Goal: Task Accomplishment & Management: Use online tool/utility

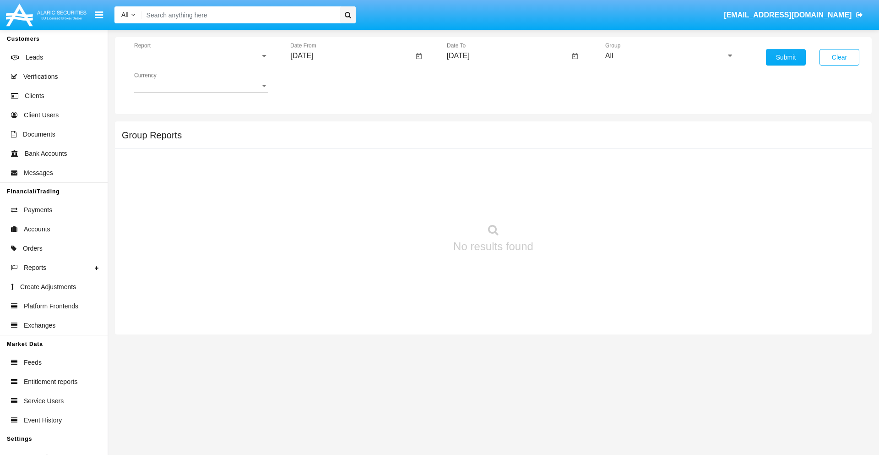
click at [201, 56] on span "Report" at bounding box center [197, 56] width 126 height 8
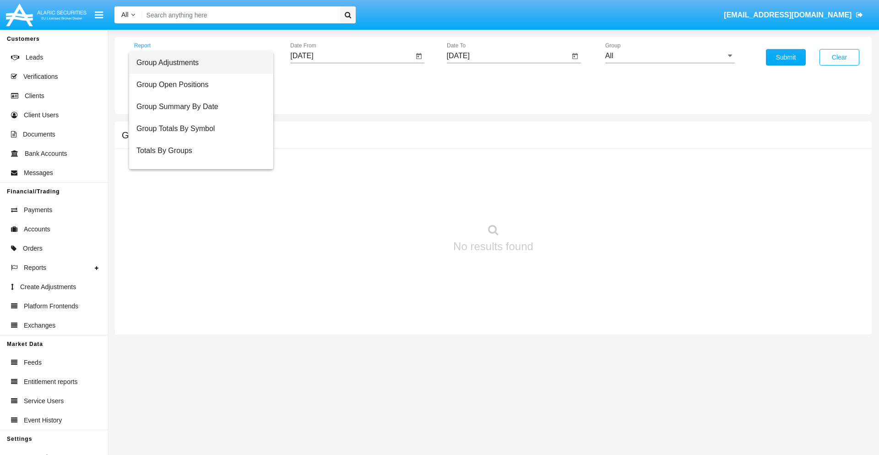
click at [197, 63] on span "Group Adjustments" at bounding box center [201, 63] width 130 height 22
click at [352, 56] on input "[DATE]" at bounding box center [351, 56] width 123 height 8
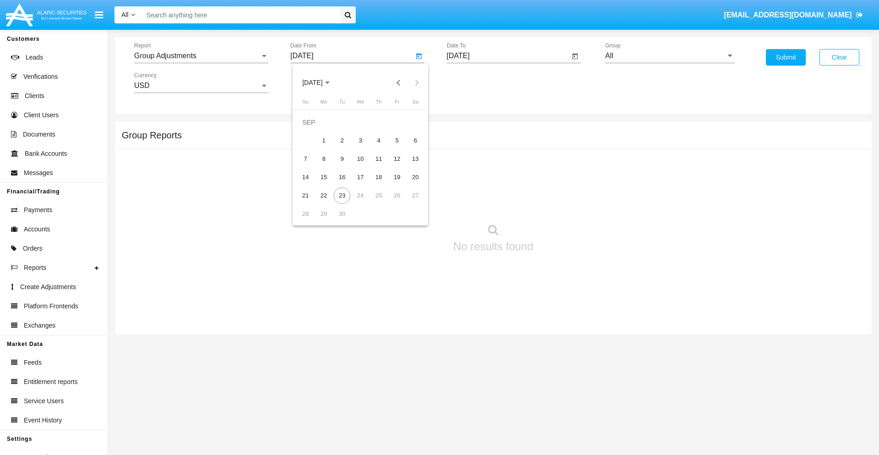
click at [320, 82] on span "[DATE]" at bounding box center [312, 82] width 20 height 7
click at [408, 202] on div "2025" at bounding box center [408, 202] width 29 height 16
click at [344, 147] on div "JUN" at bounding box center [344, 147] width 29 height 16
click at [324, 195] on div "23" at bounding box center [323, 195] width 16 height 16
type input "06/23/25"
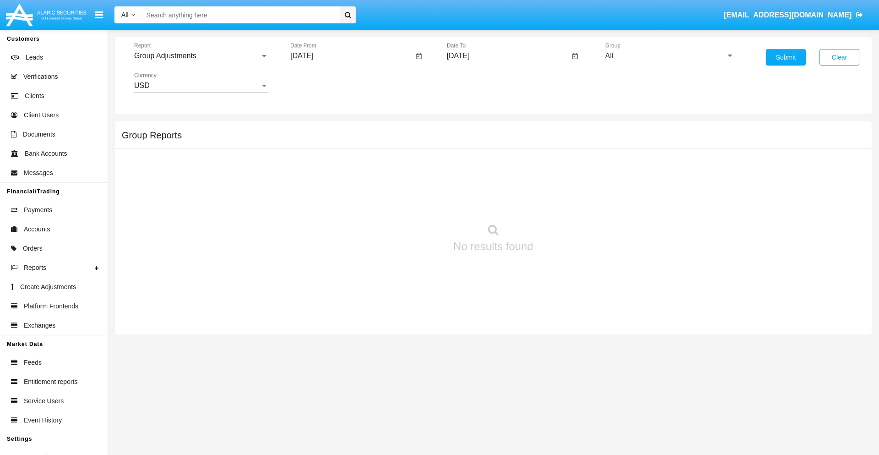
click at [508, 56] on input "[DATE]" at bounding box center [508, 56] width 123 height 8
click at [476, 82] on span "[DATE]" at bounding box center [469, 82] width 20 height 7
click at [564, 202] on div "2025" at bounding box center [564, 202] width 29 height 16
click at [468, 166] on div "SEP" at bounding box center [468, 165] width 29 height 16
click at [498, 195] on div "23" at bounding box center [498, 195] width 16 height 16
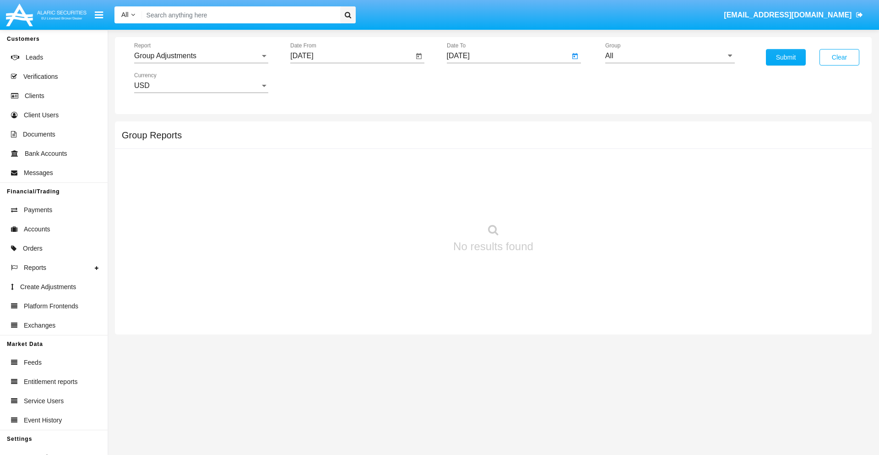
type input "[DATE]"
click at [670, 56] on input "All" at bounding box center [670, 56] width 130 height 8
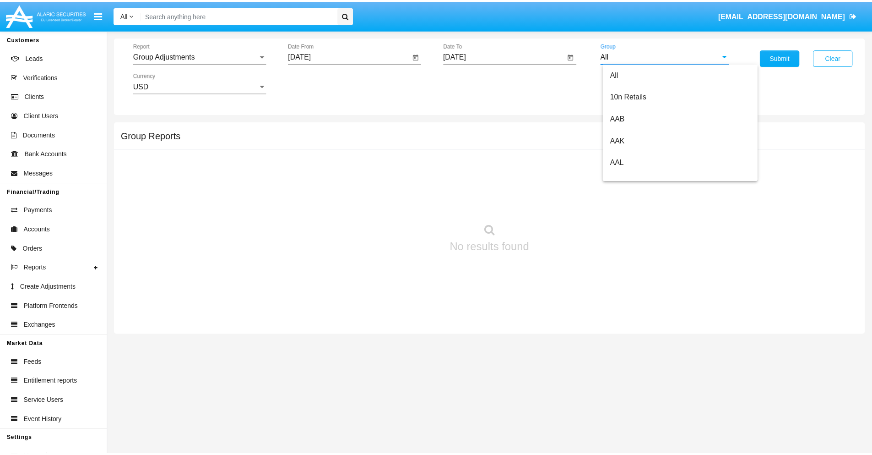
scroll to position [205, 0]
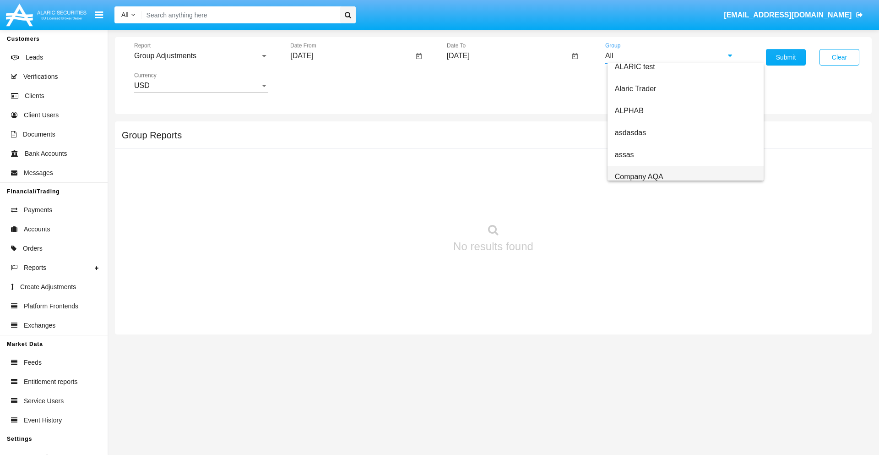
click at [639, 176] on span "Company AQA" at bounding box center [639, 177] width 49 height 8
type input "Company AQA"
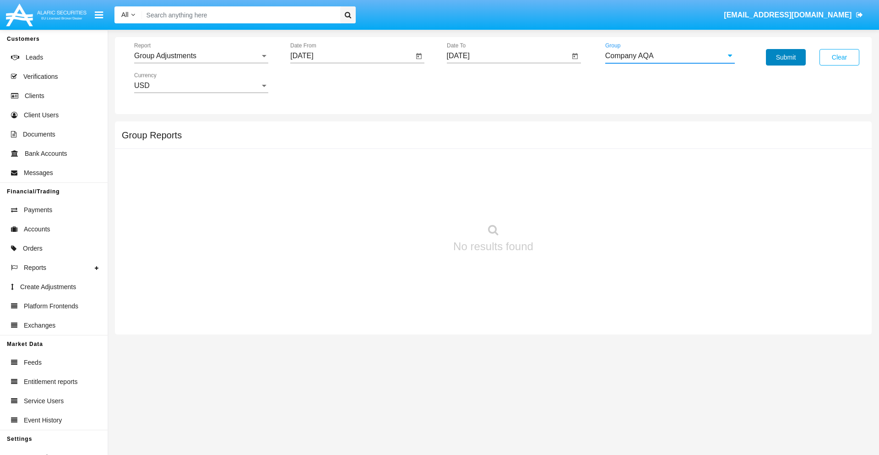
click at [785, 57] on button "Submit" at bounding box center [786, 57] width 40 height 16
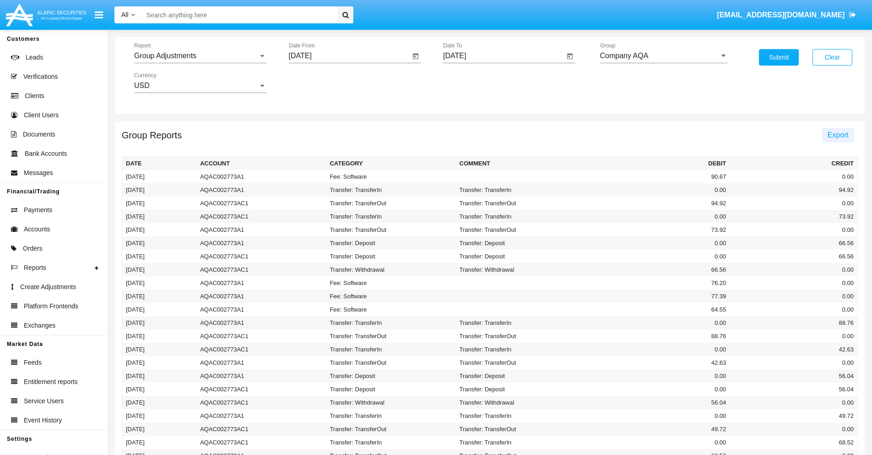
click at [838, 135] on span "Export" at bounding box center [838, 135] width 21 height 8
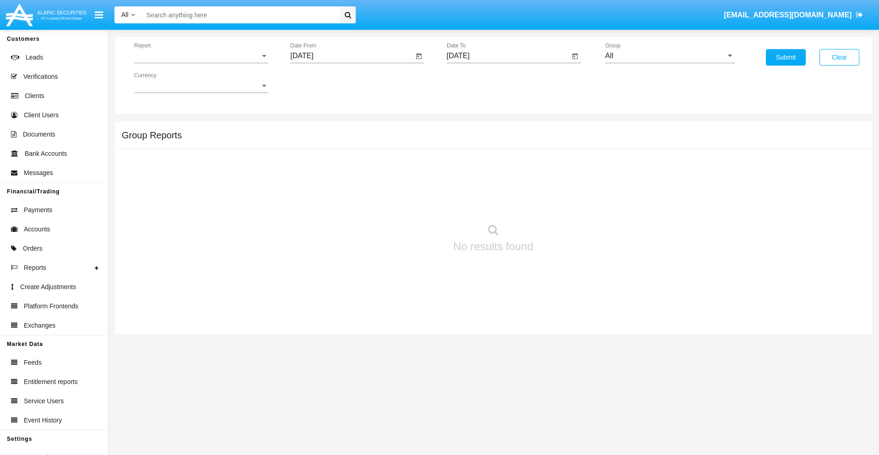
click at [201, 56] on span "Report" at bounding box center [197, 56] width 126 height 8
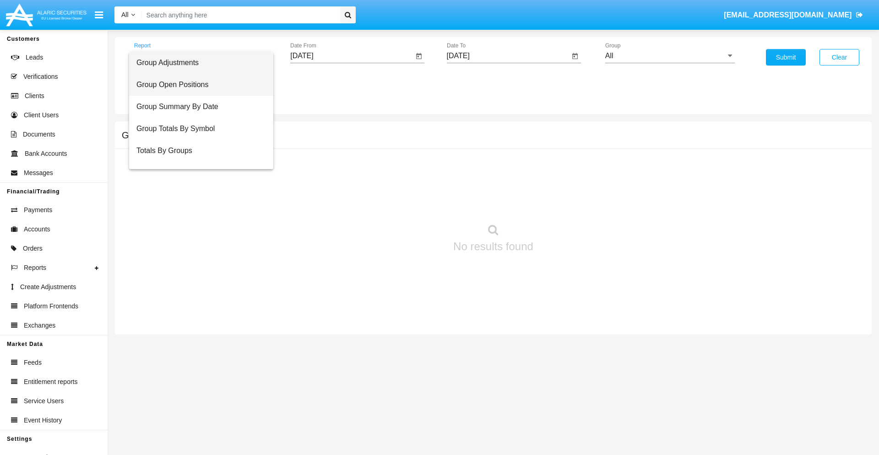
click at [197, 85] on span "Group Open Positions" at bounding box center [201, 85] width 130 height 22
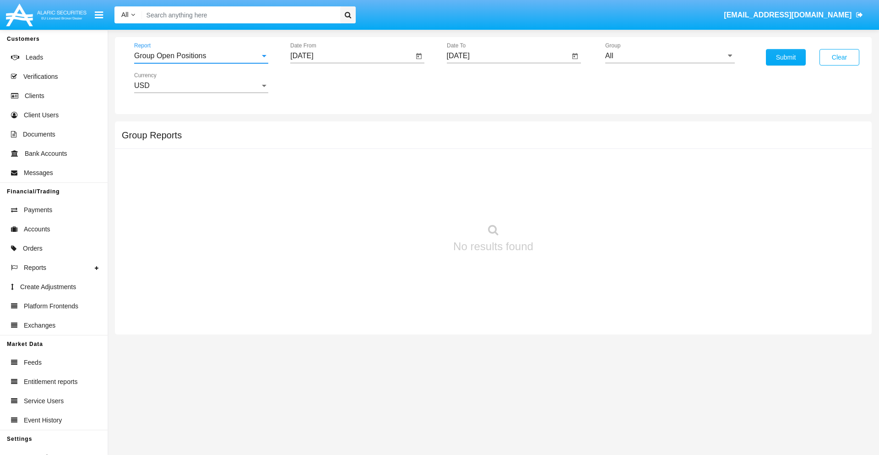
click at [352, 56] on input "[DATE]" at bounding box center [351, 56] width 123 height 8
click at [320, 82] on span "[DATE]" at bounding box center [312, 82] width 20 height 7
click at [408, 202] on div "2025" at bounding box center [408, 202] width 29 height 16
click at [408, 147] on div "AUG" at bounding box center [408, 147] width 29 height 16
click at [415, 177] on div "23" at bounding box center [415, 177] width 16 height 16
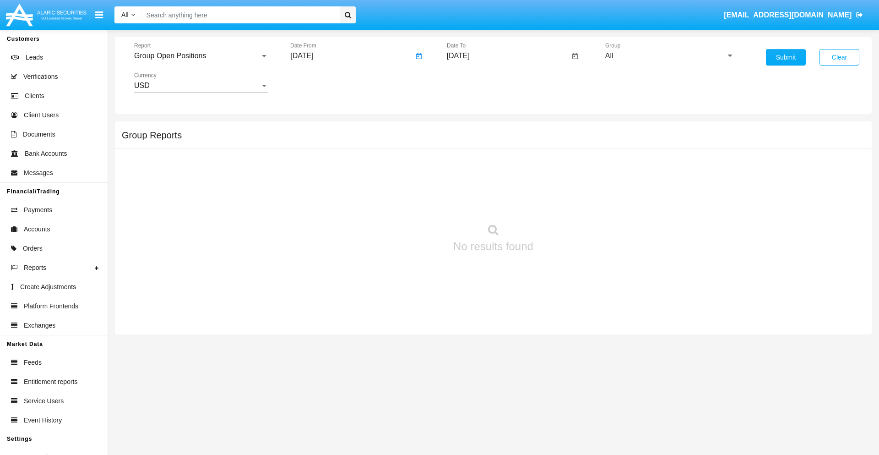
type input "[DATE]"
click at [508, 56] on input "[DATE]" at bounding box center [508, 56] width 123 height 8
click at [476, 82] on span "[DATE]" at bounding box center [469, 82] width 20 height 7
click at [564, 202] on div "2025" at bounding box center [564, 202] width 29 height 16
click at [468, 166] on div "SEP" at bounding box center [468, 165] width 29 height 16
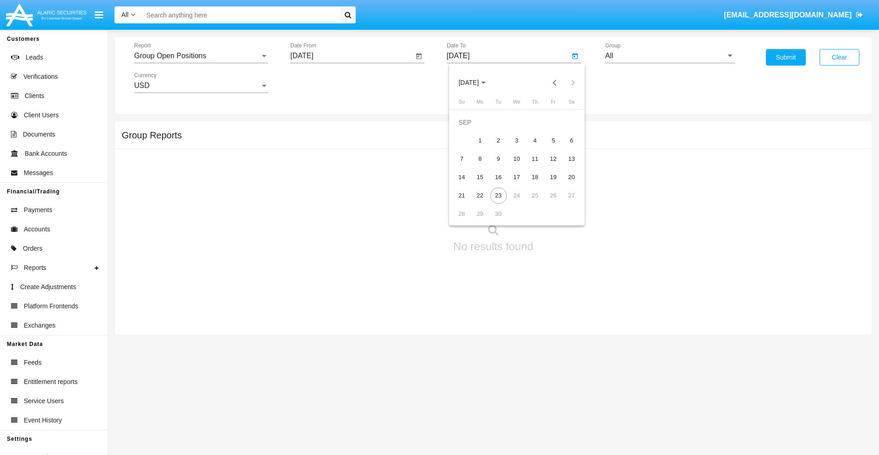
click at [498, 195] on div "23" at bounding box center [498, 195] width 16 height 16
type input "[DATE]"
click at [670, 56] on input "All" at bounding box center [670, 56] width 130 height 8
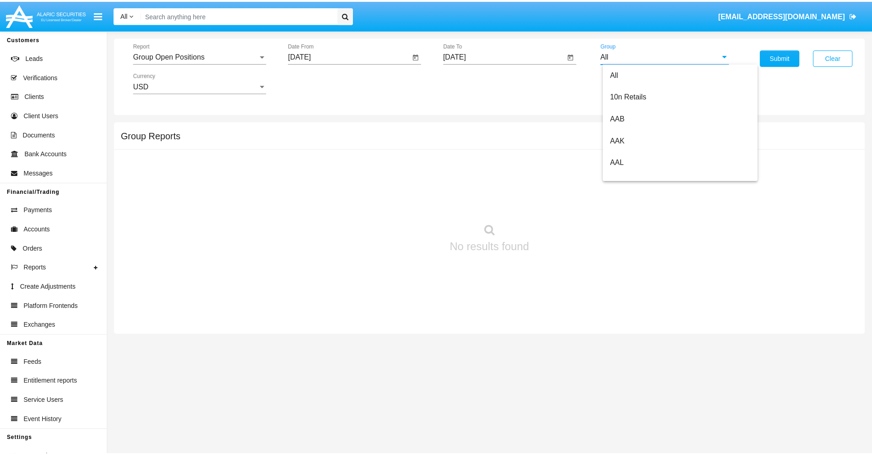
scroll to position [491, 0]
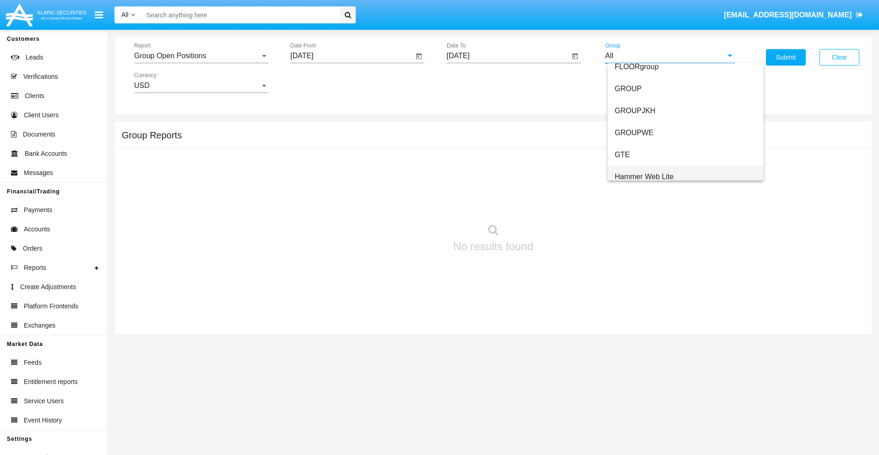
click at [644, 176] on span "Hammer Web Lite" at bounding box center [644, 177] width 59 height 8
type input "Hammer Web Lite"
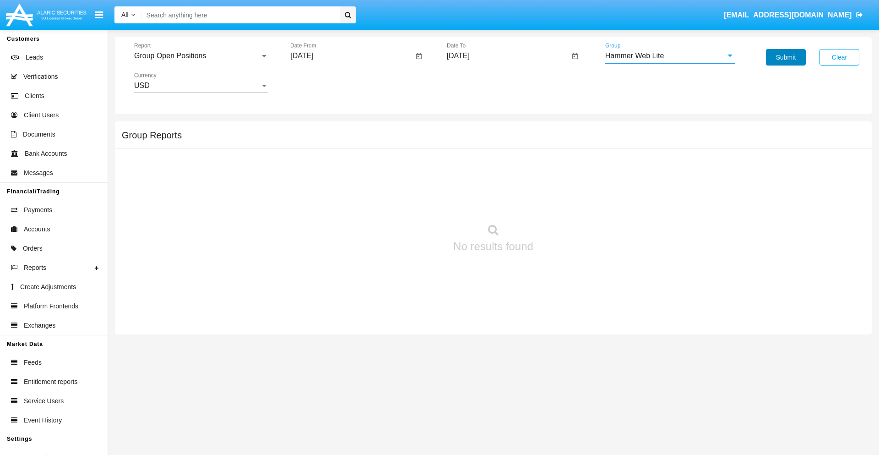
click at [785, 57] on button "Submit" at bounding box center [786, 57] width 40 height 16
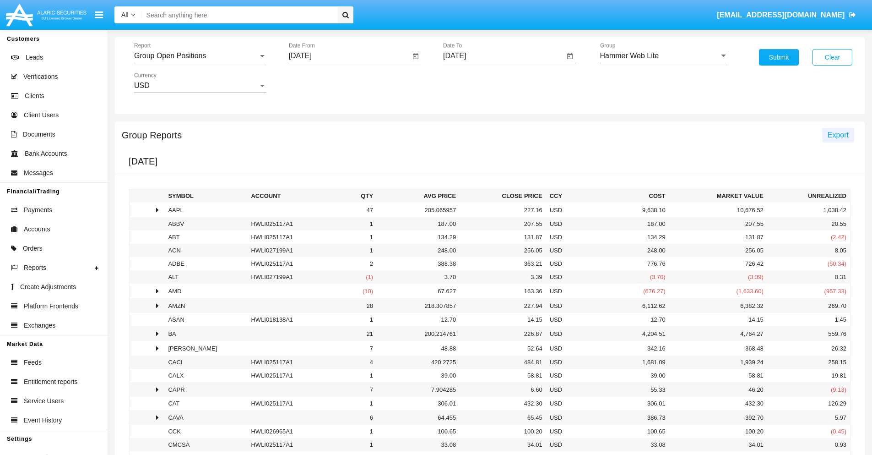
click at [838, 135] on span "Export" at bounding box center [838, 135] width 21 height 8
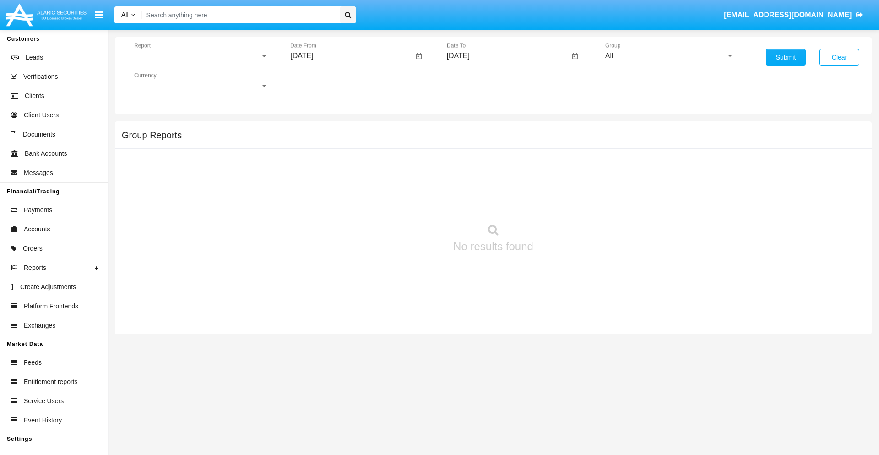
click at [201, 56] on span "Report" at bounding box center [197, 56] width 126 height 8
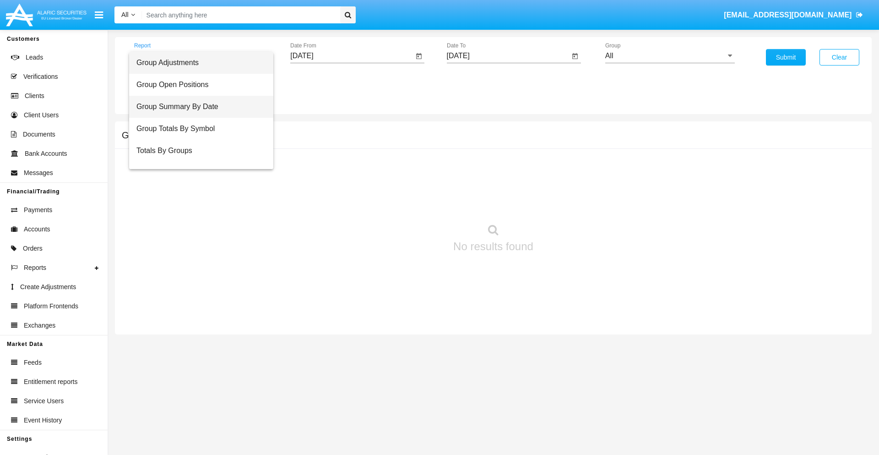
click at [197, 107] on span "Group Summary By Date" at bounding box center [201, 107] width 130 height 22
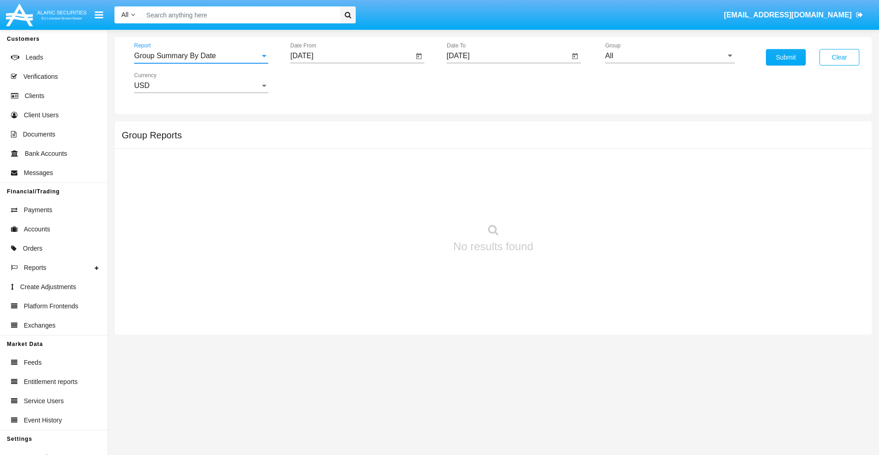
click at [352, 56] on input "[DATE]" at bounding box center [351, 56] width 123 height 8
click at [320, 82] on span "[DATE]" at bounding box center [312, 82] width 20 height 7
click at [408, 202] on div "2025" at bounding box center [408, 202] width 29 height 16
click at [408, 147] on div "AUG" at bounding box center [408, 147] width 29 height 16
click at [415, 177] on div "23" at bounding box center [415, 177] width 16 height 16
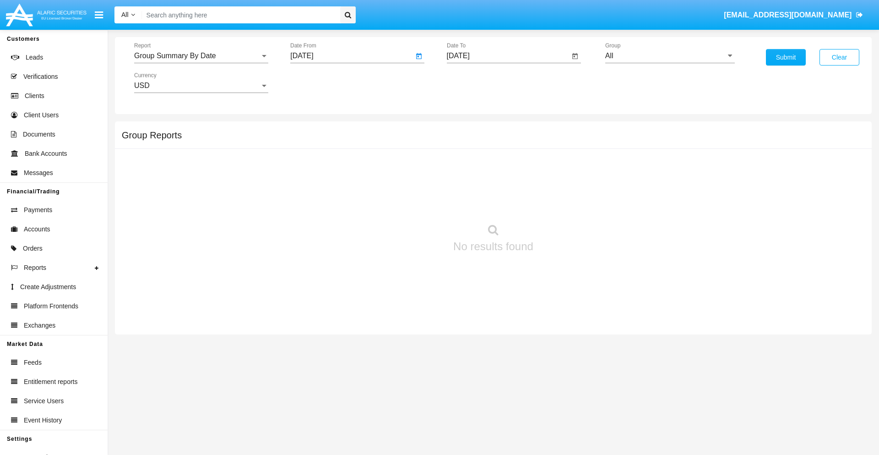
type input "[DATE]"
click at [508, 56] on input "[DATE]" at bounding box center [508, 56] width 123 height 8
click at [476, 82] on span "[DATE]" at bounding box center [469, 82] width 20 height 7
click at [564, 202] on div "2025" at bounding box center [564, 202] width 29 height 16
click at [468, 166] on div "SEP" at bounding box center [468, 165] width 29 height 16
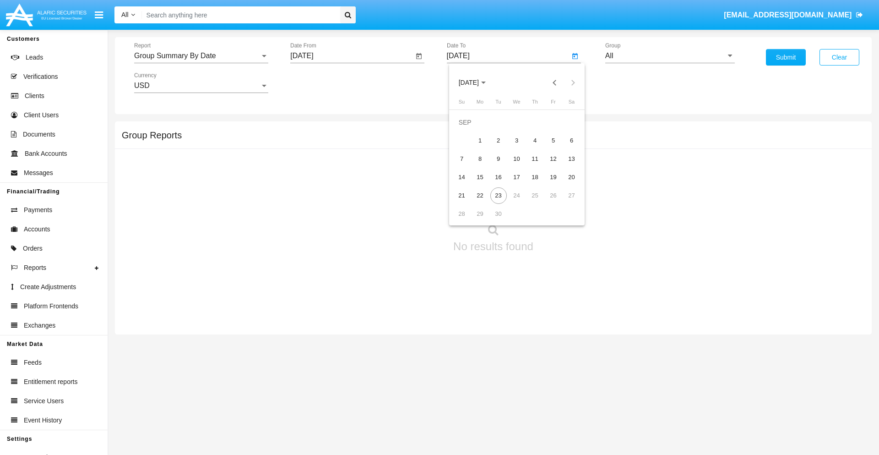
click at [498, 195] on div "23" at bounding box center [498, 195] width 16 height 16
type input "[DATE]"
click at [670, 56] on input "All" at bounding box center [670, 56] width 130 height 8
type input "Hammer Web Lite"
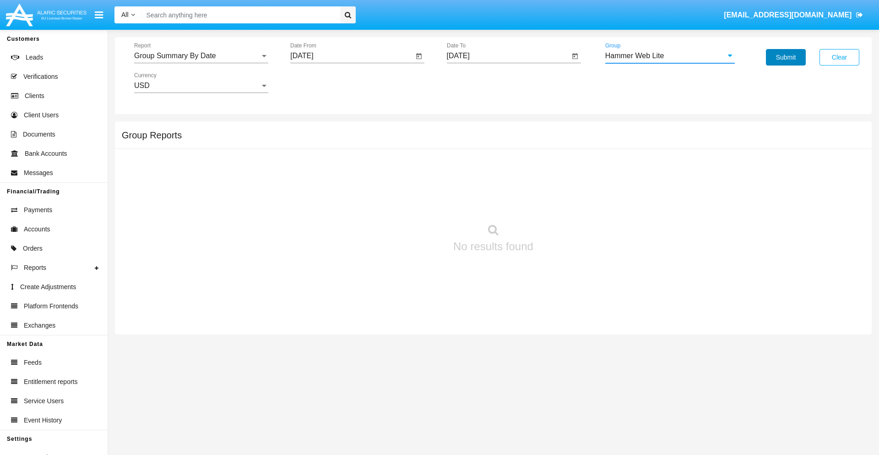
click at [785, 57] on button "Submit" at bounding box center [786, 57] width 40 height 16
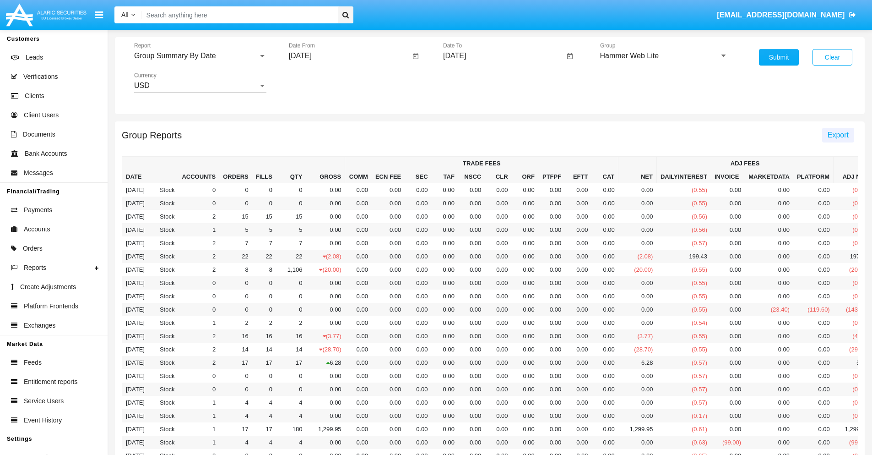
click at [838, 135] on span "Export" at bounding box center [838, 135] width 21 height 8
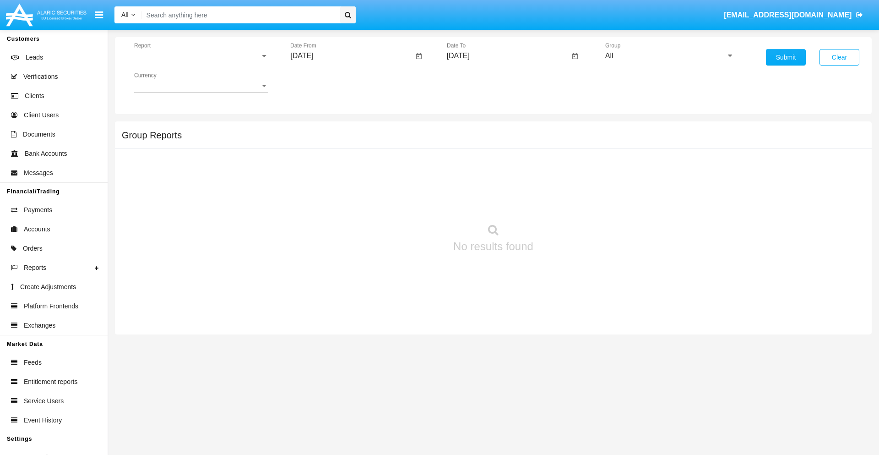
click at [201, 56] on span "Report" at bounding box center [197, 56] width 126 height 8
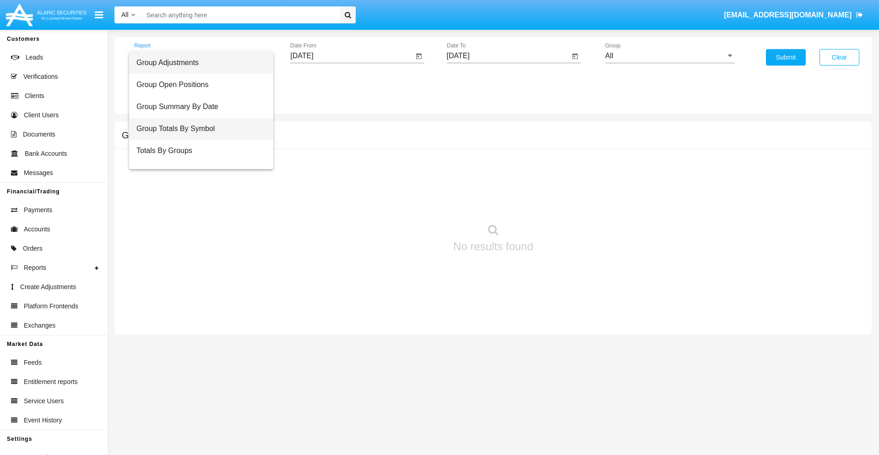
click at [197, 129] on span "Group Totals By Symbol" at bounding box center [201, 129] width 130 height 22
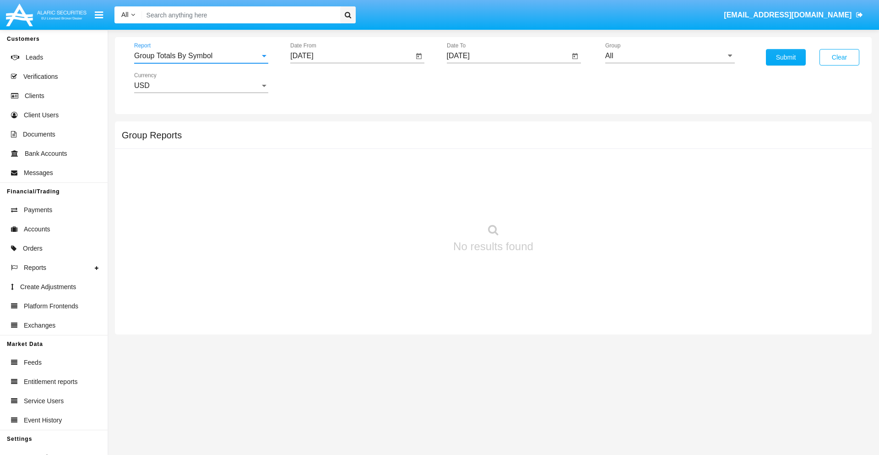
click at [352, 56] on input "[DATE]" at bounding box center [351, 56] width 123 height 8
click at [320, 82] on span "[DATE]" at bounding box center [312, 82] width 20 height 7
click at [408, 202] on div "2025" at bounding box center [408, 202] width 29 height 16
click at [408, 147] on div "AUG" at bounding box center [408, 147] width 29 height 16
click at [415, 177] on div "23" at bounding box center [415, 177] width 16 height 16
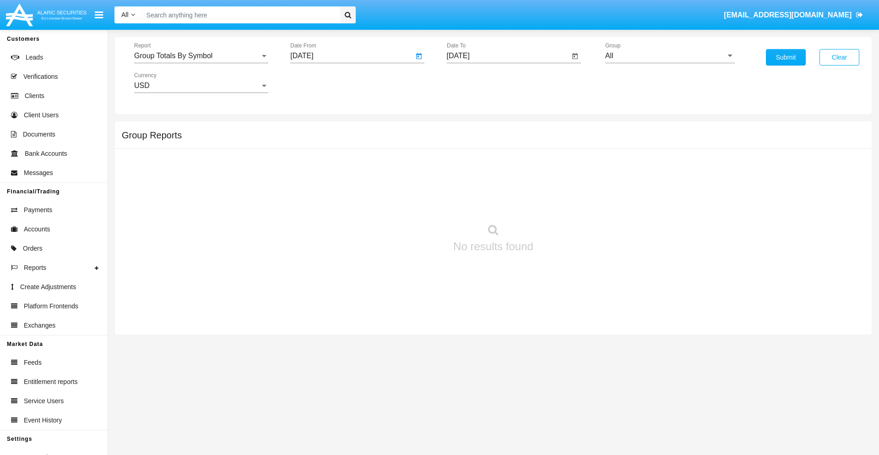
type input "08/23/25"
click at [508, 56] on input "[DATE]" at bounding box center [508, 56] width 123 height 8
click at [476, 82] on span "SEP 2025" at bounding box center [469, 82] width 20 height 7
click at [564, 202] on div "2025" at bounding box center [564, 202] width 29 height 16
click at [468, 166] on div "SEP" at bounding box center [468, 165] width 29 height 16
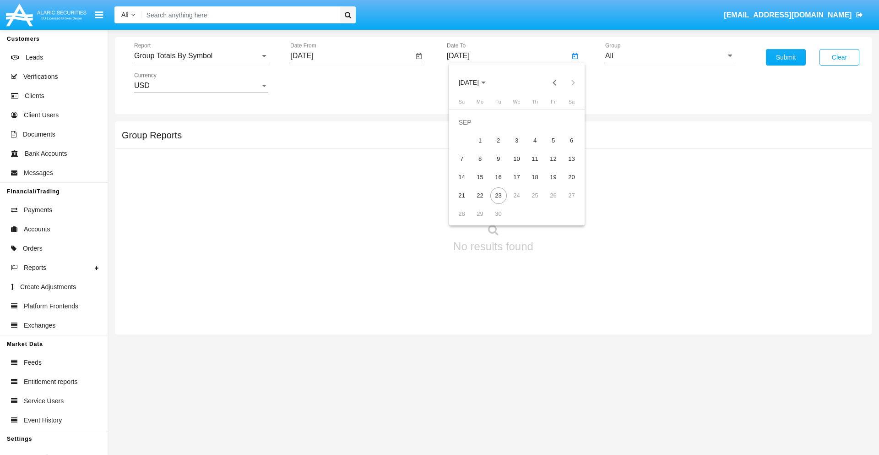
click at [498, 195] on div "23" at bounding box center [498, 195] width 16 height 16
type input "[DATE]"
click at [670, 56] on input "All" at bounding box center [670, 56] width 130 height 8
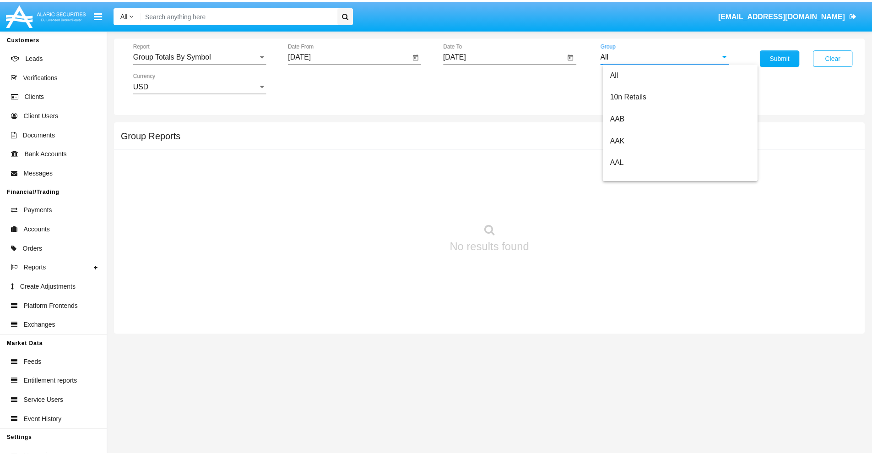
scroll to position [491, 0]
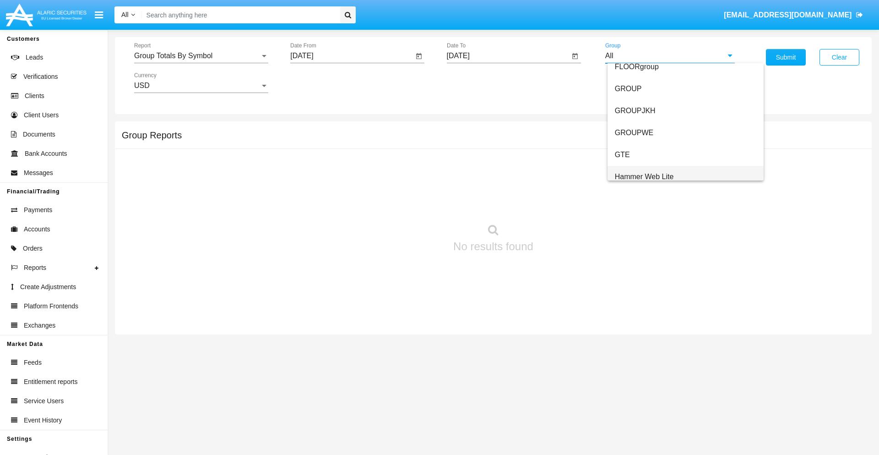
click at [644, 176] on span "Hammer Web Lite" at bounding box center [644, 177] width 59 height 8
type input "Hammer Web Lite"
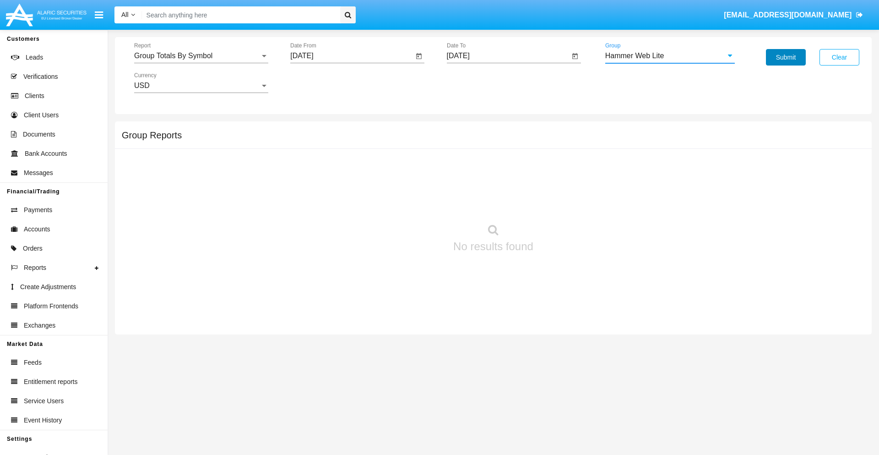
click at [785, 57] on button "Submit" at bounding box center [786, 57] width 40 height 16
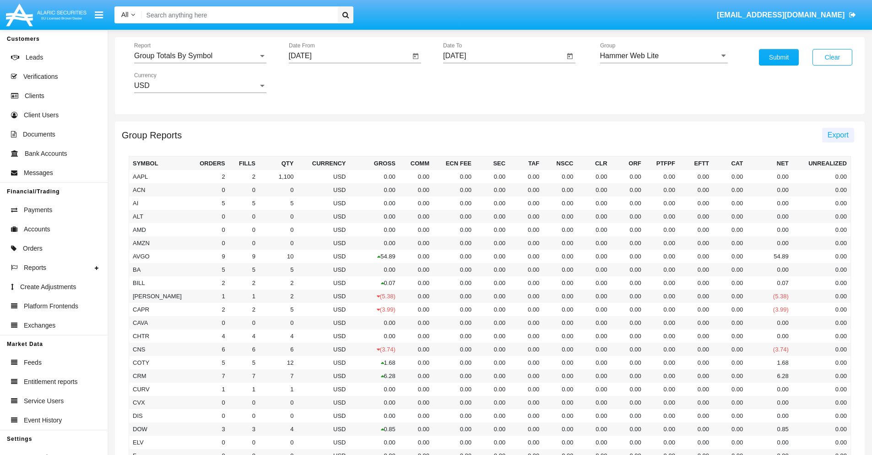
click at [838, 135] on span "Export" at bounding box center [838, 135] width 21 height 8
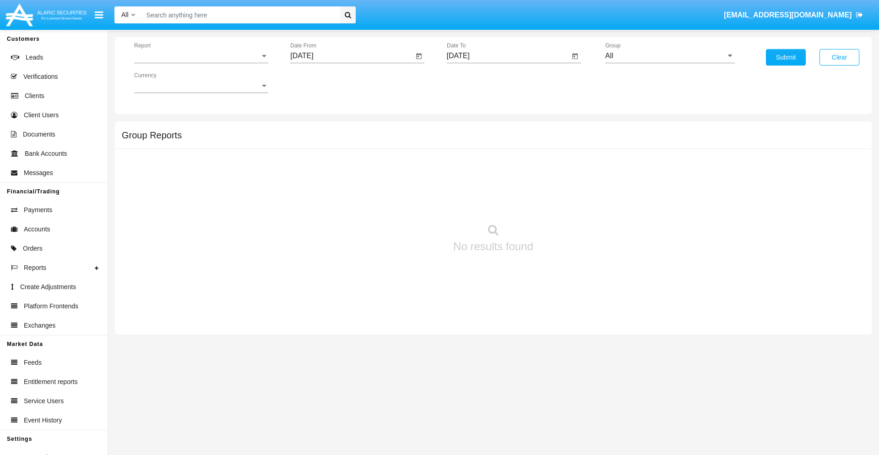
click at [201, 56] on span "Report" at bounding box center [197, 56] width 126 height 8
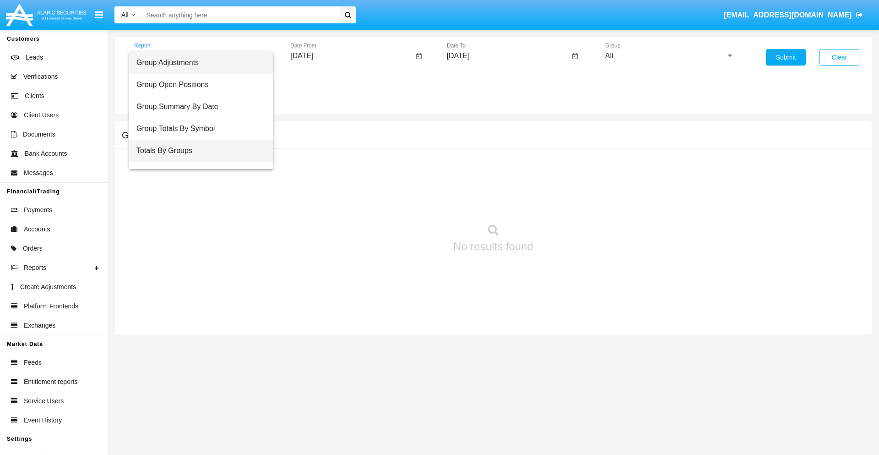
click at [197, 151] on span "Totals By Groups" at bounding box center [201, 151] width 130 height 22
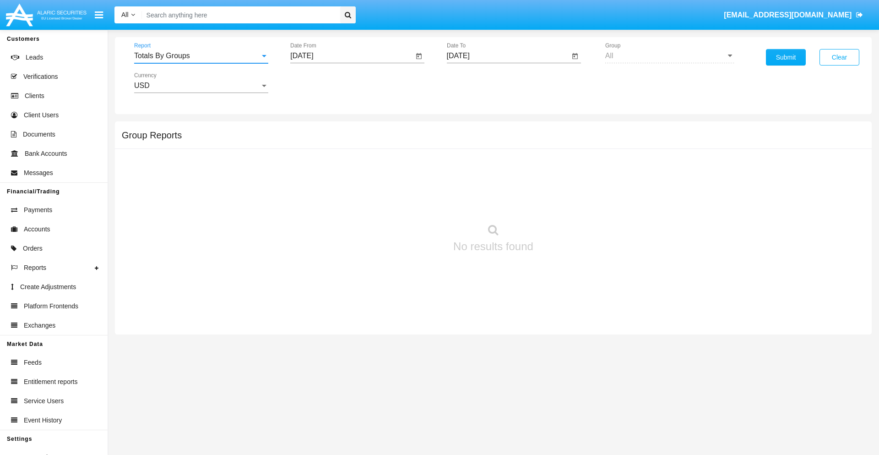
click at [352, 56] on input "[DATE]" at bounding box center [351, 56] width 123 height 8
click at [320, 82] on span "[DATE]" at bounding box center [312, 82] width 20 height 7
click at [408, 202] on div "2025" at bounding box center [408, 202] width 29 height 16
click at [312, 166] on div "SEP" at bounding box center [312, 165] width 29 height 16
click at [324, 158] on div "8" at bounding box center [323, 159] width 16 height 16
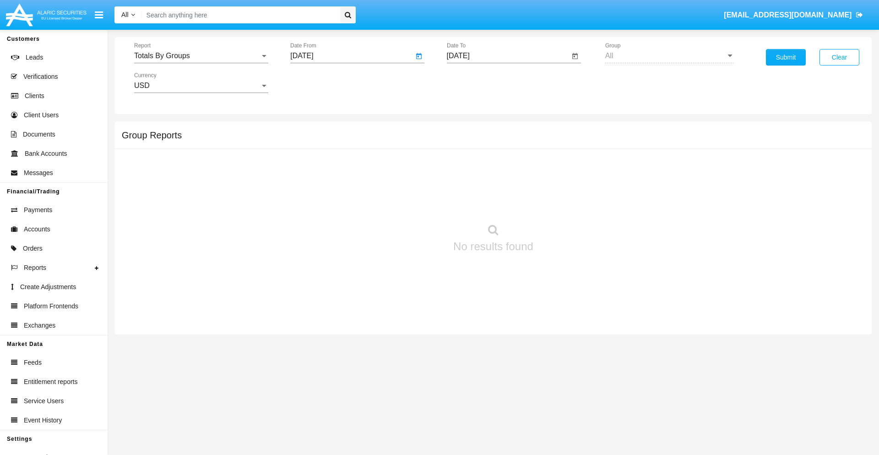
type input "09/08/25"
click at [508, 56] on input "[DATE]" at bounding box center [508, 56] width 123 height 8
click at [476, 82] on span "[DATE]" at bounding box center [469, 82] width 20 height 7
click at [564, 202] on div "2025" at bounding box center [564, 202] width 29 height 16
click at [468, 166] on div "SEP" at bounding box center [468, 165] width 29 height 16
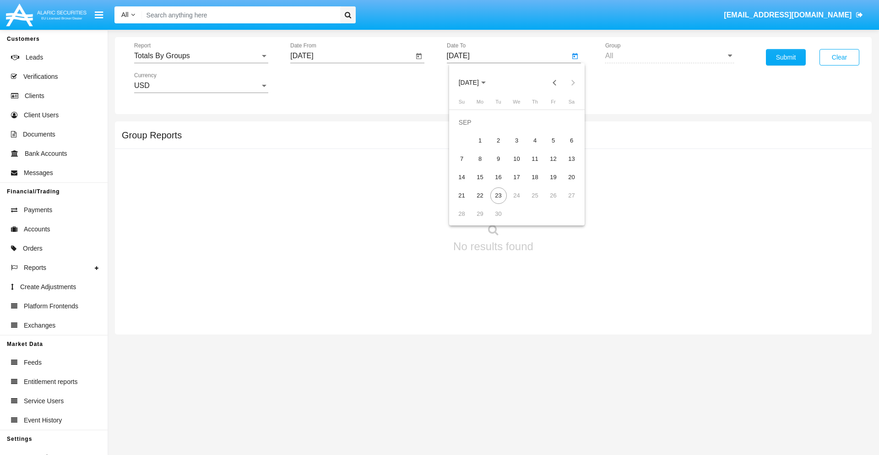
click at [498, 195] on div "23" at bounding box center [498, 195] width 16 height 16
type input "[DATE]"
click at [785, 57] on button "Submit" at bounding box center [786, 57] width 40 height 16
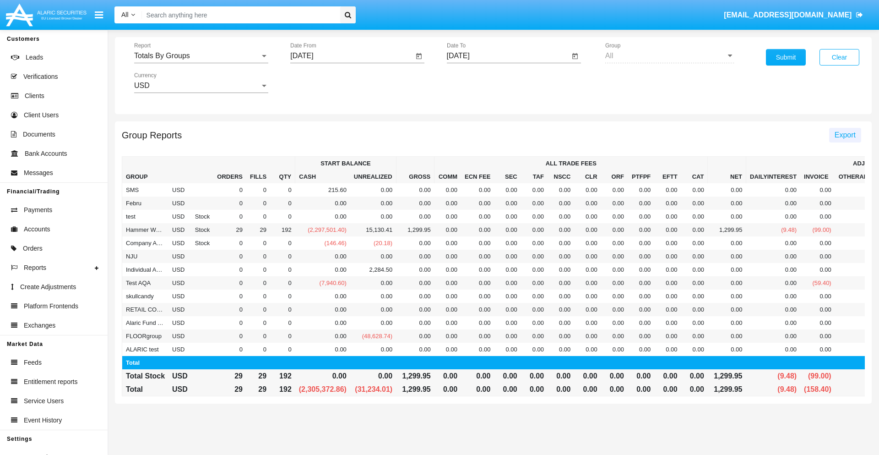
click at [844, 135] on span "Export" at bounding box center [844, 135] width 21 height 8
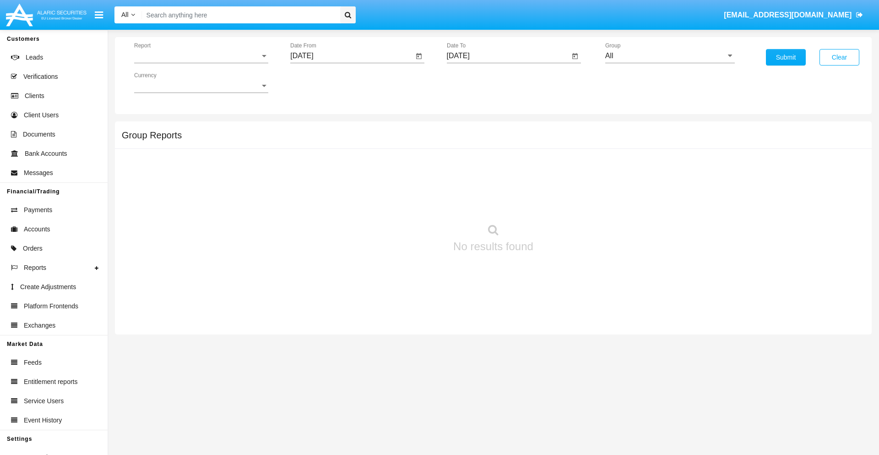
click at [201, 56] on span "Report" at bounding box center [197, 56] width 126 height 8
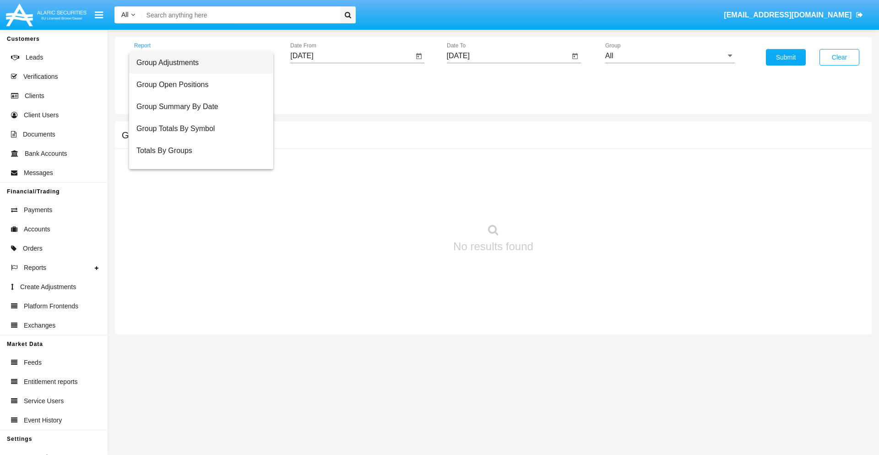
scroll to position [15, 0]
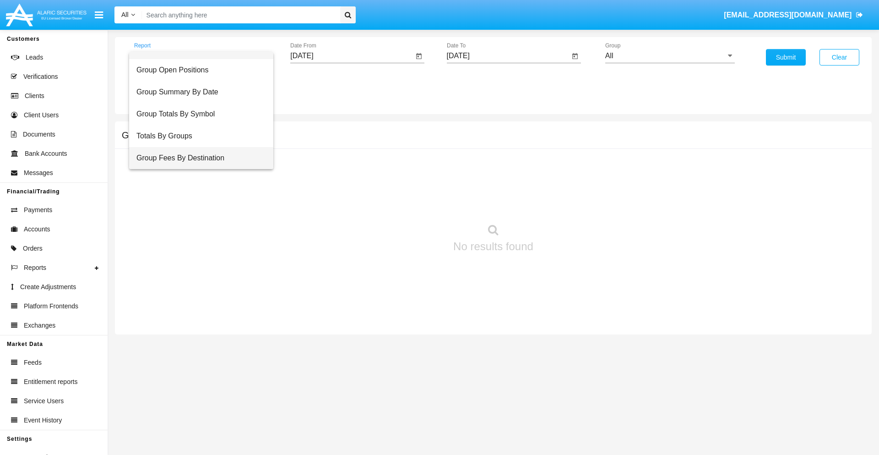
click at [197, 158] on span "Group Fees By Destination" at bounding box center [201, 158] width 130 height 22
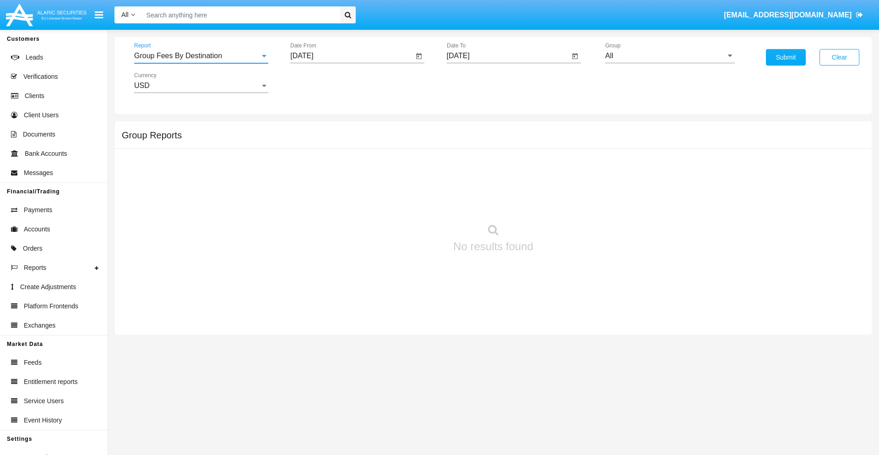
click at [352, 56] on input "[DATE]" at bounding box center [351, 56] width 123 height 8
click at [320, 82] on span "[DATE]" at bounding box center [312, 82] width 20 height 7
click at [408, 202] on div "2025" at bounding box center [408, 202] width 29 height 16
click at [376, 147] on div "[DATE]" at bounding box center [376, 147] width 29 height 16
click at [360, 195] on div "23" at bounding box center [360, 195] width 16 height 16
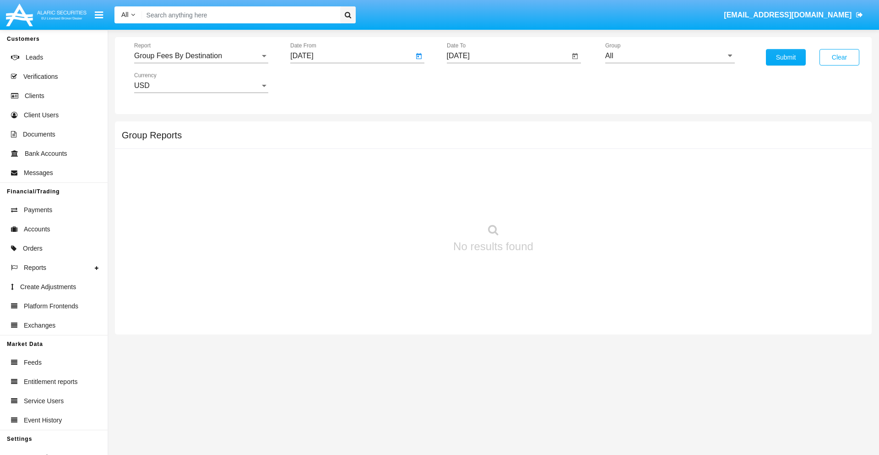
type input "07/23/25"
click at [508, 56] on input "[DATE]" at bounding box center [508, 56] width 123 height 8
click at [476, 82] on span "[DATE]" at bounding box center [469, 82] width 20 height 7
click at [564, 202] on div "2025" at bounding box center [564, 202] width 29 height 16
click at [468, 166] on div "SEP" at bounding box center [468, 165] width 29 height 16
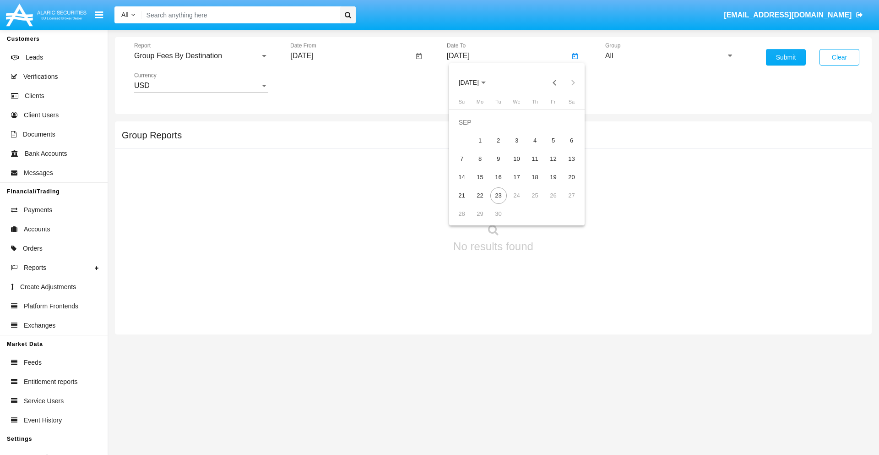
click at [498, 195] on div "23" at bounding box center [498, 195] width 16 height 16
type input "[DATE]"
click at [670, 56] on input "All" at bounding box center [670, 56] width 130 height 8
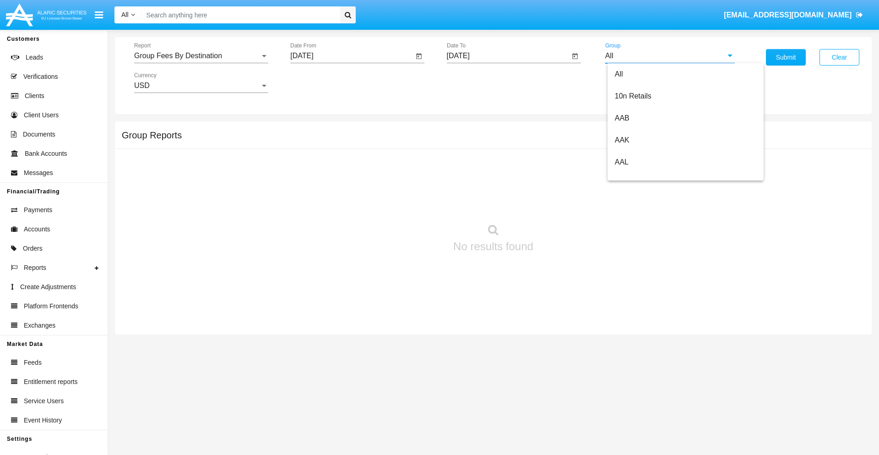
type input "Hammer Web Lite"
click at [785, 57] on button "Submit" at bounding box center [786, 57] width 40 height 16
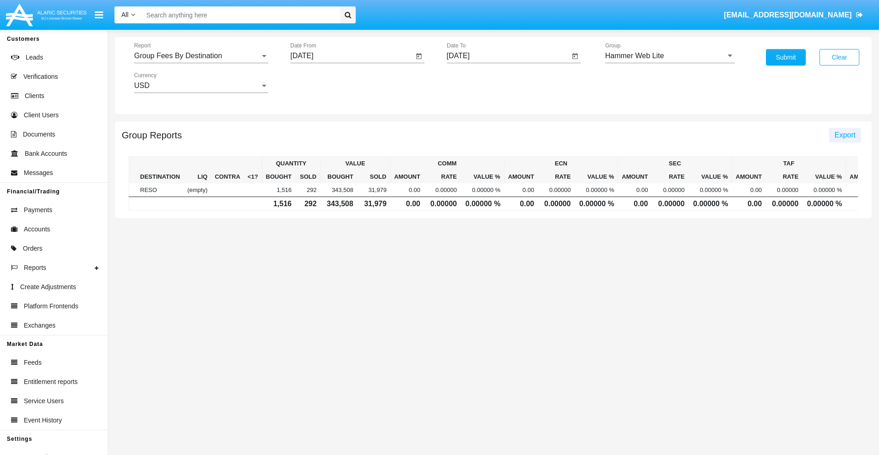
click at [844, 135] on span "Export" at bounding box center [844, 135] width 21 height 8
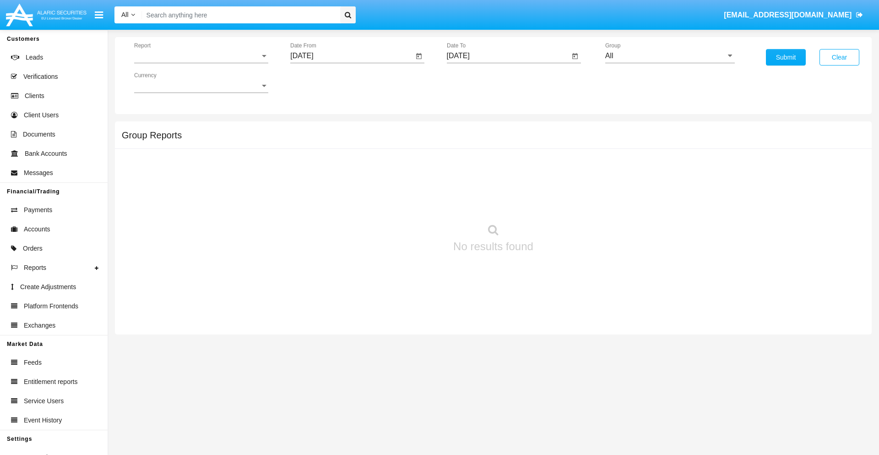
click at [201, 56] on span "Report" at bounding box center [197, 56] width 126 height 8
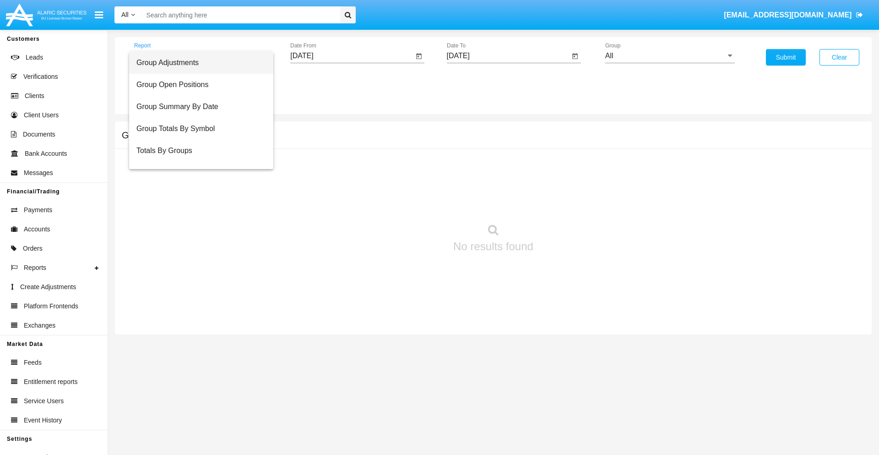
scroll to position [37, 0]
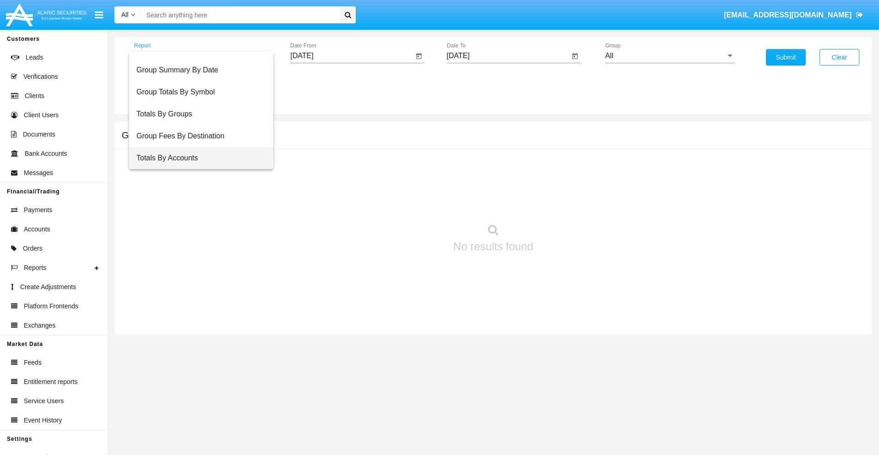
click at [197, 158] on span "Totals By Accounts" at bounding box center [201, 158] width 130 height 22
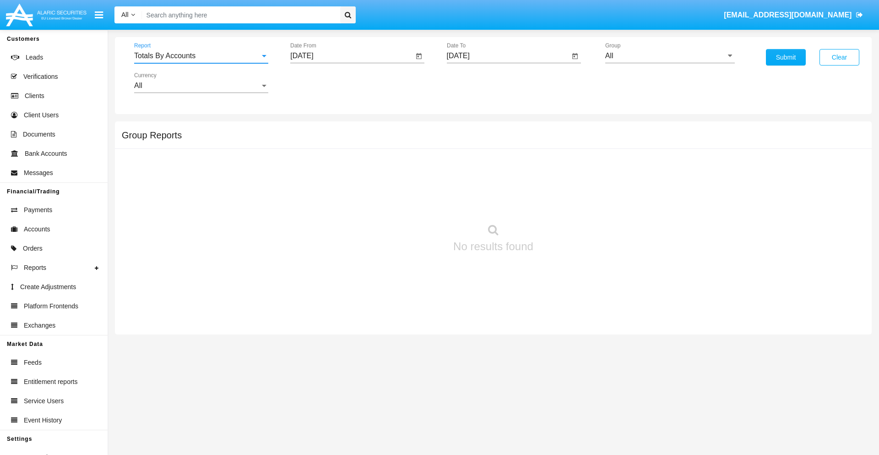
click at [352, 56] on input "[DATE]" at bounding box center [351, 56] width 123 height 8
click at [320, 82] on span "[DATE]" at bounding box center [312, 82] width 20 height 7
click at [408, 202] on div "2025" at bounding box center [408, 202] width 29 height 16
click at [312, 166] on div "SEP" at bounding box center [312, 165] width 29 height 16
click at [324, 158] on div "8" at bounding box center [323, 159] width 16 height 16
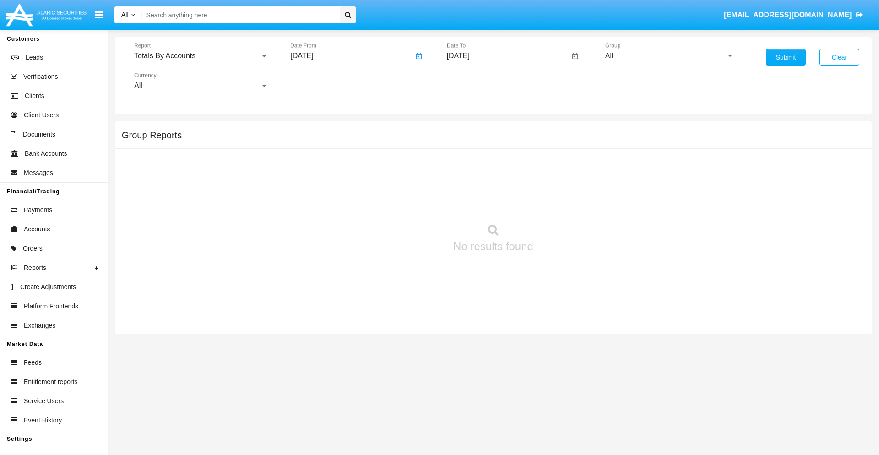
type input "09/08/25"
click at [508, 56] on input "[DATE]" at bounding box center [508, 56] width 123 height 8
click at [476, 82] on span "[DATE]" at bounding box center [469, 82] width 20 height 7
click at [564, 202] on div "2025" at bounding box center [564, 202] width 29 height 16
click at [468, 166] on div "SEP" at bounding box center [468, 165] width 29 height 16
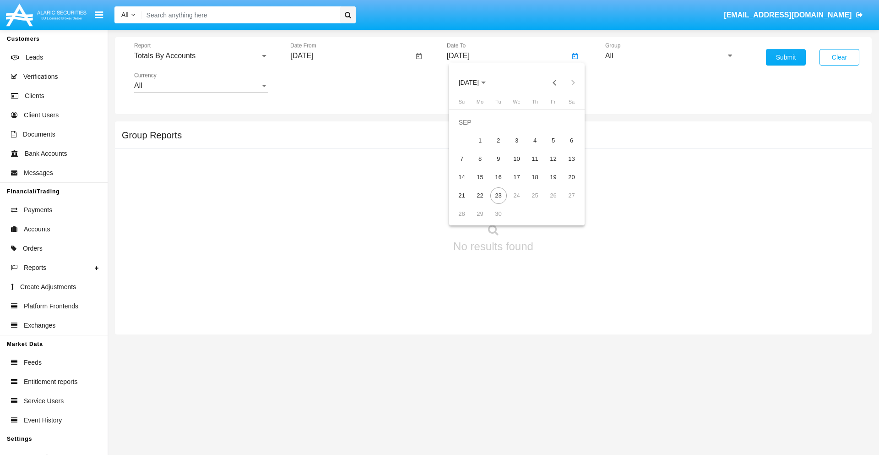
click at [498, 195] on div "23" at bounding box center [498, 195] width 16 height 16
type input "[DATE]"
click at [670, 56] on input "All" at bounding box center [670, 56] width 130 height 8
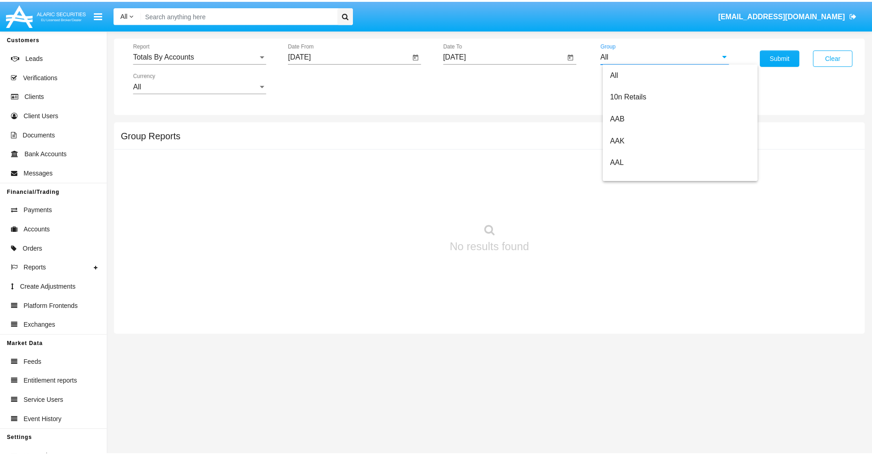
scroll to position [491, 0]
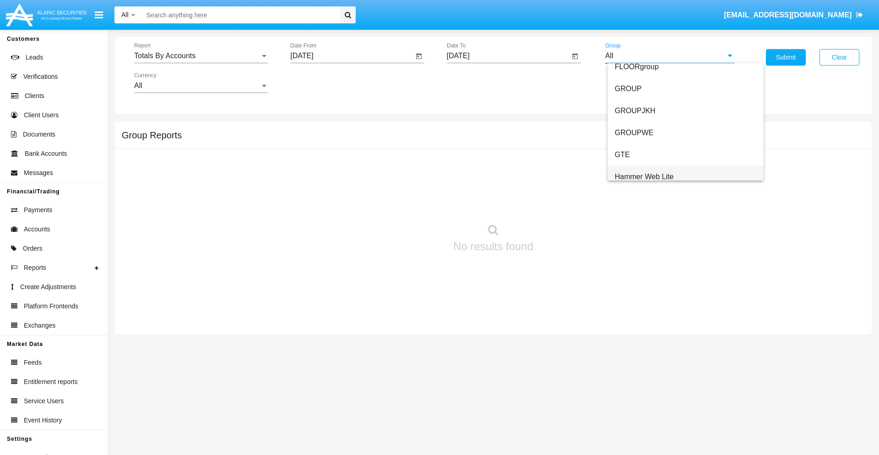
click at [644, 176] on span "Hammer Web Lite" at bounding box center [644, 177] width 59 height 8
type input "Hammer Web Lite"
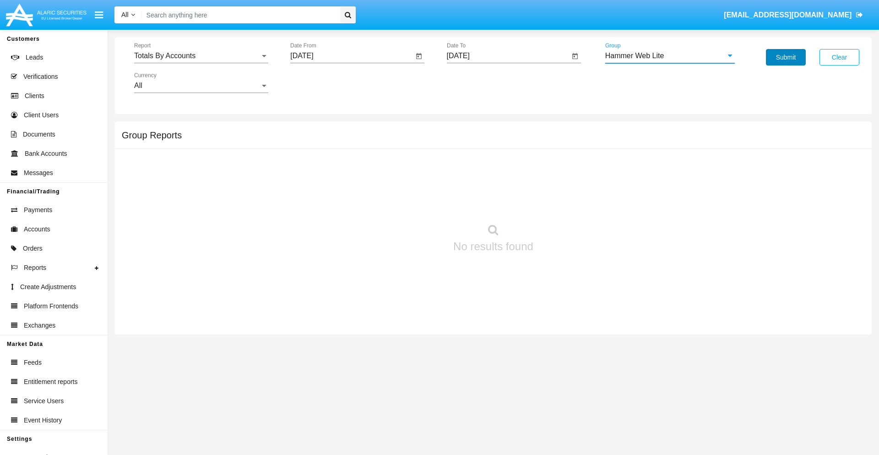
click at [785, 57] on button "Submit" at bounding box center [786, 57] width 40 height 16
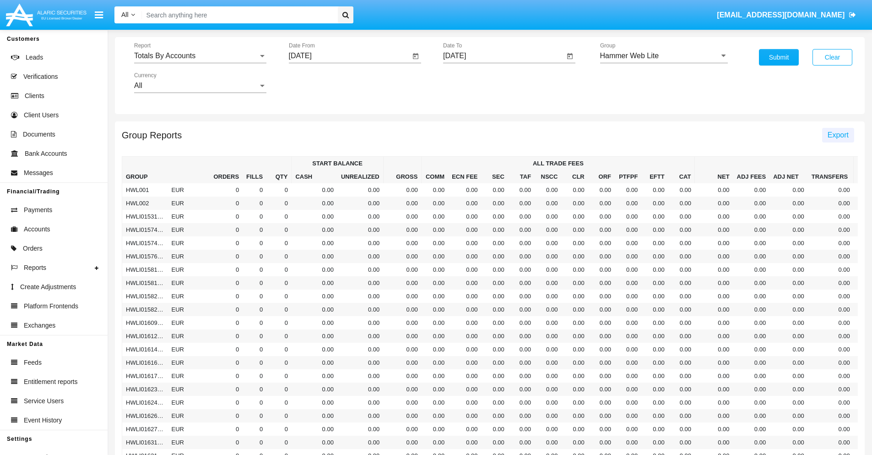
click at [838, 135] on span "Export" at bounding box center [838, 135] width 21 height 8
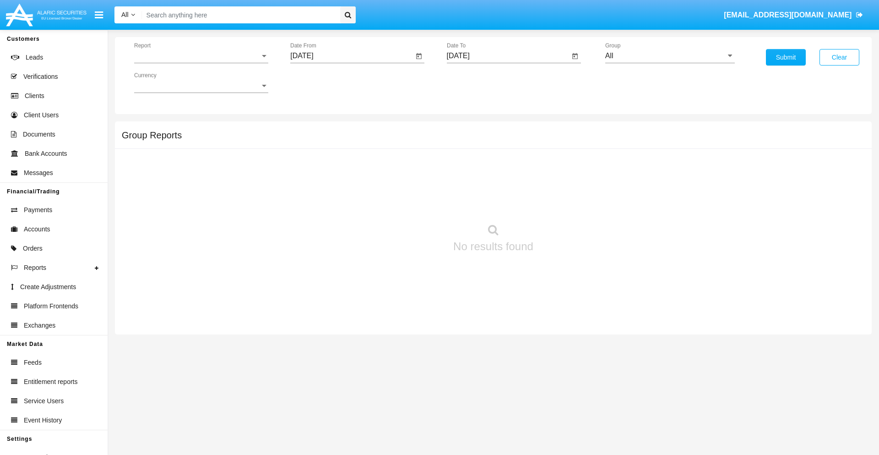
click at [201, 56] on span "Report" at bounding box center [197, 56] width 126 height 8
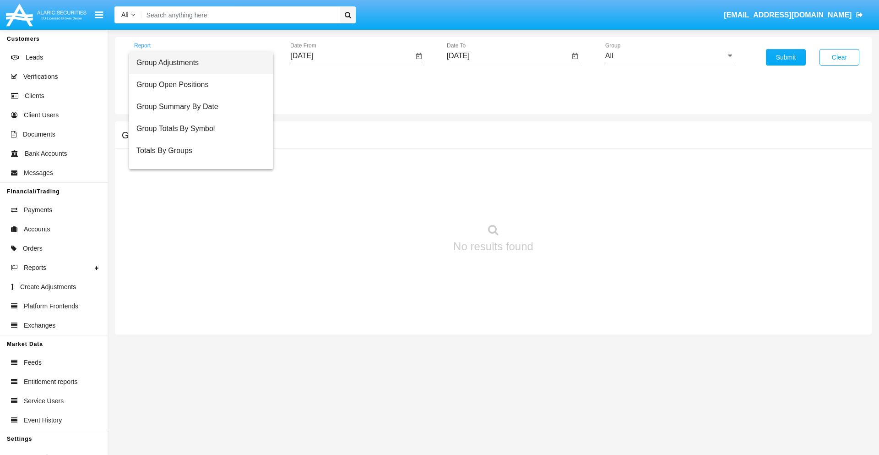
click at [197, 63] on span "Group Adjustments" at bounding box center [201, 63] width 130 height 22
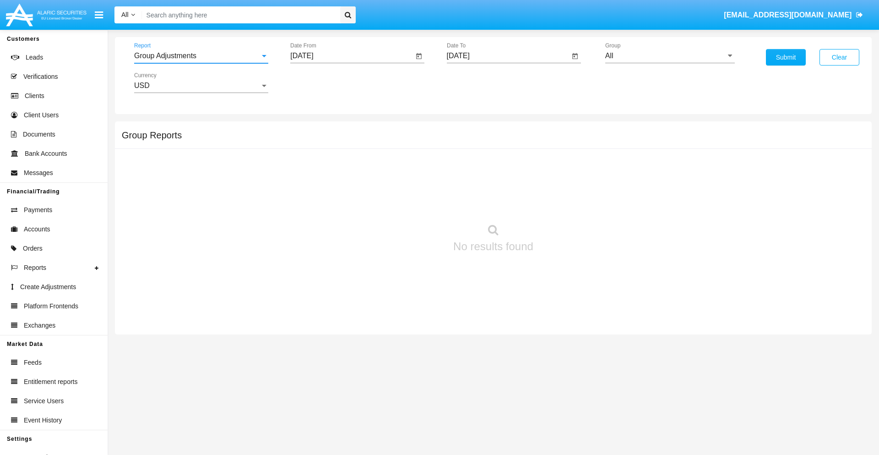
click at [352, 56] on input "[DATE]" at bounding box center [351, 56] width 123 height 8
click at [320, 82] on span "[DATE]" at bounding box center [312, 82] width 20 height 7
click at [344, 184] on div "2019" at bounding box center [344, 184] width 29 height 16
click at [312, 129] on div "JAN" at bounding box center [312, 129] width 29 height 16
click at [342, 140] on div "1" at bounding box center [342, 140] width 16 height 16
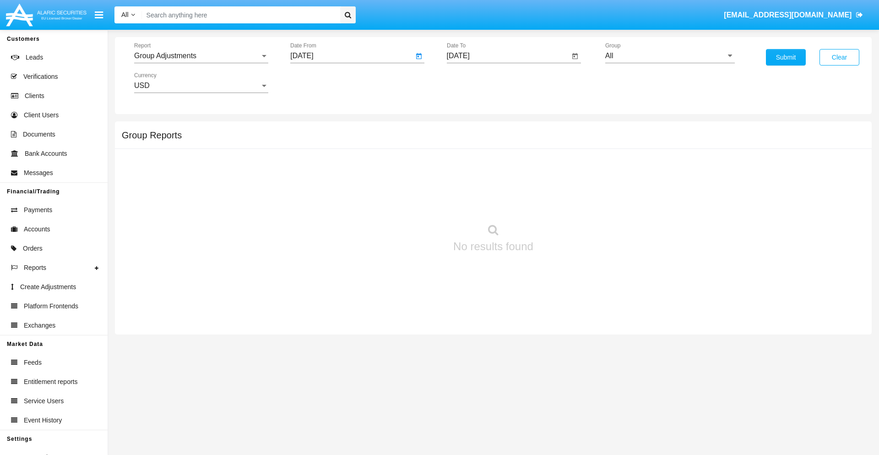
type input "[DATE]"
click at [508, 56] on input "[DATE]" at bounding box center [508, 56] width 123 height 8
click at [476, 82] on span "[DATE]" at bounding box center [469, 82] width 20 height 7
click at [500, 184] on div "2019" at bounding box center [500, 184] width 29 height 16
click at [468, 129] on div "JAN" at bounding box center [468, 129] width 29 height 16
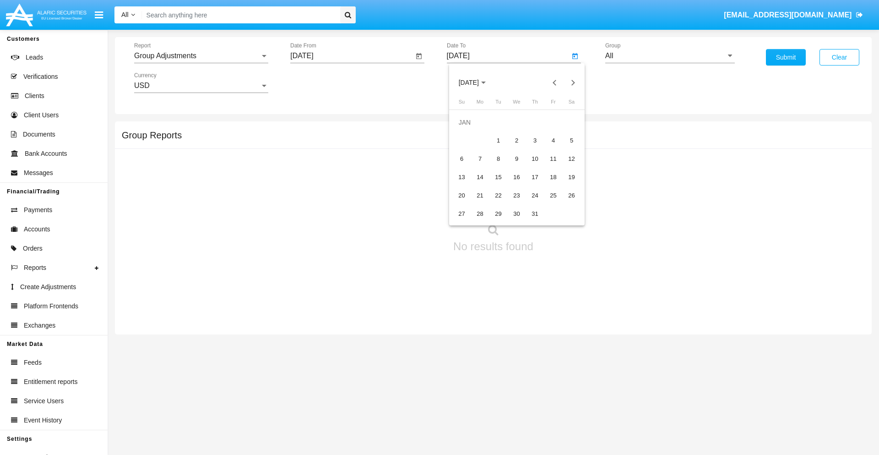
click at [498, 140] on div "1" at bounding box center [498, 140] width 16 height 16
type input "[DATE]"
click at [670, 56] on input "All" at bounding box center [670, 56] width 130 height 8
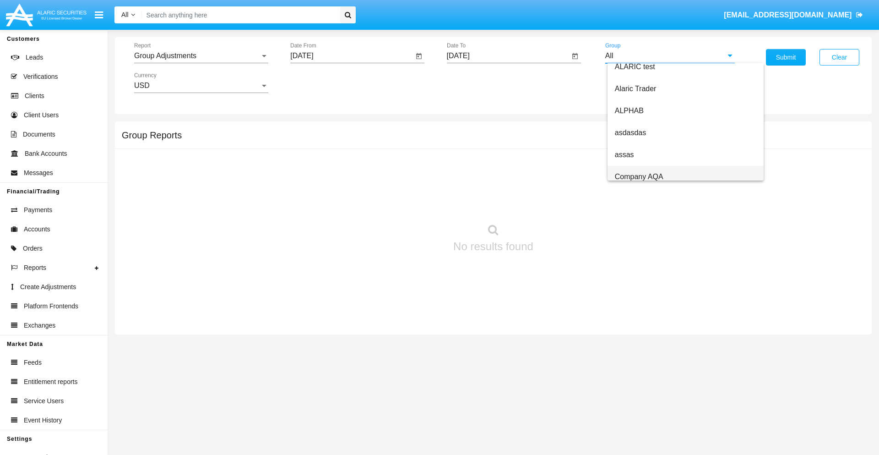
click at [639, 176] on span "Company AQA" at bounding box center [639, 177] width 49 height 8
type input "Company AQA"
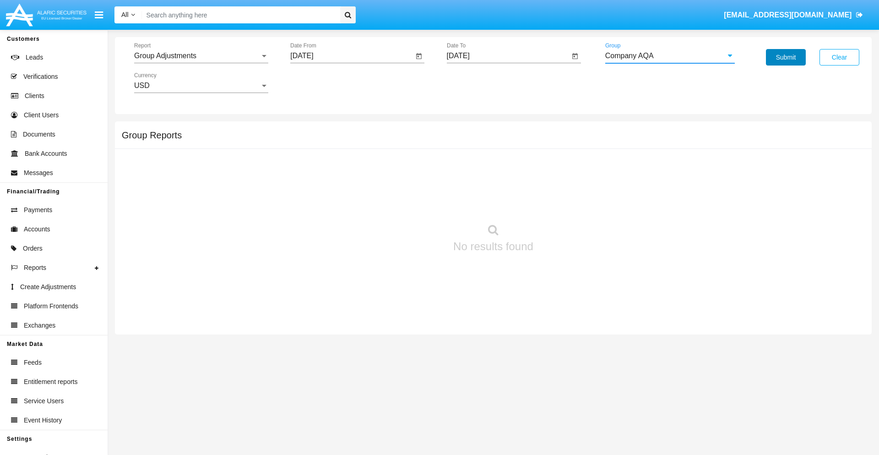
click at [785, 57] on button "Submit" at bounding box center [786, 57] width 40 height 16
click at [201, 56] on span "Report" at bounding box center [197, 56] width 126 height 8
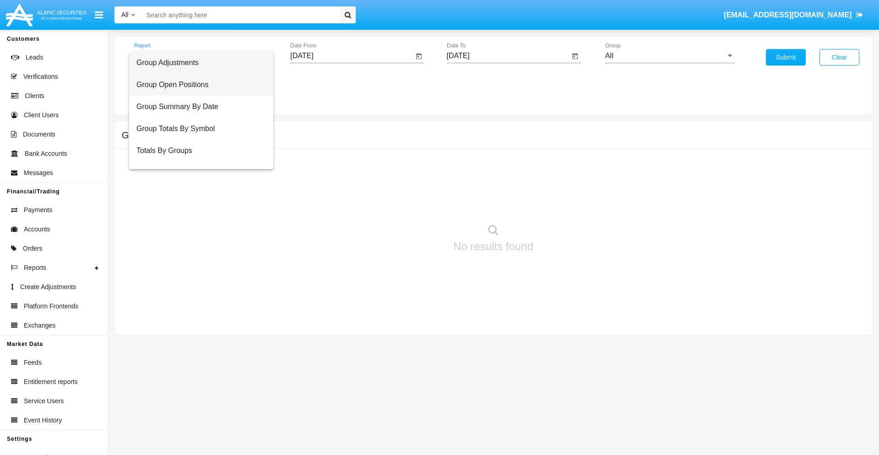
click at [197, 85] on span "Group Open Positions" at bounding box center [201, 85] width 130 height 22
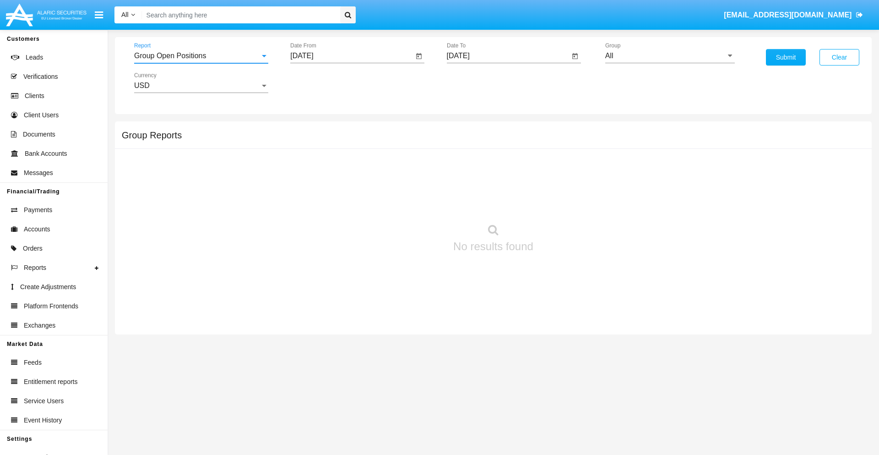
click at [352, 56] on input "[DATE]" at bounding box center [351, 56] width 123 height 8
click at [320, 82] on span "[DATE]" at bounding box center [312, 82] width 20 height 7
click at [344, 184] on div "2019" at bounding box center [344, 184] width 29 height 16
click at [312, 129] on div "JAN" at bounding box center [312, 129] width 29 height 16
click at [342, 140] on div "1" at bounding box center [342, 140] width 16 height 16
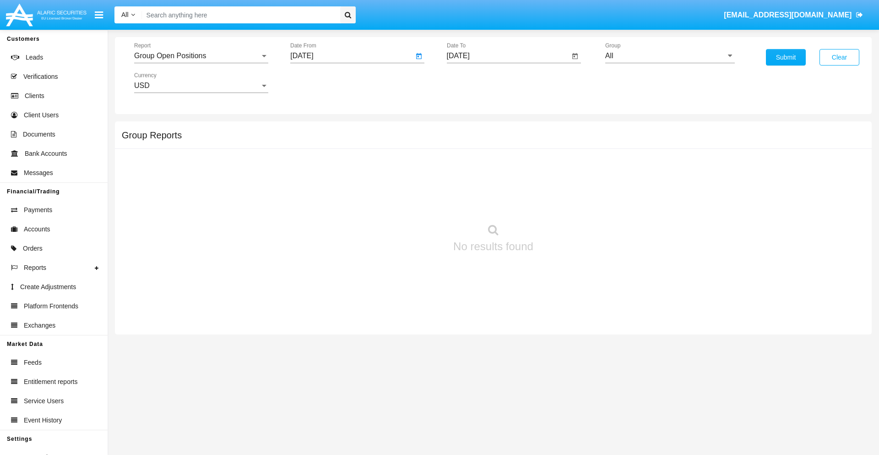
type input "[DATE]"
click at [508, 56] on input "[DATE]" at bounding box center [508, 56] width 123 height 8
click at [476, 82] on span "[DATE]" at bounding box center [469, 82] width 20 height 7
click at [500, 184] on div "2019" at bounding box center [500, 184] width 29 height 16
click at [468, 129] on div "JAN" at bounding box center [468, 129] width 29 height 16
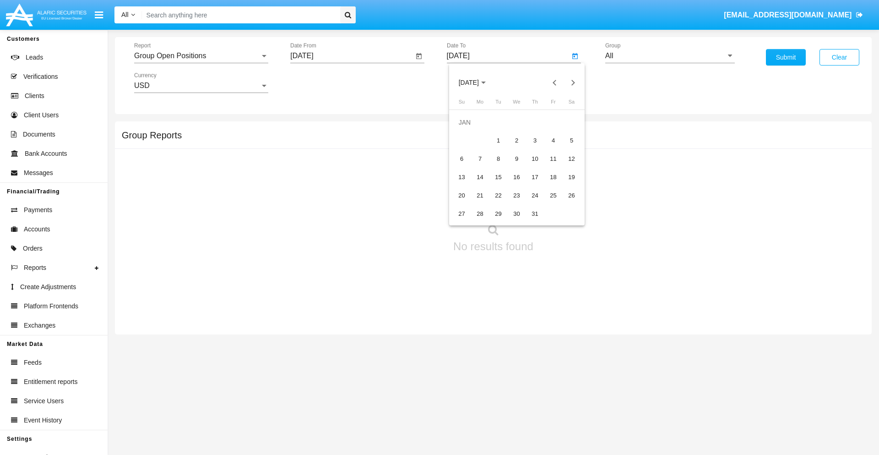
click at [498, 140] on div "1" at bounding box center [498, 140] width 16 height 16
type input "[DATE]"
click at [670, 56] on input "All" at bounding box center [670, 56] width 130 height 8
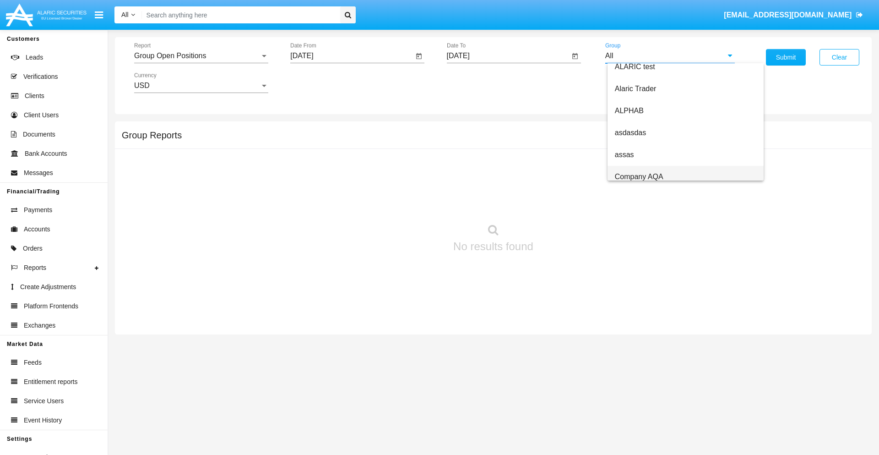
click at [639, 176] on span "Company AQA" at bounding box center [639, 177] width 49 height 8
type input "Company AQA"
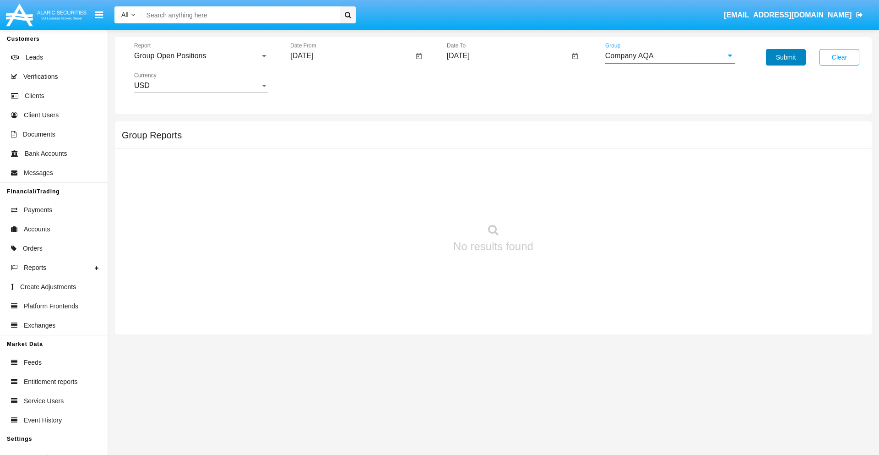
click at [785, 57] on button "Submit" at bounding box center [786, 57] width 40 height 16
click at [201, 56] on span "Report" at bounding box center [197, 56] width 126 height 8
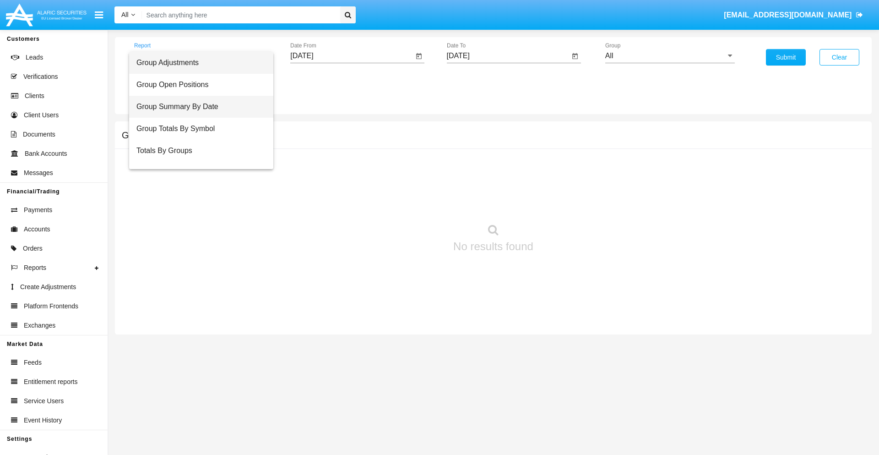
click at [197, 107] on span "Group Summary By Date" at bounding box center [201, 107] width 130 height 22
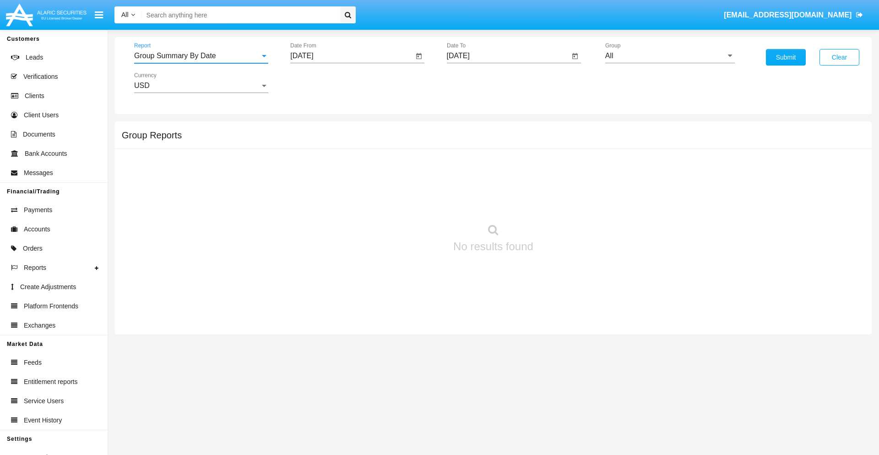
click at [352, 56] on input "[DATE]" at bounding box center [351, 56] width 123 height 8
click at [320, 82] on span "[DATE]" at bounding box center [312, 82] width 20 height 7
click at [344, 184] on div "2019" at bounding box center [344, 184] width 29 height 16
click at [312, 129] on div "JAN" at bounding box center [312, 129] width 29 height 16
click at [342, 140] on div "1" at bounding box center [342, 140] width 16 height 16
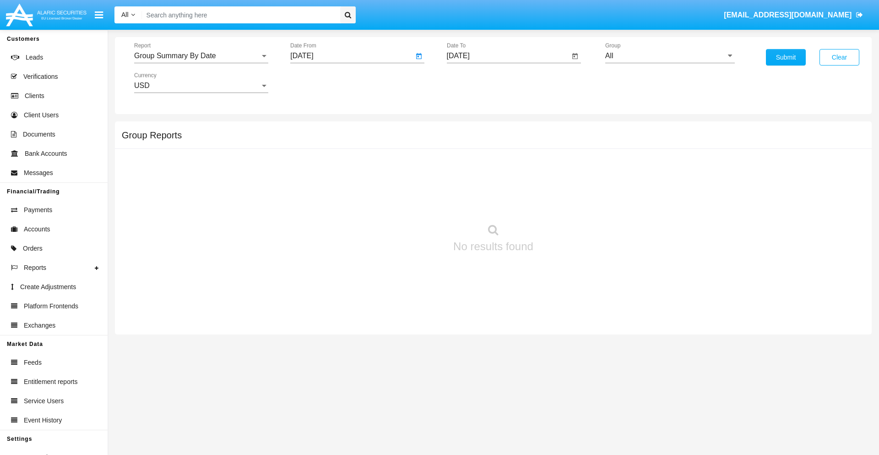
type input "[DATE]"
click at [508, 56] on input "[DATE]" at bounding box center [508, 56] width 123 height 8
click at [476, 82] on span "[DATE]" at bounding box center [469, 82] width 20 height 7
click at [500, 184] on div "2019" at bounding box center [500, 184] width 29 height 16
click at [468, 129] on div "JAN" at bounding box center [468, 129] width 29 height 16
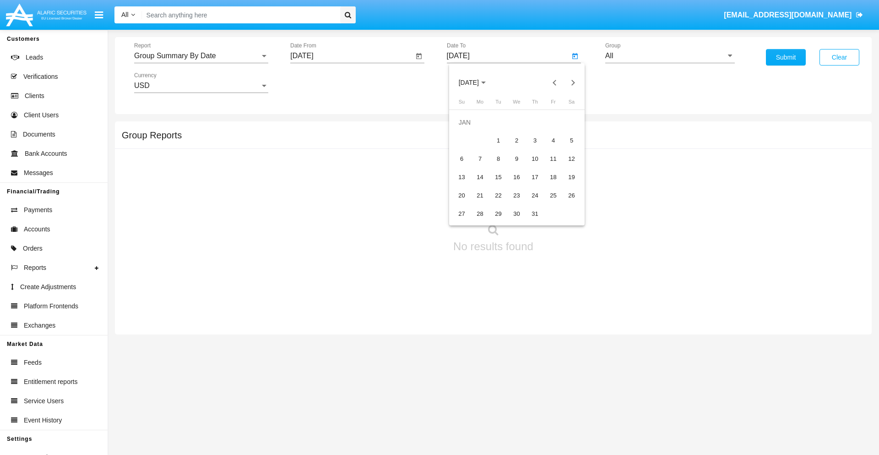
click at [498, 140] on div "1" at bounding box center [498, 140] width 16 height 16
type input "01/01/19"
click at [670, 56] on input "All" at bounding box center [670, 56] width 130 height 8
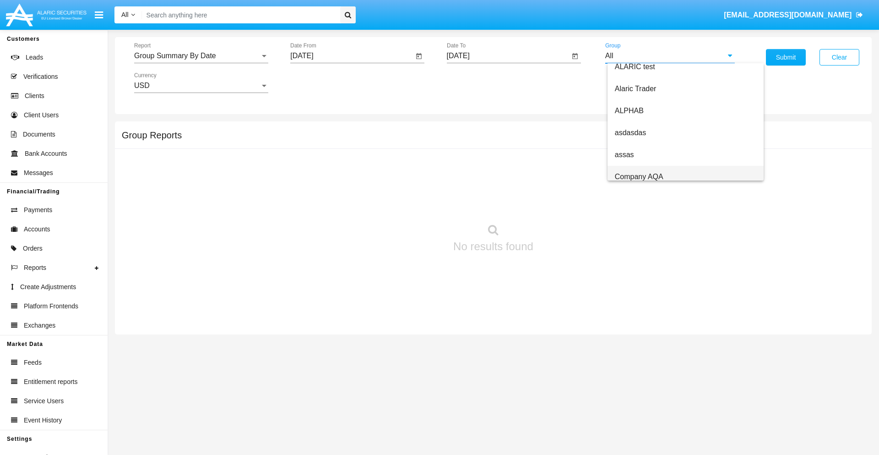
click at [639, 176] on span "Company AQA" at bounding box center [639, 177] width 49 height 8
type input "Company AQA"
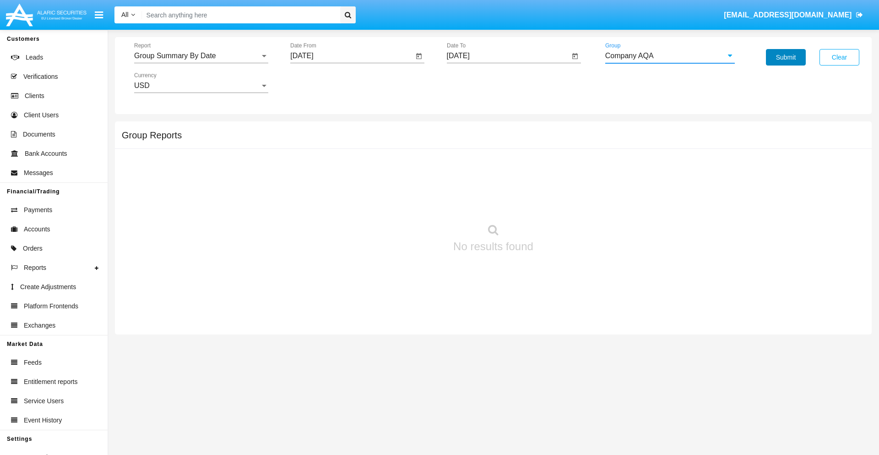
click at [785, 57] on button "Submit" at bounding box center [786, 57] width 40 height 16
click at [201, 56] on span "Report" at bounding box center [197, 56] width 126 height 8
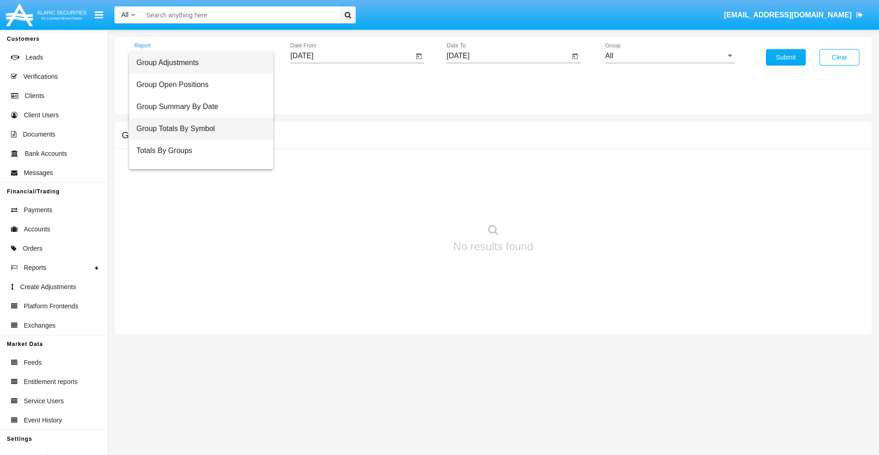
click at [197, 129] on span "Group Totals By Symbol" at bounding box center [201, 129] width 130 height 22
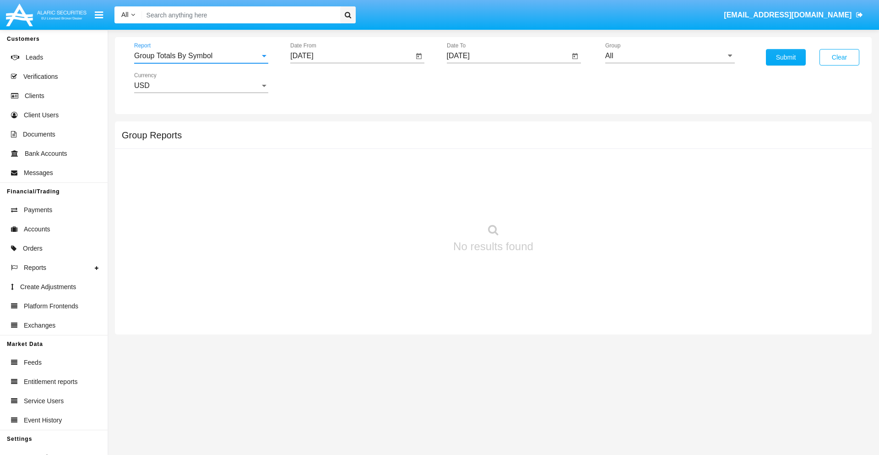
click at [352, 56] on input "[DATE]" at bounding box center [351, 56] width 123 height 8
click at [320, 82] on span "[DATE]" at bounding box center [312, 82] width 20 height 7
click at [344, 184] on div "2019" at bounding box center [344, 184] width 29 height 16
click at [312, 129] on div "JAN" at bounding box center [312, 129] width 29 height 16
click at [342, 140] on div "1" at bounding box center [342, 140] width 16 height 16
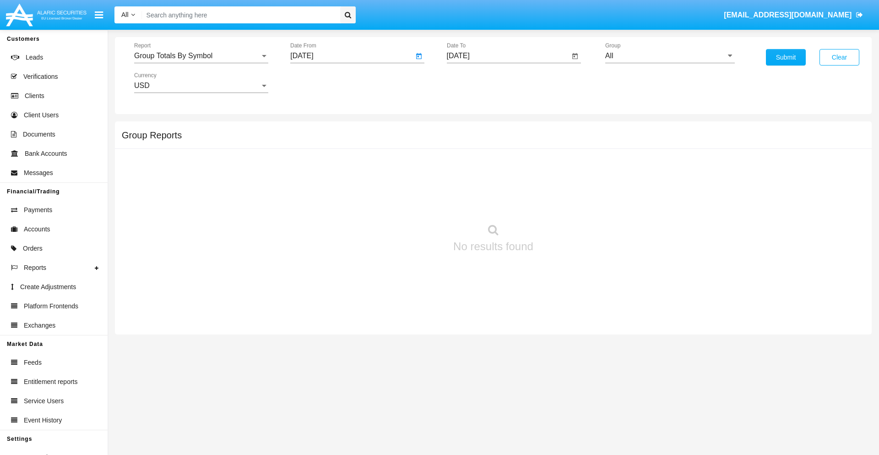
type input "01/01/19"
click at [508, 56] on input "[DATE]" at bounding box center [508, 56] width 123 height 8
click at [476, 82] on span "[DATE]" at bounding box center [469, 82] width 20 height 7
click at [500, 184] on div "2019" at bounding box center [500, 184] width 29 height 16
click at [468, 129] on div "JAN" at bounding box center [468, 129] width 29 height 16
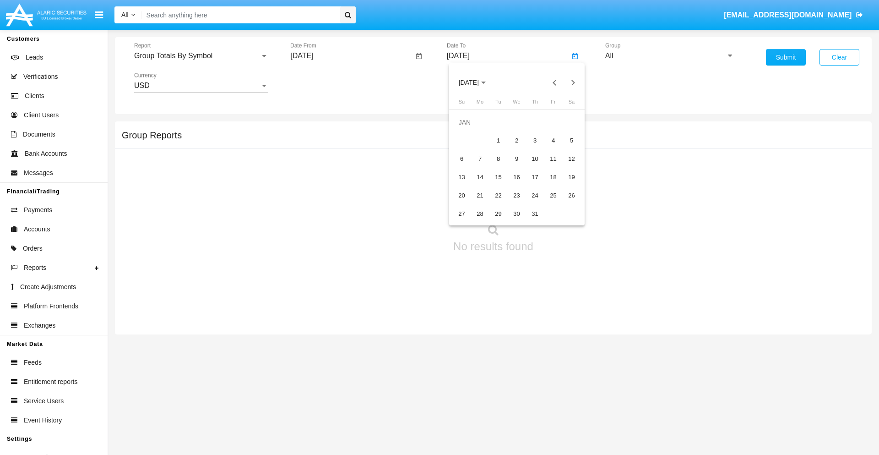
click at [498, 140] on div "1" at bounding box center [498, 140] width 16 height 16
type input "01/01/19"
click at [670, 56] on input "All" at bounding box center [670, 56] width 130 height 8
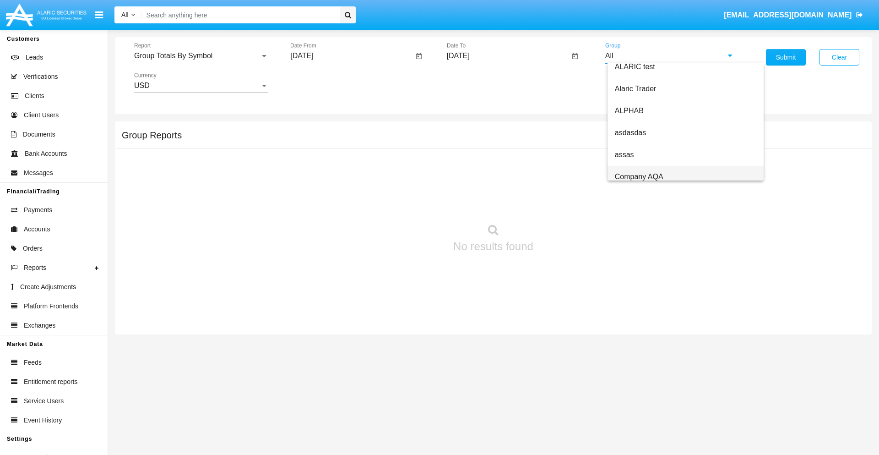
click at [639, 176] on span "Company AQA" at bounding box center [639, 177] width 49 height 8
type input "Company AQA"
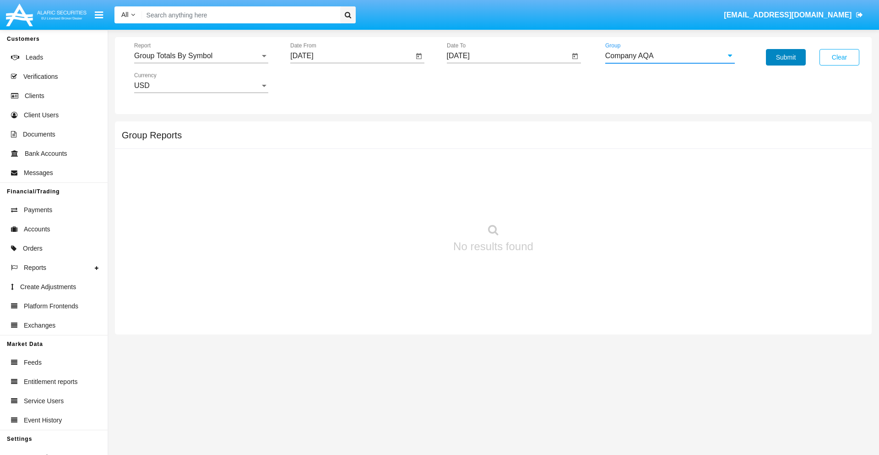
click at [785, 57] on button "Submit" at bounding box center [786, 57] width 40 height 16
click at [201, 56] on span "Report" at bounding box center [197, 56] width 126 height 8
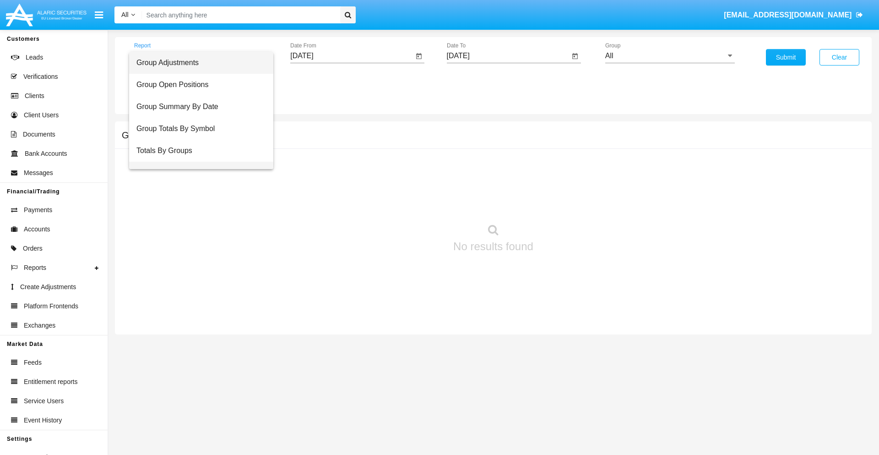
click at [197, 162] on span "Group Fees By Destination" at bounding box center [201, 173] width 130 height 22
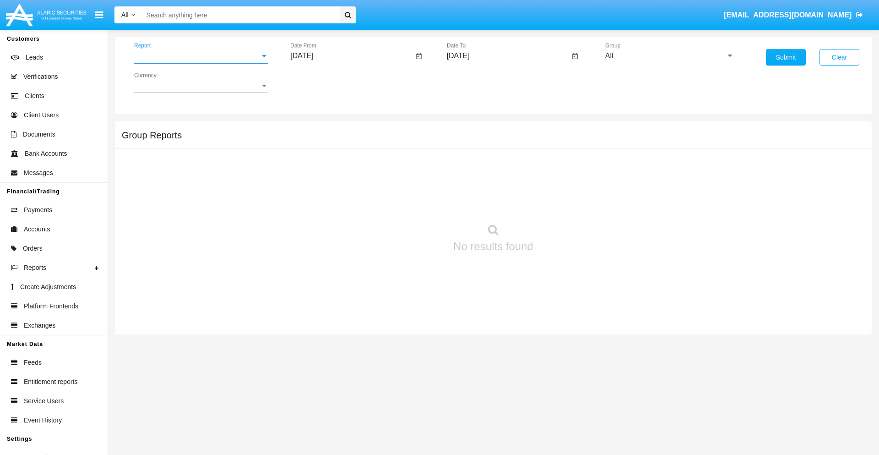
scroll to position [15, 0]
click at [352, 56] on input "[DATE]" at bounding box center [351, 56] width 123 height 8
click at [320, 82] on span "[DATE]" at bounding box center [312, 82] width 20 height 7
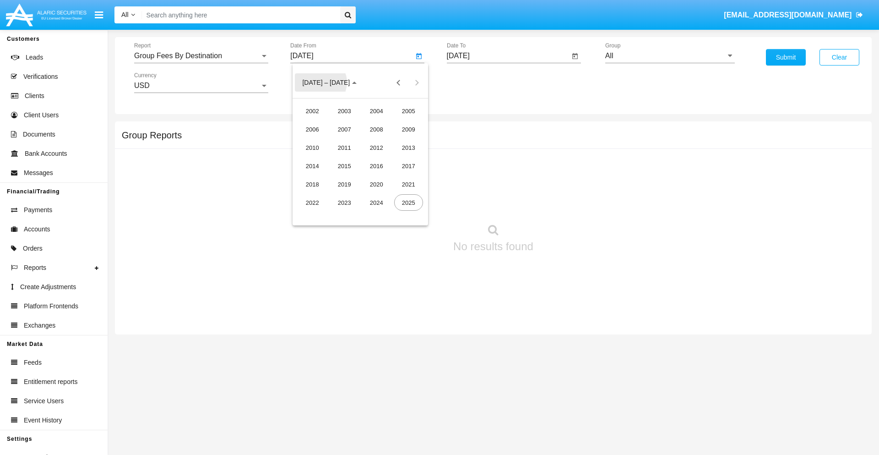
click at [344, 184] on div "2019" at bounding box center [344, 184] width 29 height 16
click at [312, 129] on div "JAN" at bounding box center [312, 129] width 29 height 16
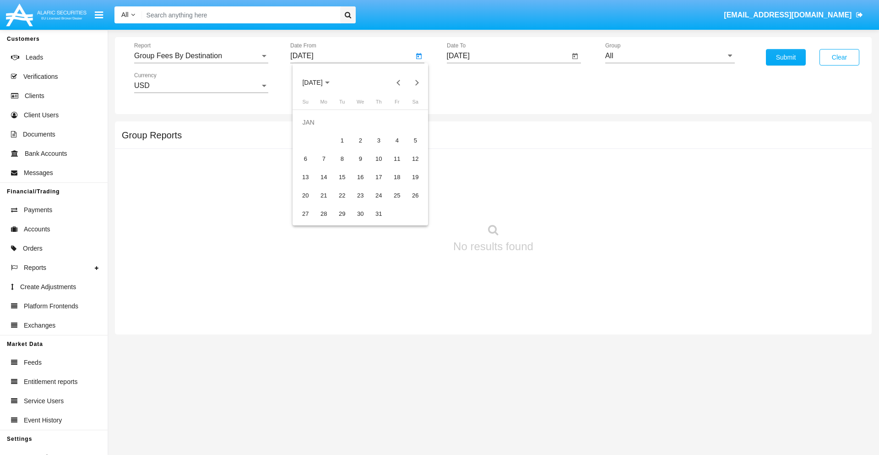
click at [342, 140] on div "1" at bounding box center [342, 140] width 16 height 16
type input "[DATE]"
click at [508, 56] on input "[DATE]" at bounding box center [508, 56] width 123 height 8
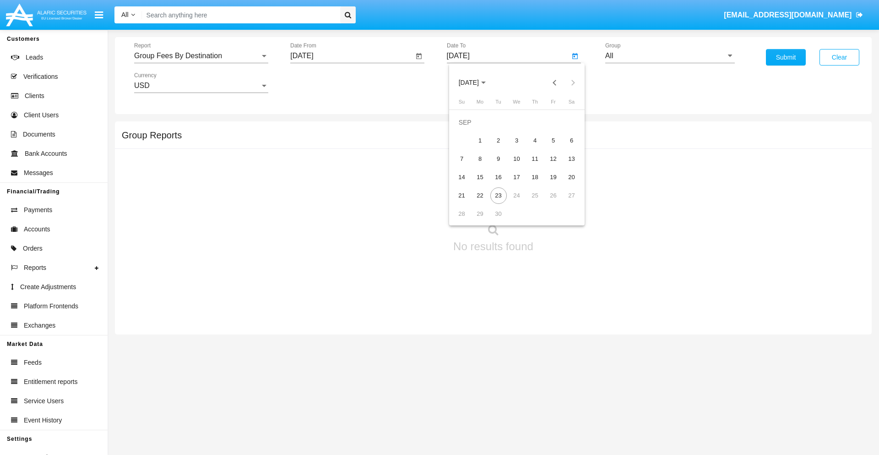
click at [476, 82] on span "[DATE]" at bounding box center [469, 82] width 20 height 7
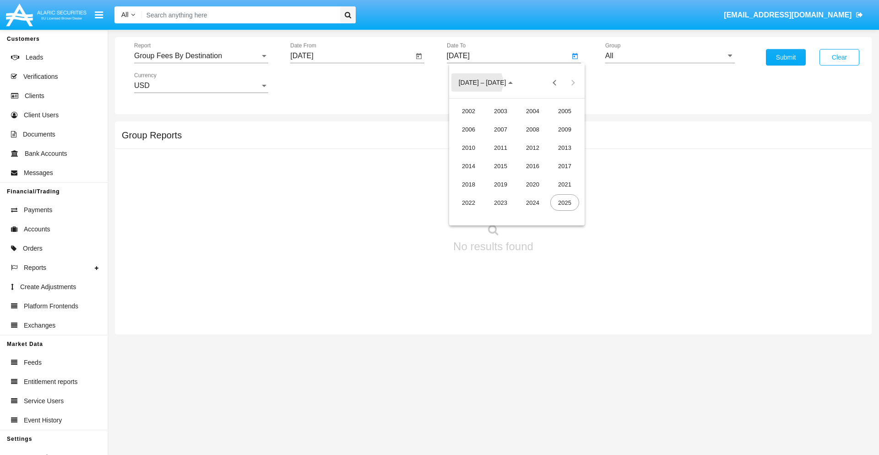
click at [500, 184] on div "2019" at bounding box center [500, 184] width 29 height 16
click at [468, 129] on div "JAN" at bounding box center [468, 129] width 29 height 16
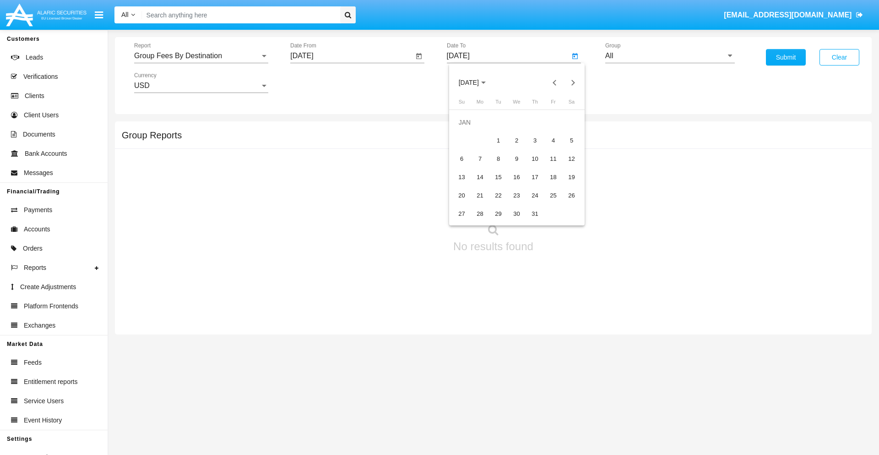
click at [498, 140] on div "1" at bounding box center [498, 140] width 16 height 16
type input "[DATE]"
click at [670, 56] on input "All" at bounding box center [670, 56] width 130 height 8
click at [639, 378] on span "Company AQA" at bounding box center [639, 382] width 49 height 8
type input "Company AQA"
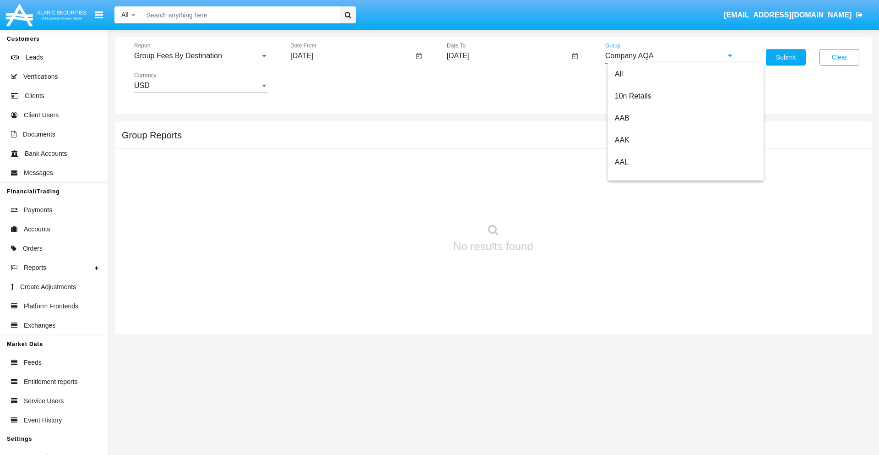
scroll to position [0, 0]
click at [785, 57] on button "Submit" at bounding box center [786, 57] width 40 height 16
click at [201, 56] on span "Report" at bounding box center [197, 56] width 126 height 8
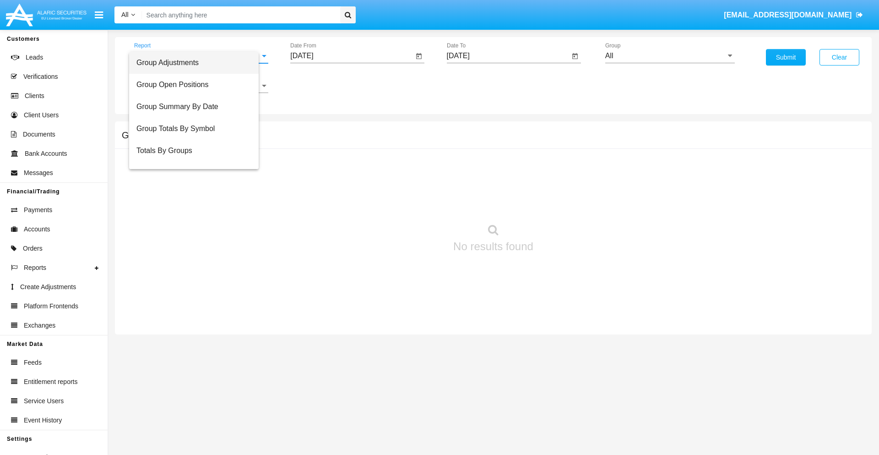
click at [197, 184] on span "Totals By Accounts" at bounding box center [193, 195] width 115 height 22
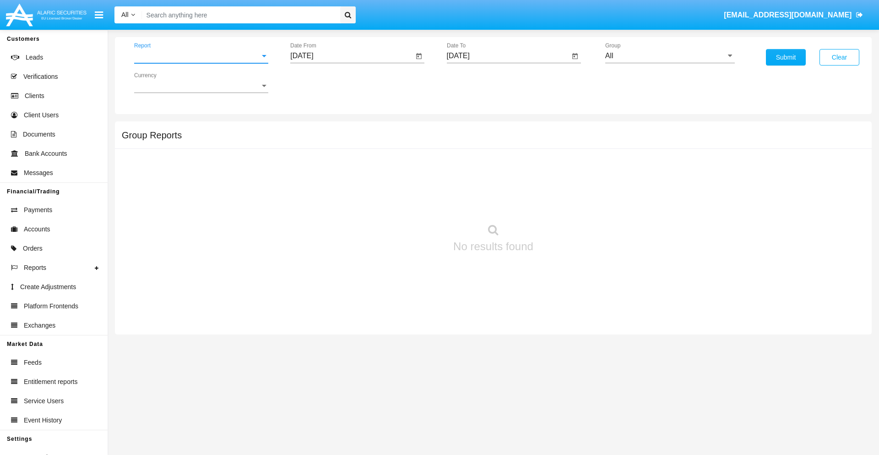
scroll to position [37, 0]
click at [352, 56] on input "[DATE]" at bounding box center [351, 56] width 123 height 8
click at [320, 82] on span "[DATE]" at bounding box center [312, 82] width 20 height 7
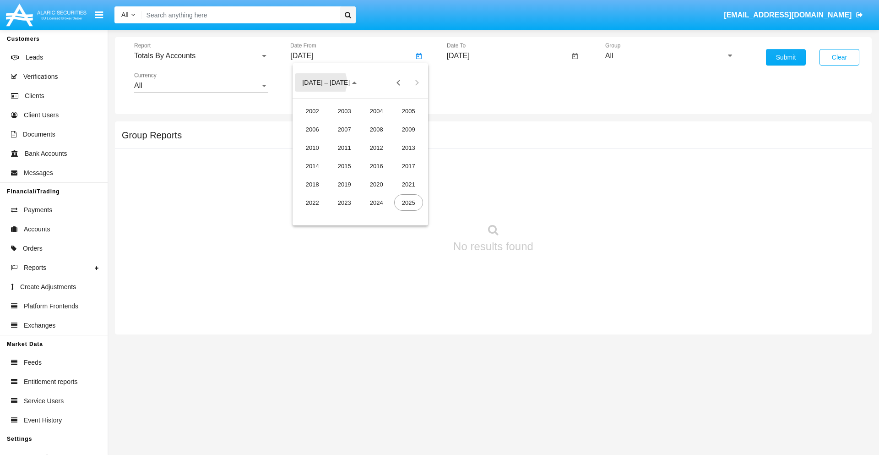
click at [344, 184] on div "2019" at bounding box center [344, 184] width 29 height 16
click at [312, 129] on div "JAN" at bounding box center [312, 129] width 29 height 16
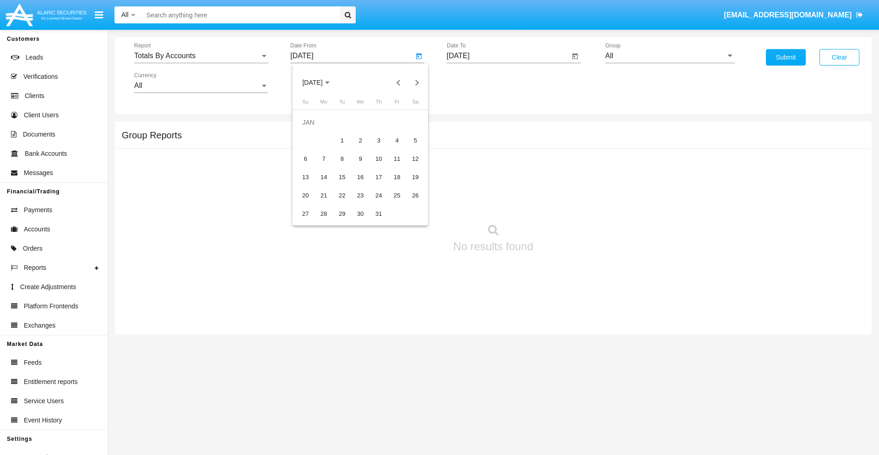
click at [342, 140] on div "1" at bounding box center [342, 140] width 16 height 16
type input "01/01/19"
click at [508, 56] on input "[DATE]" at bounding box center [508, 56] width 123 height 8
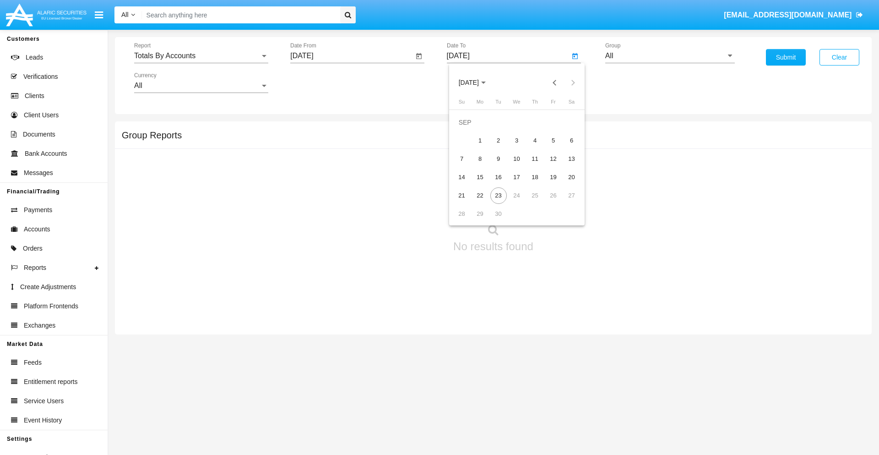
click at [476, 82] on span "SEP 2025" at bounding box center [469, 82] width 20 height 7
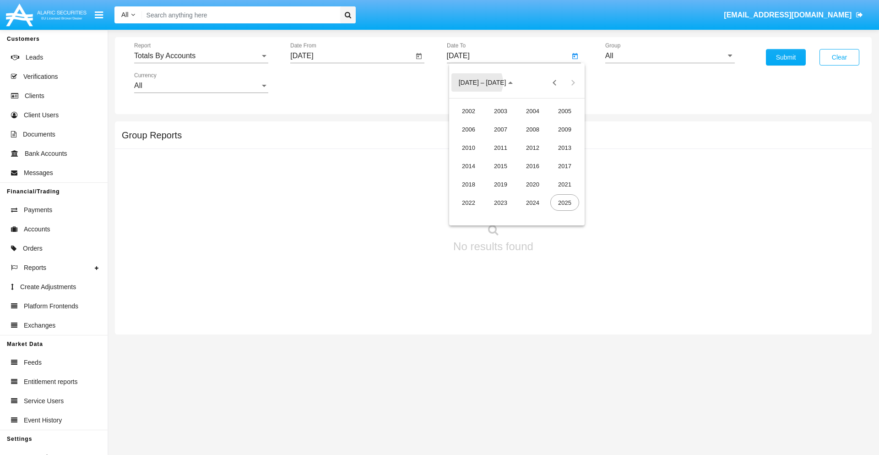
click at [500, 184] on div "2019" at bounding box center [500, 184] width 29 height 16
click at [468, 129] on div "JAN" at bounding box center [468, 129] width 29 height 16
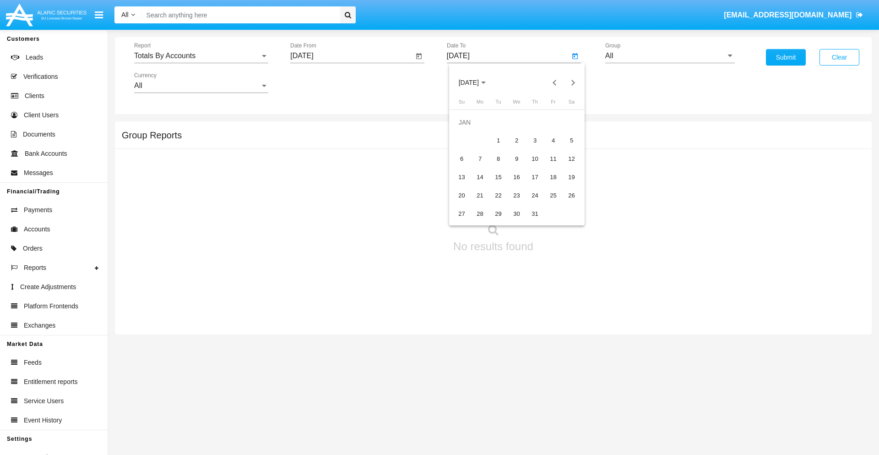
click at [498, 140] on div "1" at bounding box center [498, 140] width 16 height 16
type input "01/01/19"
click at [670, 56] on input "All" at bounding box center [670, 56] width 130 height 8
click at [639, 378] on span "Company AQA" at bounding box center [639, 382] width 49 height 8
type input "Company AQA"
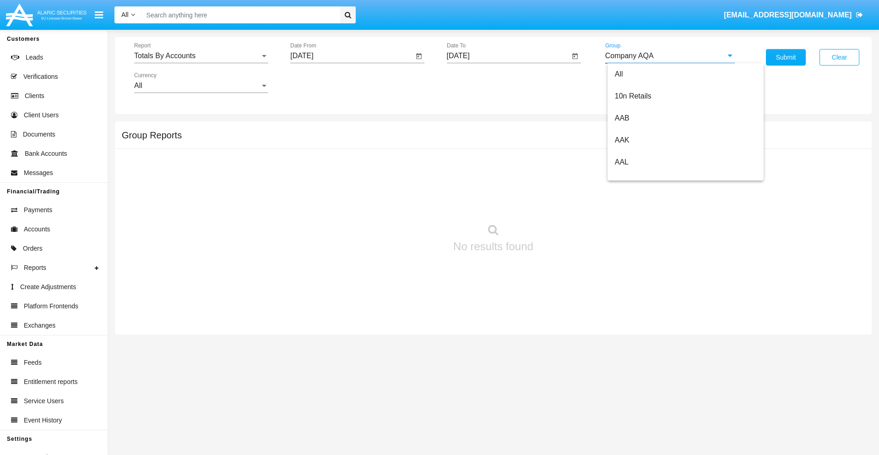
scroll to position [0, 0]
click at [785, 57] on button "Submit" at bounding box center [786, 57] width 40 height 16
click at [201, 56] on span "Report" at bounding box center [197, 56] width 126 height 8
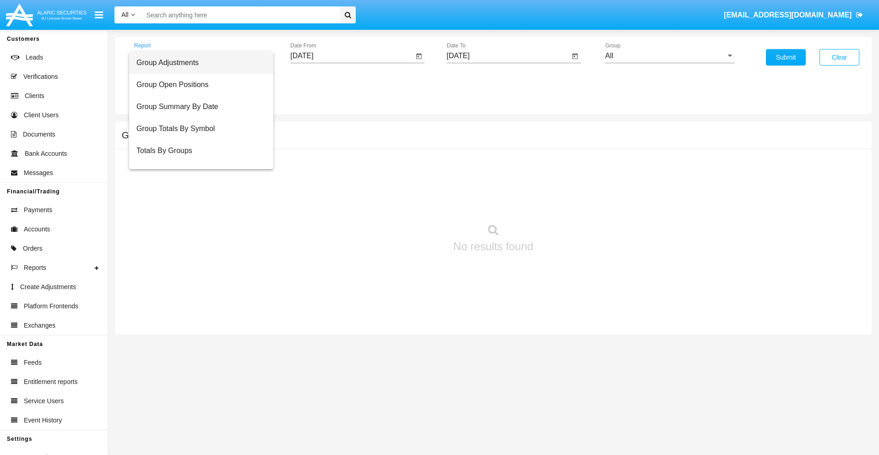
click at [197, 63] on span "Group Adjustments" at bounding box center [201, 63] width 130 height 22
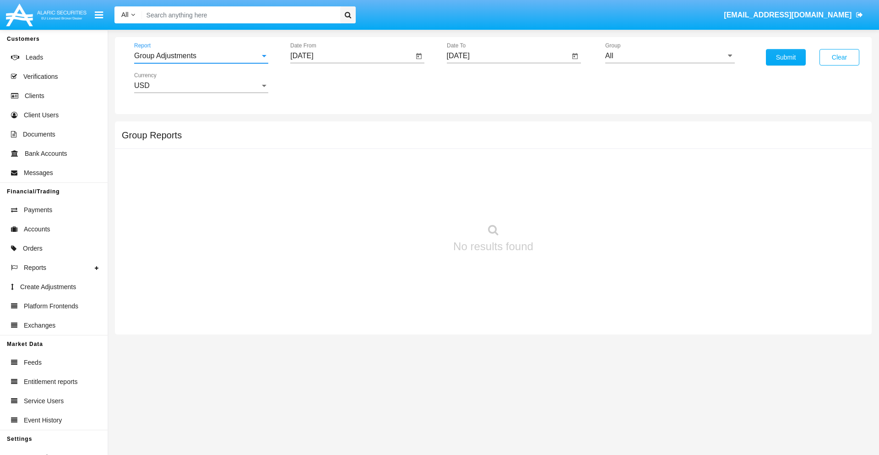
click at [352, 56] on input "[DATE]" at bounding box center [351, 56] width 123 height 8
click at [320, 82] on span "[DATE]" at bounding box center [312, 82] width 20 height 7
click at [408, 202] on div "2025" at bounding box center [408, 202] width 29 height 16
click at [344, 147] on div "JUN" at bounding box center [344, 147] width 29 height 16
click at [324, 195] on div "23" at bounding box center [323, 195] width 16 height 16
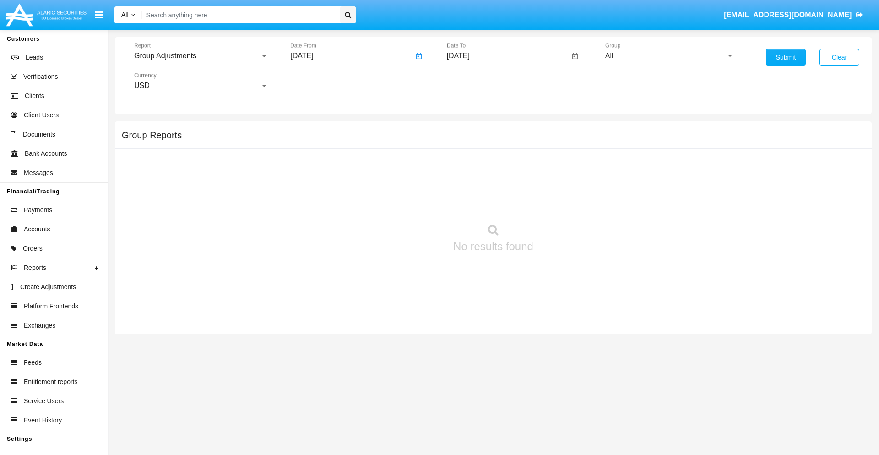
type input "06/23/25"
click at [508, 56] on input "[DATE]" at bounding box center [508, 56] width 123 height 8
click at [476, 82] on span "[DATE]" at bounding box center [469, 82] width 20 height 7
click at [564, 202] on div "2025" at bounding box center [564, 202] width 29 height 16
click at [468, 166] on div "SEP" at bounding box center [468, 165] width 29 height 16
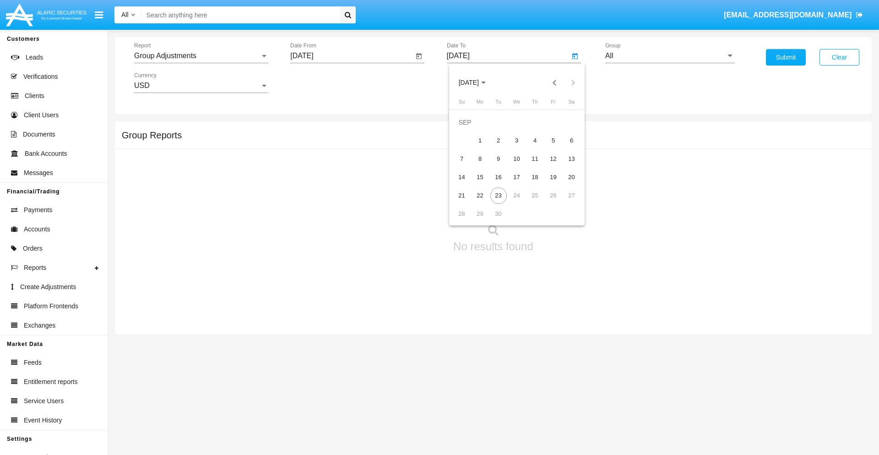
click at [498, 195] on div "23" at bounding box center [498, 195] width 16 height 16
type input "[DATE]"
click at [670, 56] on input "All" at bounding box center [670, 56] width 130 height 8
click at [639, 378] on span "Company AQA" at bounding box center [639, 382] width 49 height 8
type input "Company AQA"
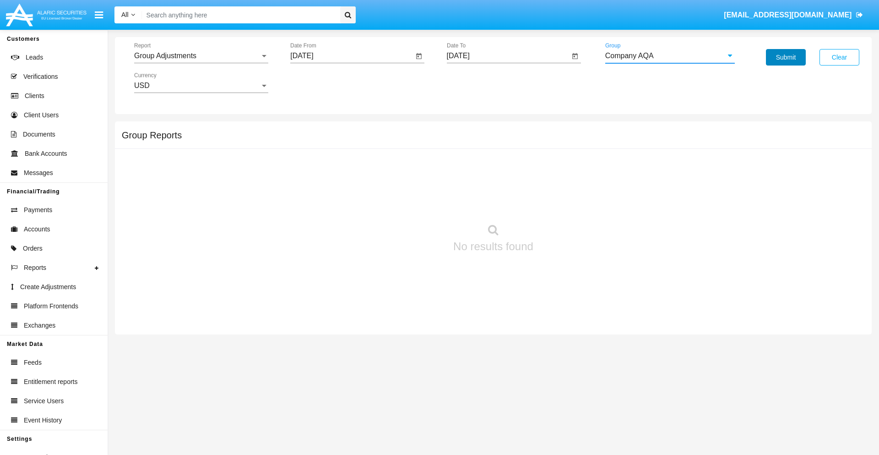
click at [785, 57] on button "Submit" at bounding box center [786, 57] width 40 height 16
click at [201, 56] on span "Report" at bounding box center [197, 56] width 126 height 8
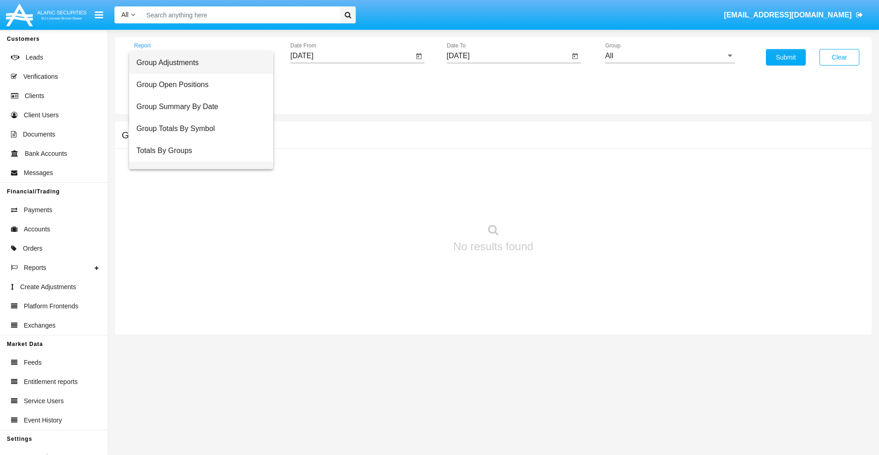
click at [197, 162] on span "Group Fees By Destination" at bounding box center [201, 173] width 130 height 22
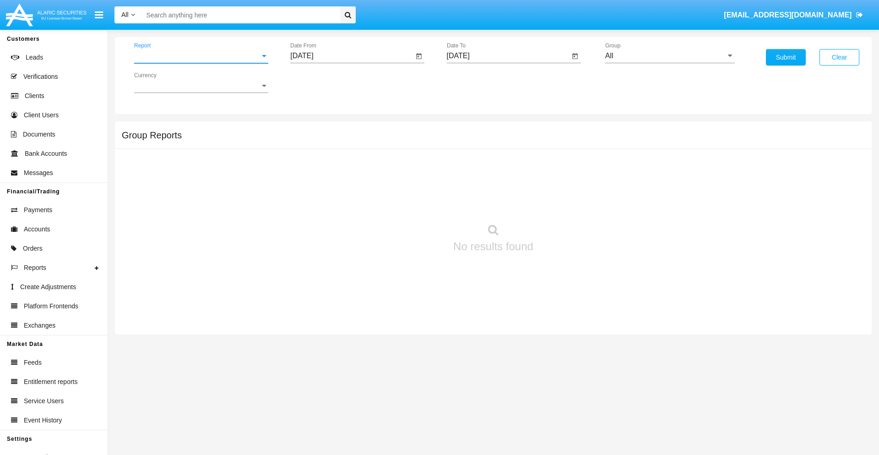
scroll to position [15, 0]
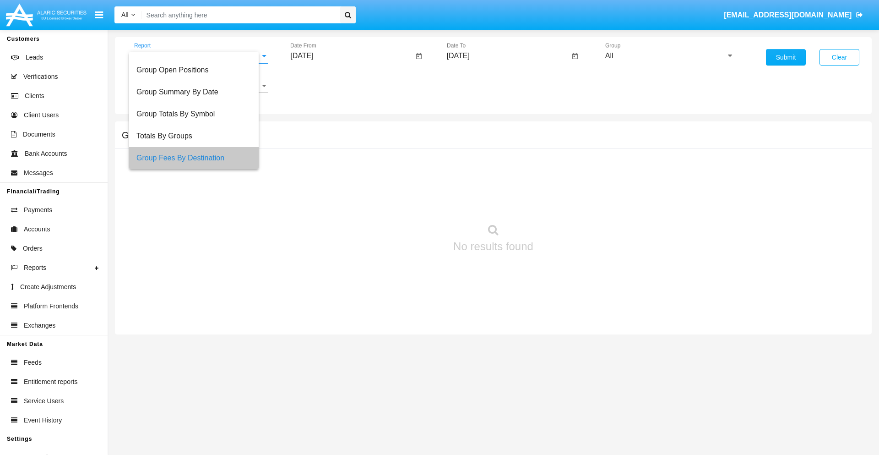
click at [352, 56] on input "[DATE]" at bounding box center [351, 56] width 123 height 8
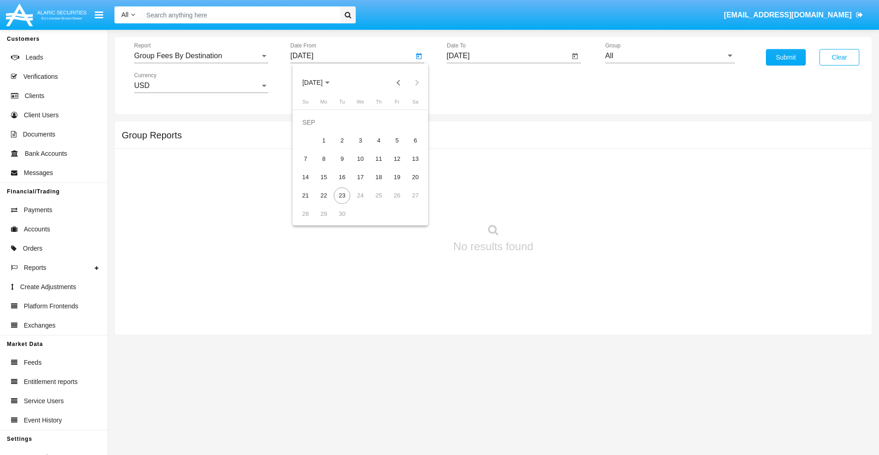
click at [320, 82] on span "[DATE]" at bounding box center [312, 82] width 20 height 7
click at [408, 202] on div "2025" at bounding box center [408, 202] width 29 height 16
click at [376, 147] on div "[DATE]" at bounding box center [376, 147] width 29 height 16
click at [360, 195] on div "23" at bounding box center [360, 195] width 16 height 16
type input "[DATE]"
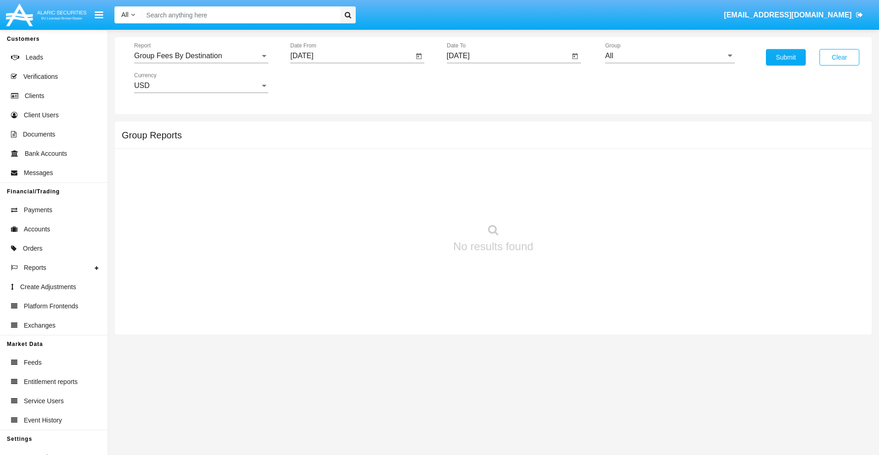
click at [508, 56] on input "[DATE]" at bounding box center [508, 56] width 123 height 8
click at [476, 82] on span "[DATE]" at bounding box center [469, 82] width 20 height 7
click at [564, 202] on div "2025" at bounding box center [564, 202] width 29 height 16
click at [468, 166] on div "SEP" at bounding box center [468, 165] width 29 height 16
click at [498, 195] on div "23" at bounding box center [498, 195] width 16 height 16
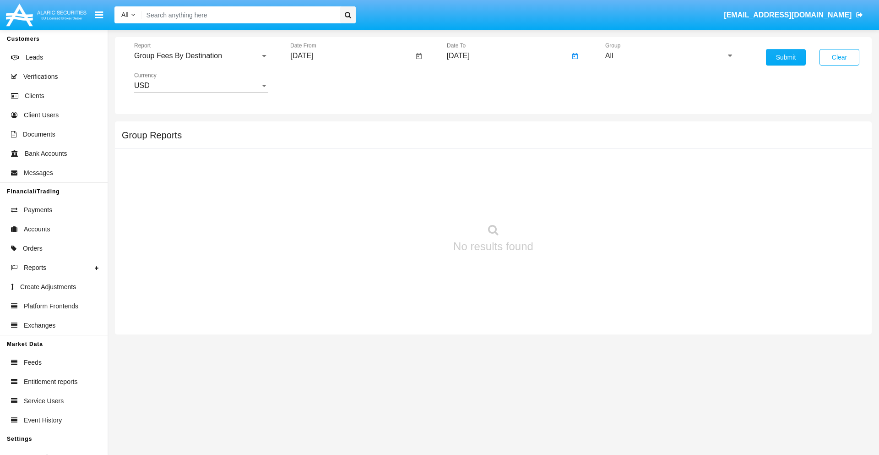
type input "[DATE]"
click at [670, 56] on input "All" at bounding box center [670, 56] width 130 height 8
click at [644, 176] on span "Hammer Web Lite" at bounding box center [644, 177] width 59 height 8
type input "Hammer Web Lite"
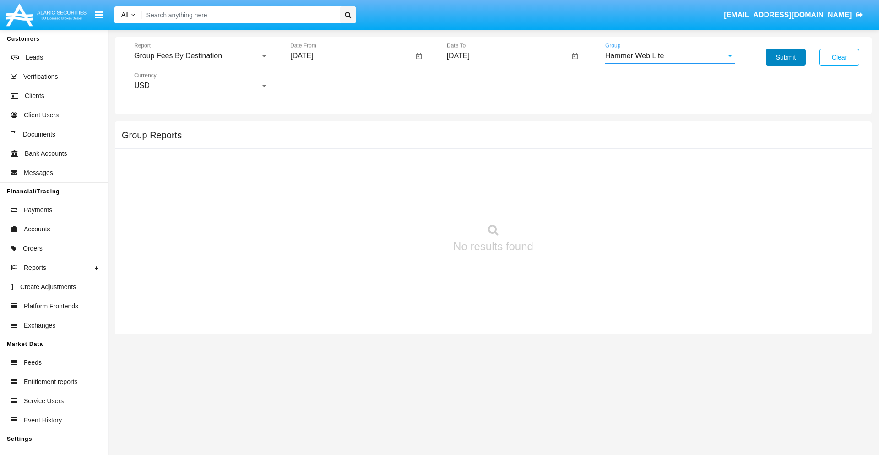
click at [785, 57] on button "Submit" at bounding box center [786, 57] width 40 height 16
click at [201, 56] on span "Report" at bounding box center [197, 56] width 126 height 8
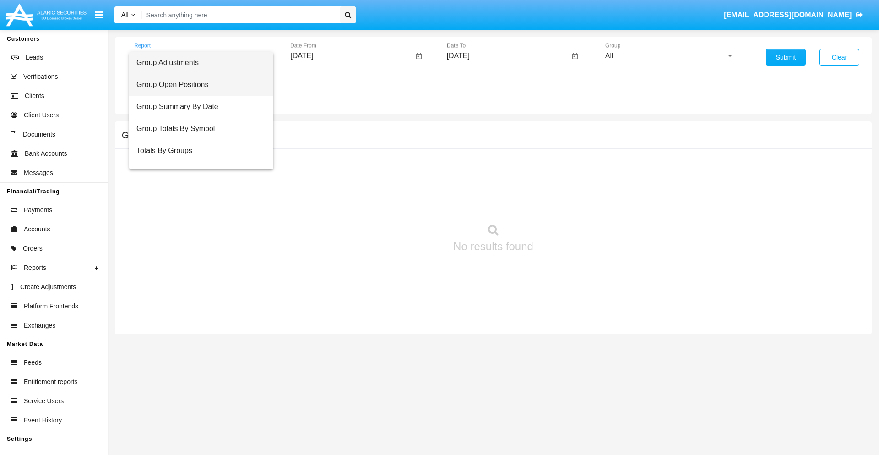
click at [197, 85] on span "Group Open Positions" at bounding box center [201, 85] width 130 height 22
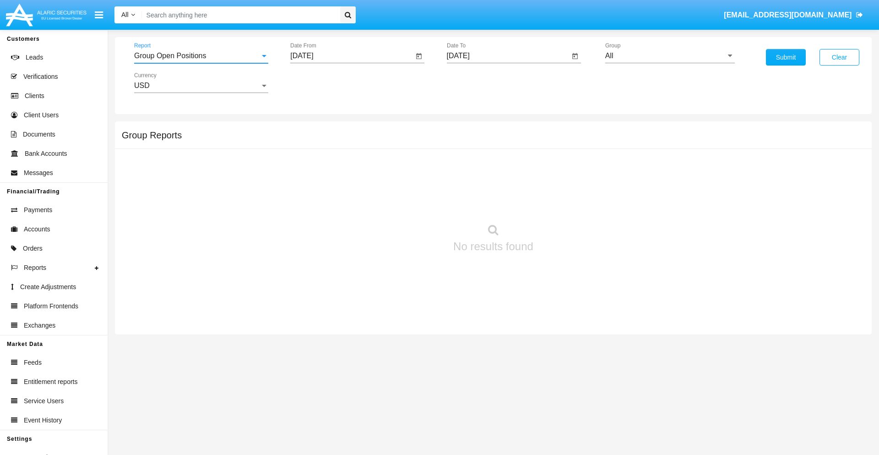
click at [352, 56] on input "[DATE]" at bounding box center [351, 56] width 123 height 8
click at [320, 82] on span "[DATE]" at bounding box center [312, 82] width 20 height 7
click at [408, 202] on div "2025" at bounding box center [408, 202] width 29 height 16
click at [408, 147] on div "AUG" at bounding box center [408, 147] width 29 height 16
click at [415, 177] on div "23" at bounding box center [415, 177] width 16 height 16
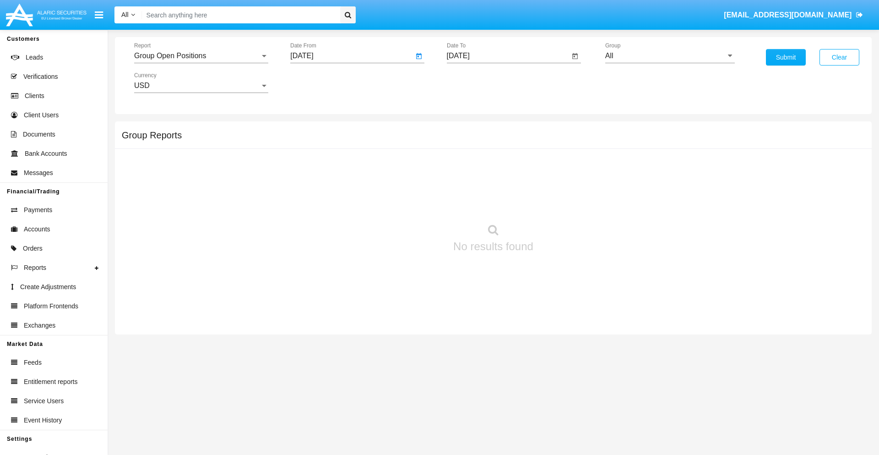
type input "[DATE]"
click at [508, 56] on input "[DATE]" at bounding box center [508, 56] width 123 height 8
click at [476, 82] on span "[DATE]" at bounding box center [469, 82] width 20 height 7
click at [564, 202] on div "2025" at bounding box center [564, 202] width 29 height 16
click at [468, 166] on div "SEP" at bounding box center [468, 165] width 29 height 16
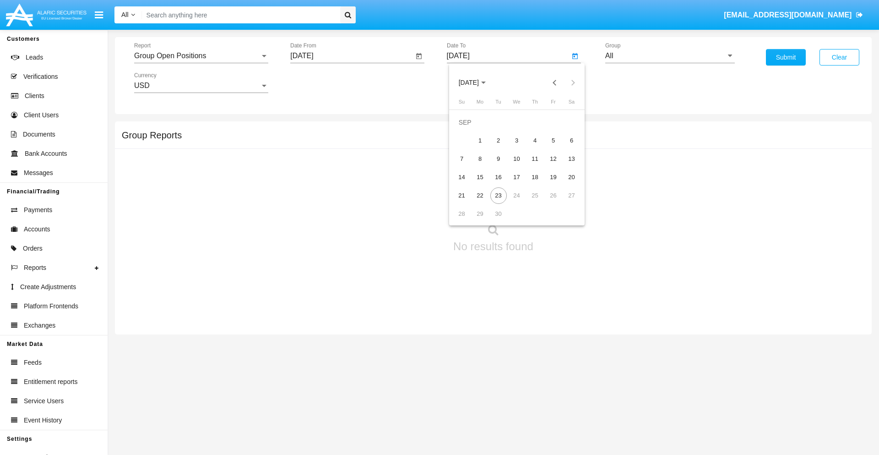
click at [498, 195] on div "23" at bounding box center [498, 195] width 16 height 16
type input "[DATE]"
click at [670, 56] on input "All" at bounding box center [670, 56] width 130 height 8
type input "Hammer Web Lite"
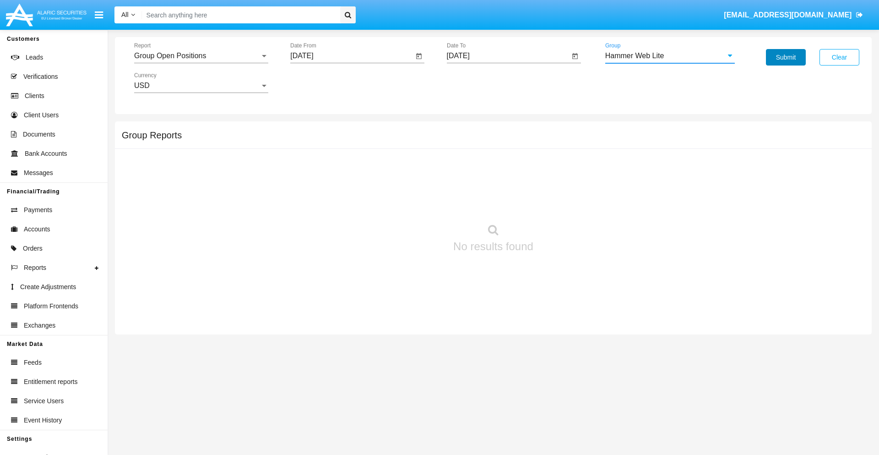
click at [785, 57] on button "Submit" at bounding box center [786, 57] width 40 height 16
click at [201, 56] on span "Report" at bounding box center [197, 56] width 126 height 8
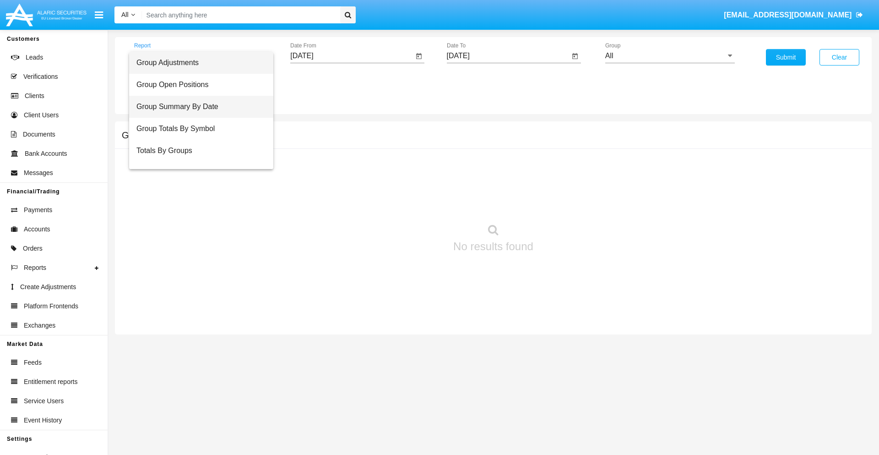
click at [197, 107] on span "Group Summary By Date" at bounding box center [201, 107] width 130 height 22
click at [352, 56] on input "[DATE]" at bounding box center [351, 56] width 123 height 8
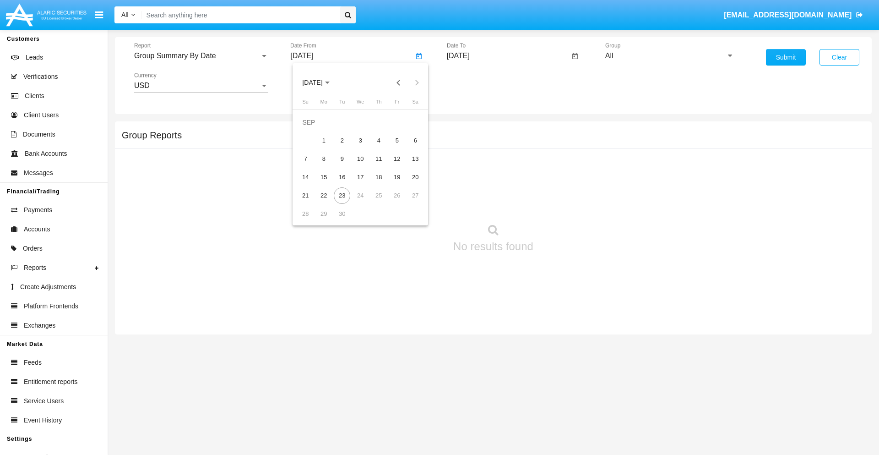
click at [320, 82] on span "[DATE]" at bounding box center [312, 82] width 20 height 7
click at [408, 202] on div "2025" at bounding box center [408, 202] width 29 height 16
click at [408, 147] on div "AUG" at bounding box center [408, 147] width 29 height 16
click at [415, 177] on div "23" at bounding box center [415, 177] width 16 height 16
type input "08/23/25"
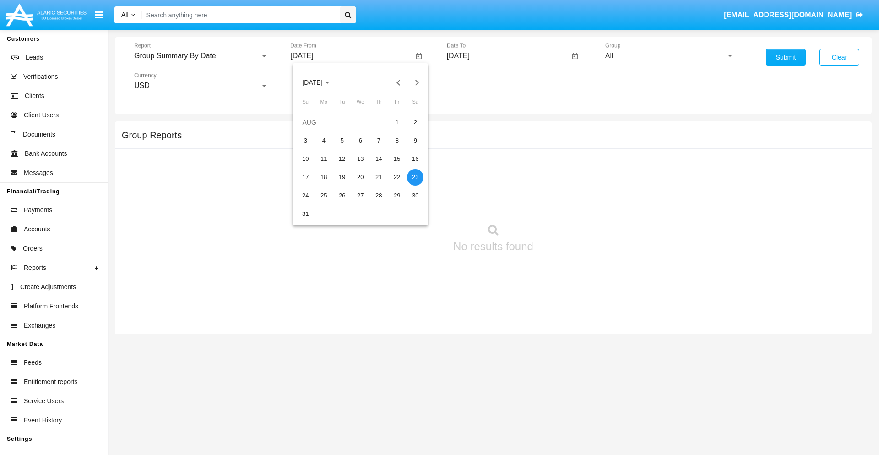
click at [508, 56] on input "[DATE]" at bounding box center [508, 56] width 123 height 8
click at [476, 82] on span "SEP 2025" at bounding box center [469, 82] width 20 height 7
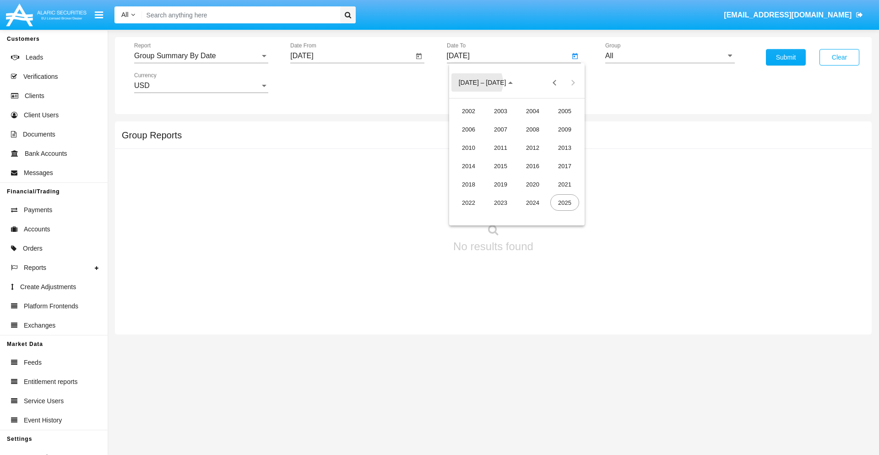
click at [564, 202] on div "2025" at bounding box center [564, 202] width 29 height 16
click at [468, 166] on div "SEP" at bounding box center [468, 165] width 29 height 16
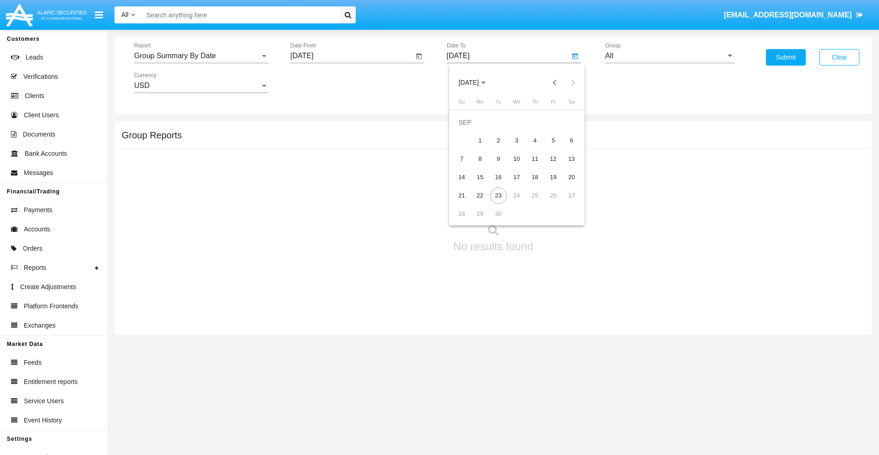
click at [498, 195] on div "23" at bounding box center [498, 195] width 16 height 16
type input "[DATE]"
click at [670, 56] on input "All" at bounding box center [670, 56] width 130 height 8
type input "Hammer Web Lite"
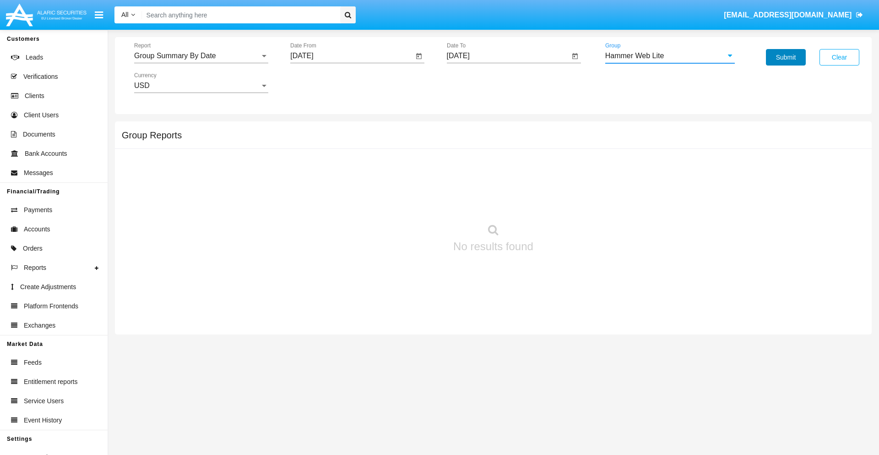
click at [785, 57] on button "Submit" at bounding box center [786, 57] width 40 height 16
click at [201, 56] on span "Report" at bounding box center [197, 56] width 126 height 8
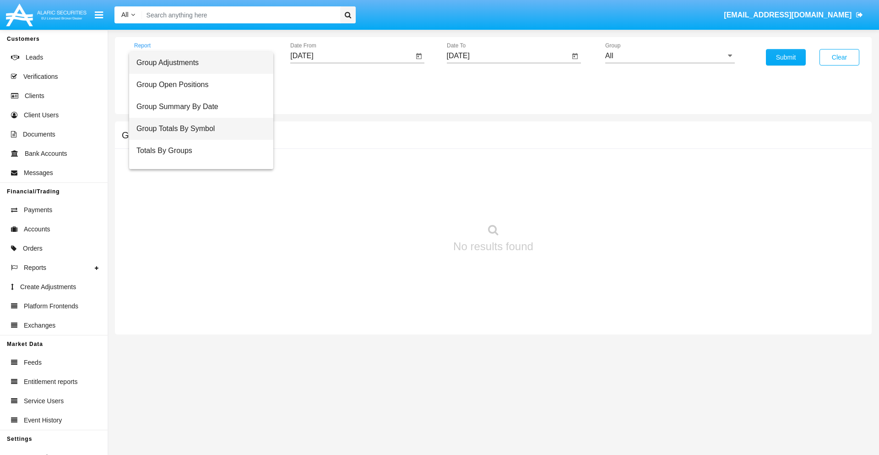
click at [197, 129] on span "Group Totals By Symbol" at bounding box center [201, 129] width 130 height 22
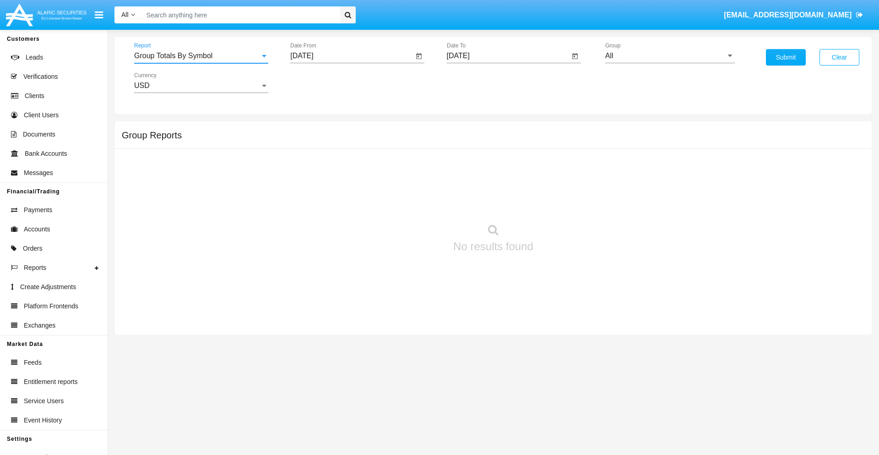
click at [352, 56] on input "[DATE]" at bounding box center [351, 56] width 123 height 8
click at [320, 82] on span "[DATE]" at bounding box center [312, 82] width 20 height 7
click at [408, 202] on div "2025" at bounding box center [408, 202] width 29 height 16
click at [408, 147] on div "AUG" at bounding box center [408, 147] width 29 height 16
click at [415, 177] on div "23" at bounding box center [415, 177] width 16 height 16
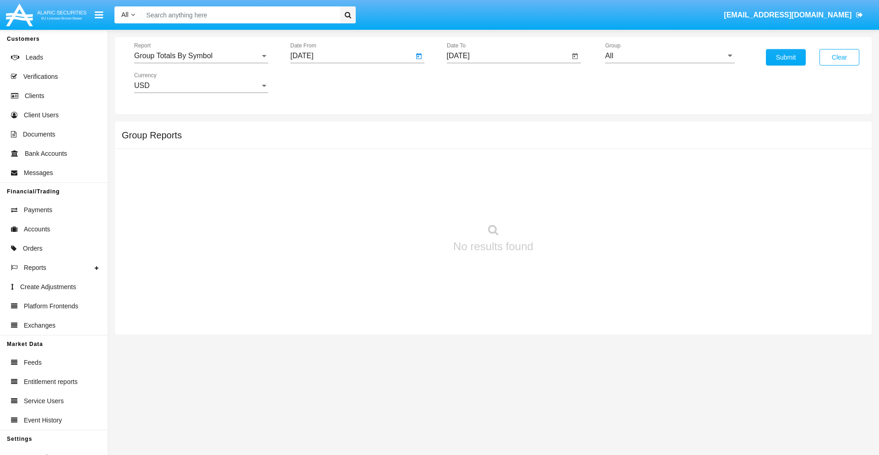
type input "[DATE]"
click at [508, 56] on input "[DATE]" at bounding box center [508, 56] width 123 height 8
click at [476, 82] on span "[DATE]" at bounding box center [469, 82] width 20 height 7
click at [564, 202] on div "2025" at bounding box center [564, 202] width 29 height 16
click at [468, 166] on div "SEP" at bounding box center [468, 165] width 29 height 16
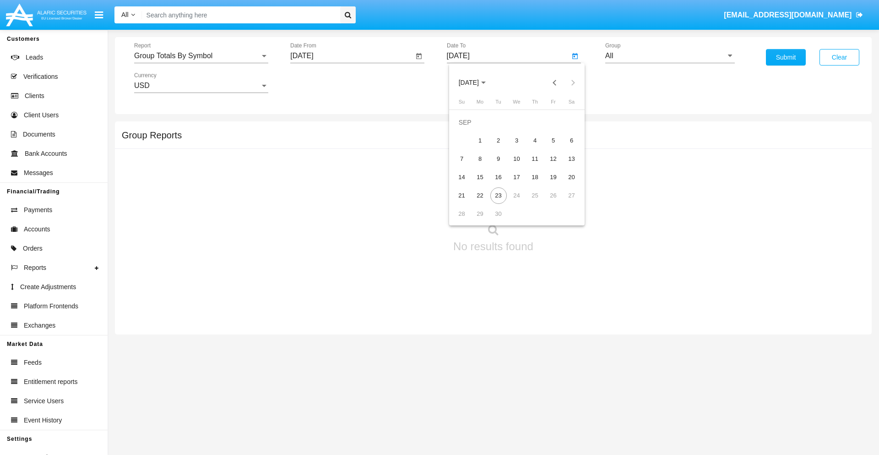
click at [498, 195] on div "23" at bounding box center [498, 195] width 16 height 16
type input "[DATE]"
click at [670, 56] on input "All" at bounding box center [670, 56] width 130 height 8
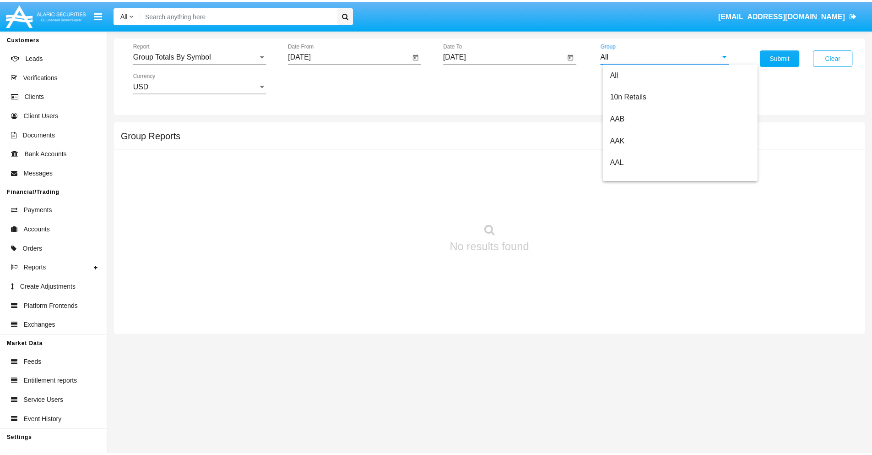
scroll to position [491, 0]
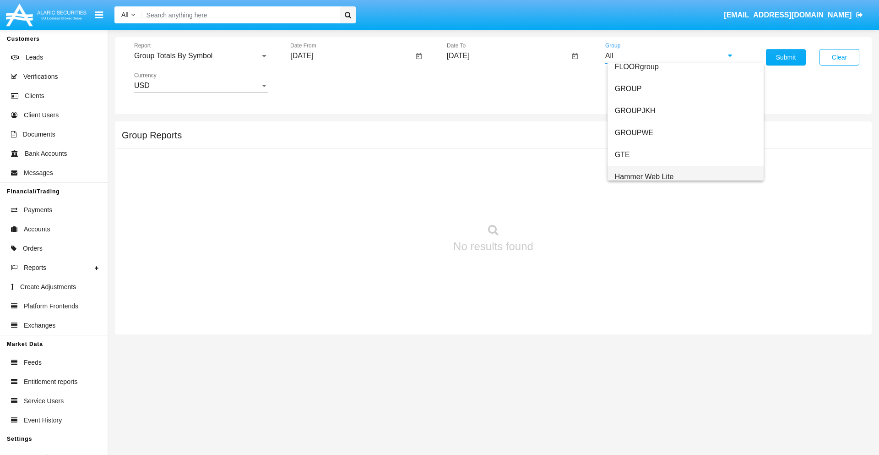
click at [644, 176] on span "Hammer Web Lite" at bounding box center [644, 177] width 59 height 8
type input "Hammer Web Lite"
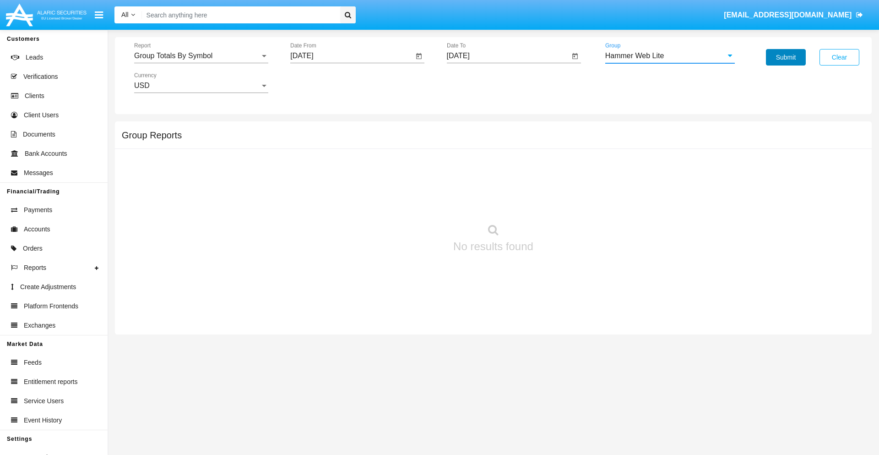
click at [785, 57] on button "Submit" at bounding box center [786, 57] width 40 height 16
click at [201, 56] on span "Report" at bounding box center [197, 56] width 126 height 8
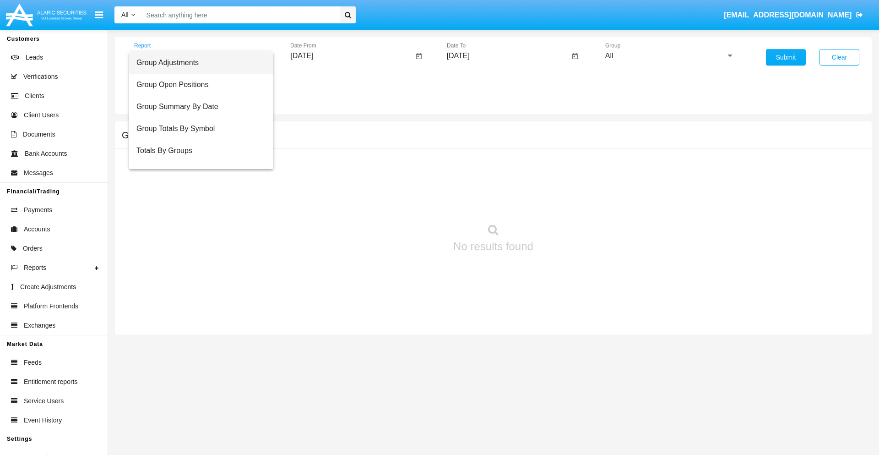
scroll to position [37, 0]
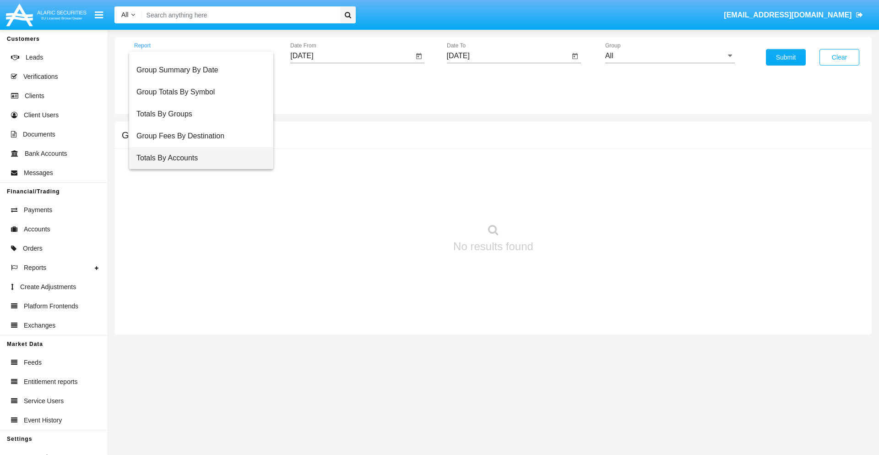
click at [197, 158] on span "Totals By Accounts" at bounding box center [201, 158] width 130 height 22
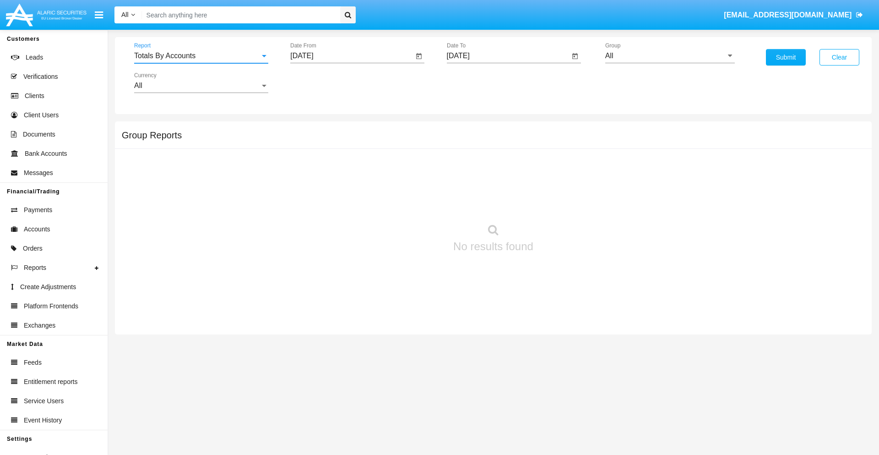
click at [352, 56] on input "[DATE]" at bounding box center [351, 56] width 123 height 8
click at [320, 82] on span "[DATE]" at bounding box center [312, 82] width 20 height 7
click at [408, 202] on div "2025" at bounding box center [408, 202] width 29 height 16
click at [312, 166] on div "SEP" at bounding box center [312, 165] width 29 height 16
click at [324, 158] on div "8" at bounding box center [323, 159] width 16 height 16
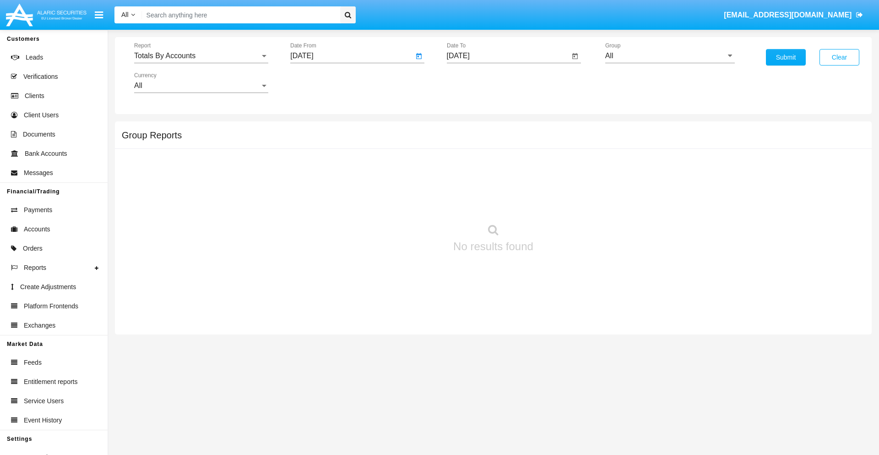
type input "09/08/25"
click at [508, 56] on input "[DATE]" at bounding box center [508, 56] width 123 height 8
click at [476, 82] on span "SEP 2025" at bounding box center [469, 82] width 20 height 7
click at [564, 202] on div "2025" at bounding box center [564, 202] width 29 height 16
click at [468, 166] on div "SEP" at bounding box center [468, 165] width 29 height 16
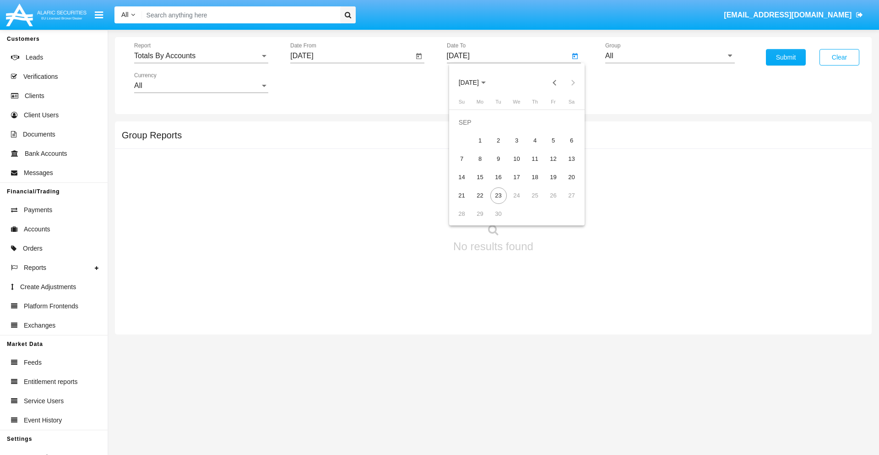
click at [498, 195] on div "23" at bounding box center [498, 195] width 16 height 16
type input "[DATE]"
click at [670, 56] on input "All" at bounding box center [670, 56] width 130 height 8
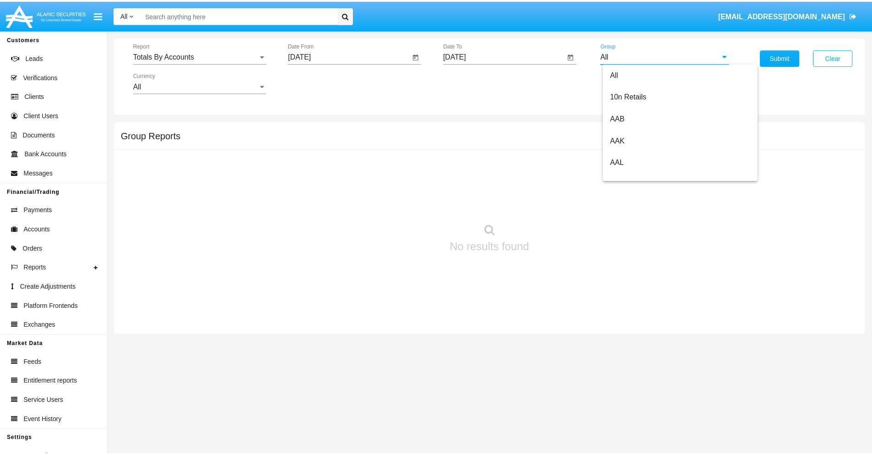
scroll to position [0, 0]
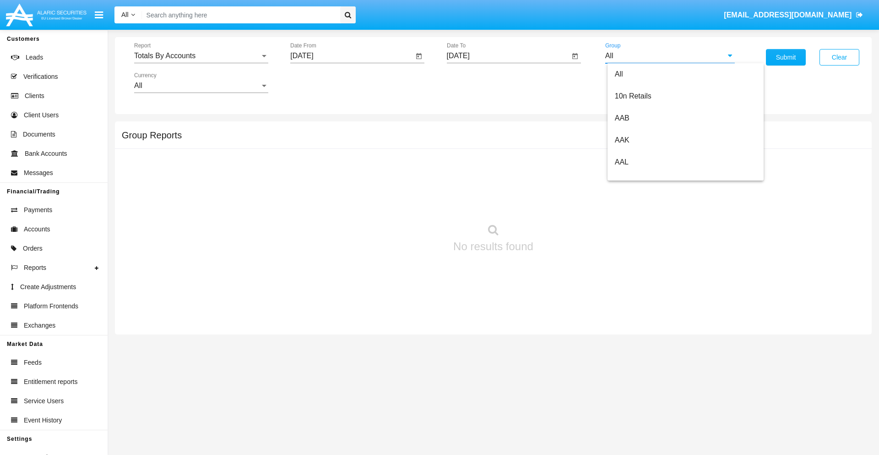
type input "Hammer Web Lite"
click at [785, 57] on button "Submit" at bounding box center [786, 57] width 40 height 16
click at [201, 56] on span "Report" at bounding box center [197, 56] width 126 height 8
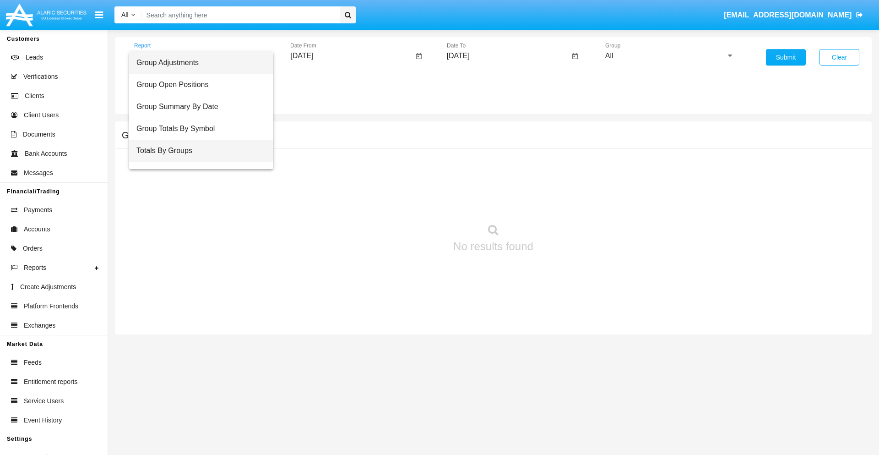
click at [197, 151] on span "Totals By Groups" at bounding box center [201, 151] width 130 height 22
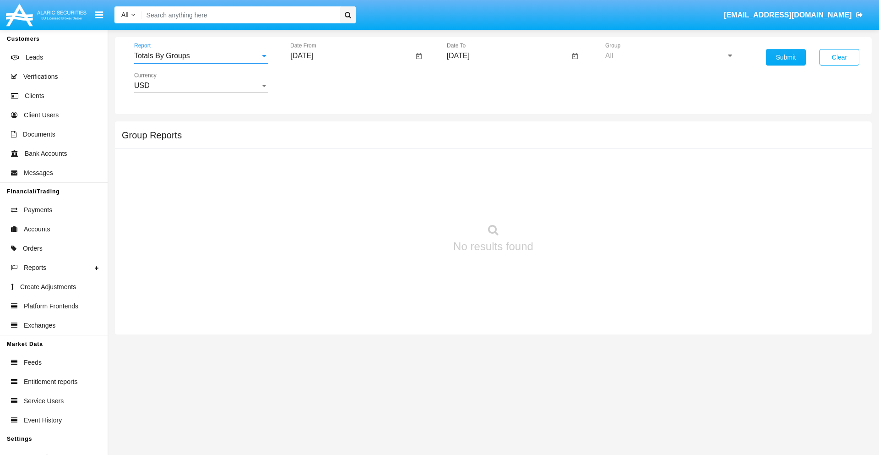
click at [352, 56] on input "[DATE]" at bounding box center [351, 56] width 123 height 8
click at [320, 82] on span "[DATE]" at bounding box center [312, 82] width 20 height 7
click at [408, 202] on div "2025" at bounding box center [408, 202] width 29 height 16
click at [312, 166] on div "SEP" at bounding box center [312, 165] width 29 height 16
click at [324, 158] on div "8" at bounding box center [323, 159] width 16 height 16
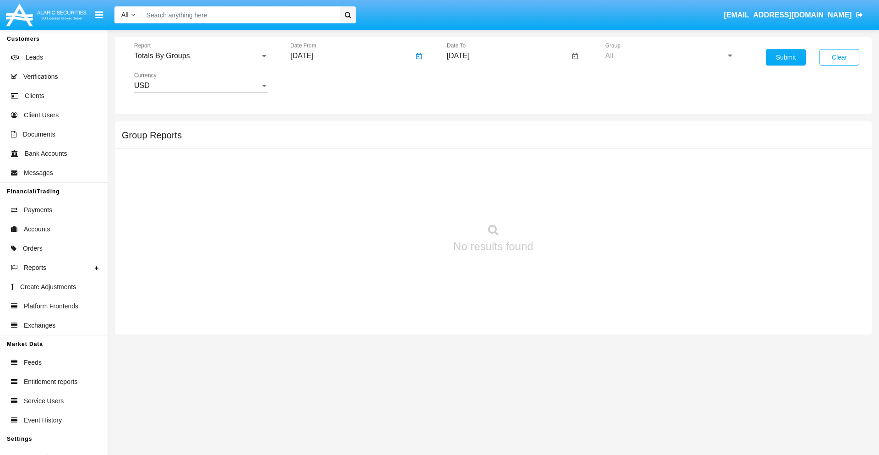
type input "[DATE]"
click at [508, 56] on input "[DATE]" at bounding box center [508, 56] width 123 height 8
click at [476, 82] on span "[DATE]" at bounding box center [469, 82] width 20 height 7
click at [564, 202] on div "2025" at bounding box center [564, 202] width 29 height 16
click at [468, 166] on div "SEP" at bounding box center [468, 165] width 29 height 16
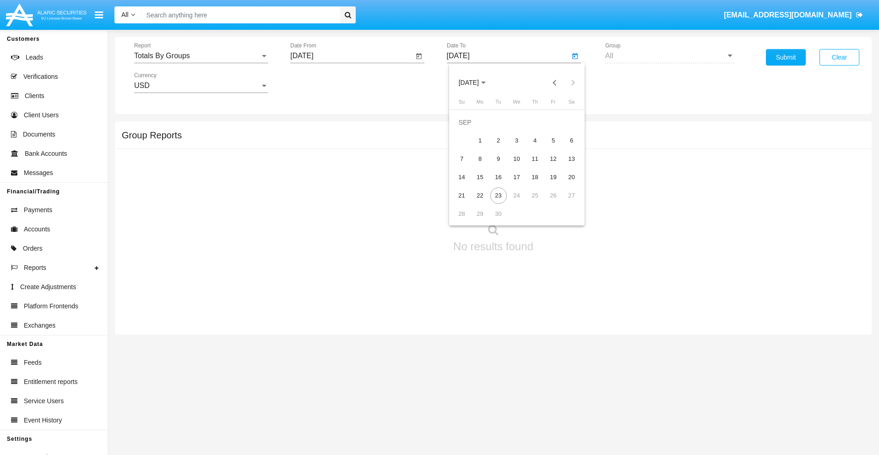
click at [498, 195] on div "23" at bounding box center [498, 195] width 16 height 16
type input "[DATE]"
click at [785, 57] on button "Submit" at bounding box center [786, 57] width 40 height 16
click at [201, 56] on span "Report" at bounding box center [197, 56] width 126 height 8
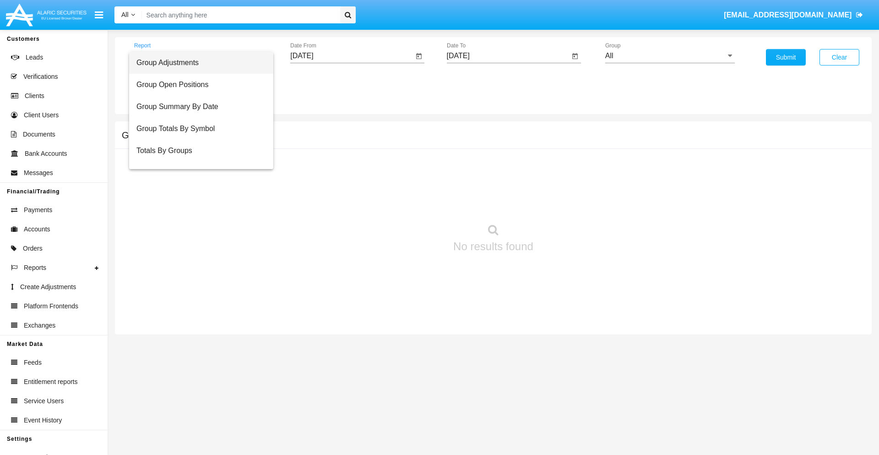
click at [197, 63] on span "Group Adjustments" at bounding box center [201, 63] width 130 height 22
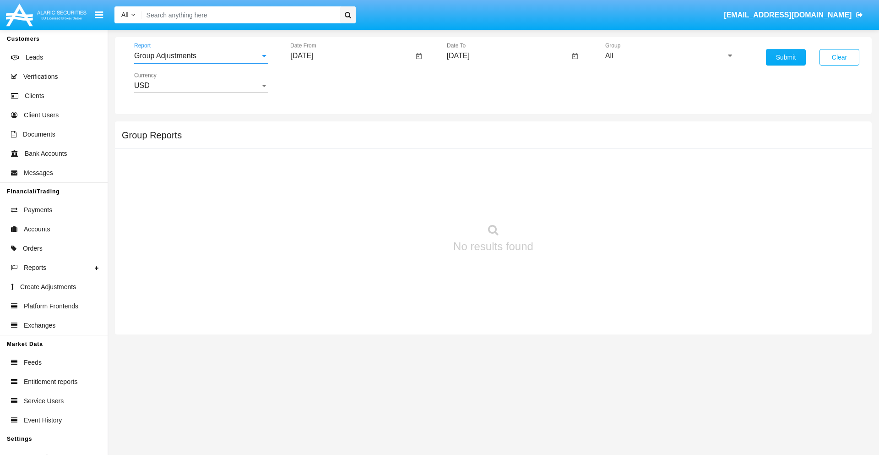
click at [670, 56] on input "All" at bounding box center [670, 56] width 130 height 8
click at [785, 57] on button "Submit" at bounding box center [786, 57] width 40 height 16
click at [201, 56] on span "Report" at bounding box center [197, 56] width 126 height 8
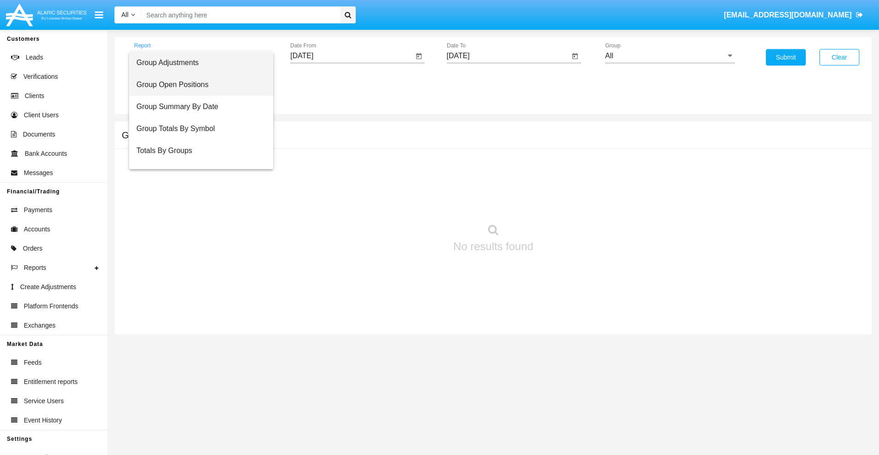
click at [197, 85] on span "Group Open Positions" at bounding box center [201, 85] width 130 height 22
click at [670, 56] on input "All" at bounding box center [670, 56] width 130 height 8
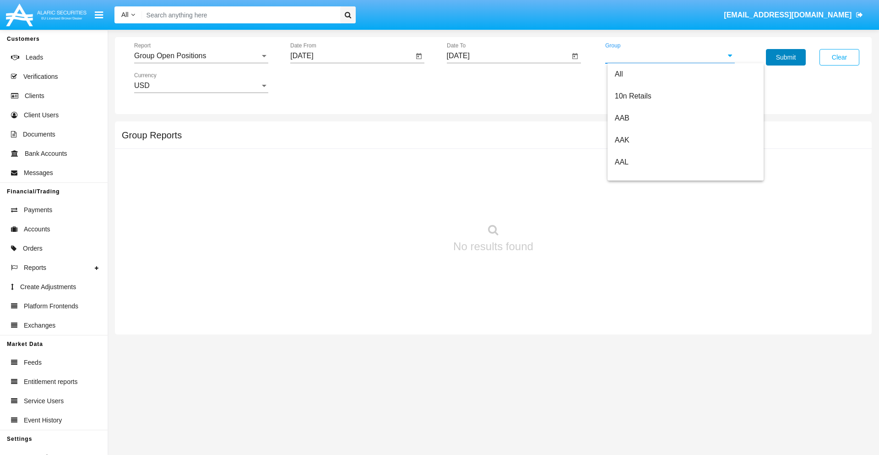
click at [785, 57] on button "Submit" at bounding box center [786, 57] width 40 height 16
click at [201, 56] on span "Report" at bounding box center [197, 56] width 126 height 8
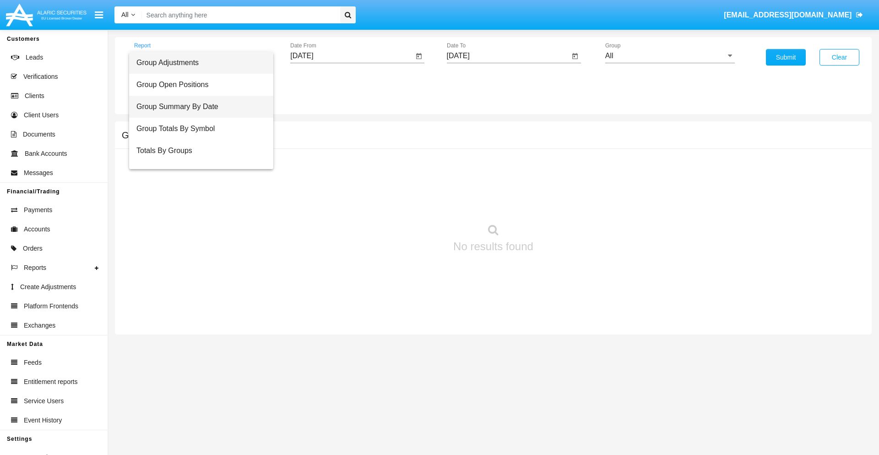
click at [197, 107] on span "Group Summary By Date" at bounding box center [201, 107] width 130 height 22
click at [670, 56] on input "All" at bounding box center [670, 56] width 130 height 8
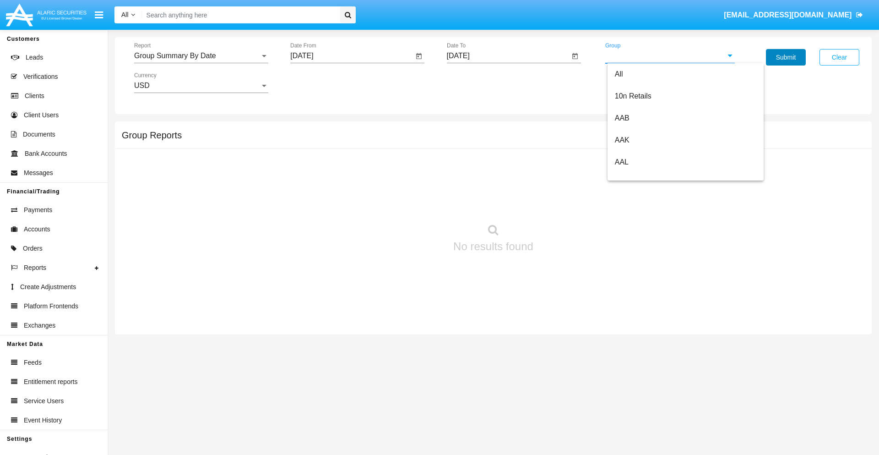
click at [785, 57] on button "Submit" at bounding box center [786, 57] width 40 height 16
click at [201, 56] on span "Report" at bounding box center [197, 56] width 126 height 8
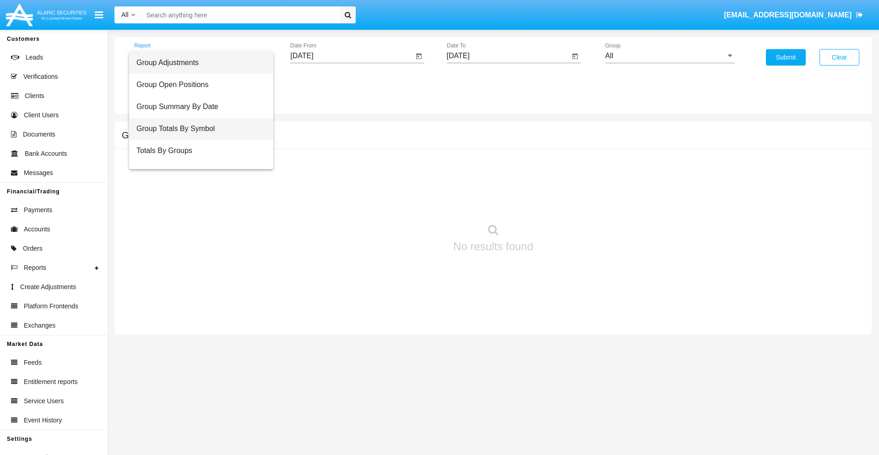
click at [197, 129] on span "Group Totals By Symbol" at bounding box center [201, 129] width 130 height 22
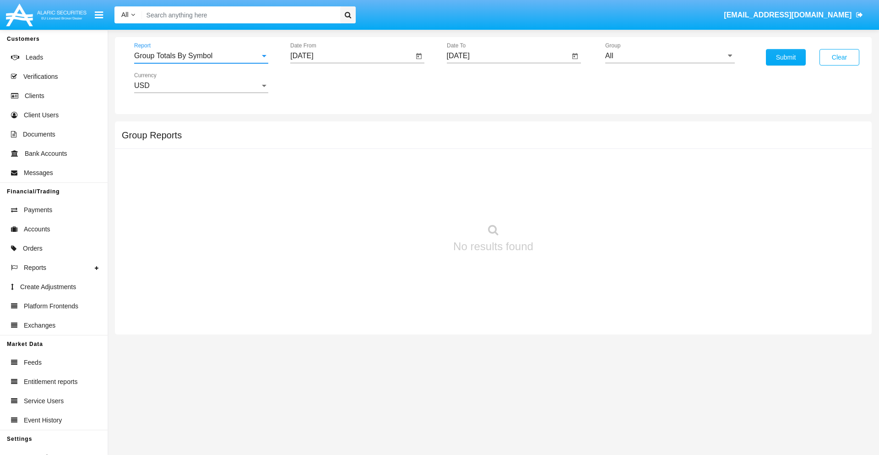
click at [670, 56] on input "All" at bounding box center [670, 56] width 130 height 8
click at [785, 57] on button "Submit" at bounding box center [786, 57] width 40 height 16
click at [201, 56] on span "Report" at bounding box center [197, 56] width 126 height 8
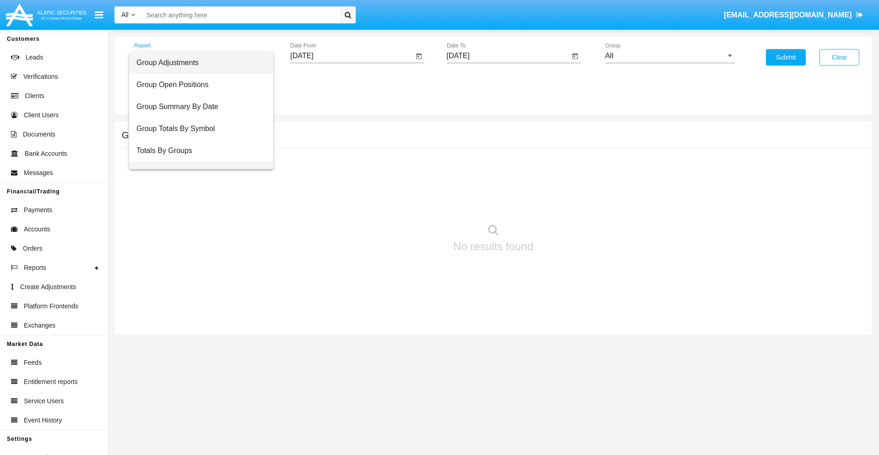
click at [197, 162] on span "Group Fees By Destination" at bounding box center [201, 173] width 130 height 22
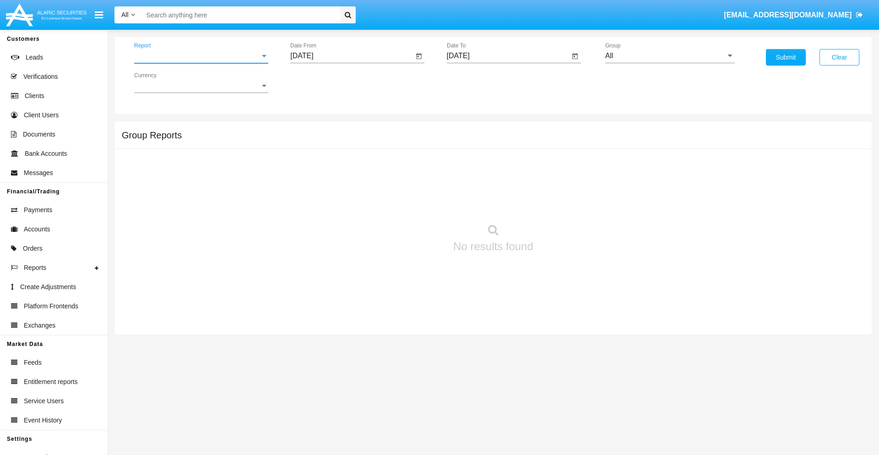
scroll to position [15, 0]
click at [670, 56] on input "All" at bounding box center [670, 56] width 130 height 8
click at [785, 57] on button "Submit" at bounding box center [786, 57] width 40 height 16
